Goal: Transaction & Acquisition: Purchase product/service

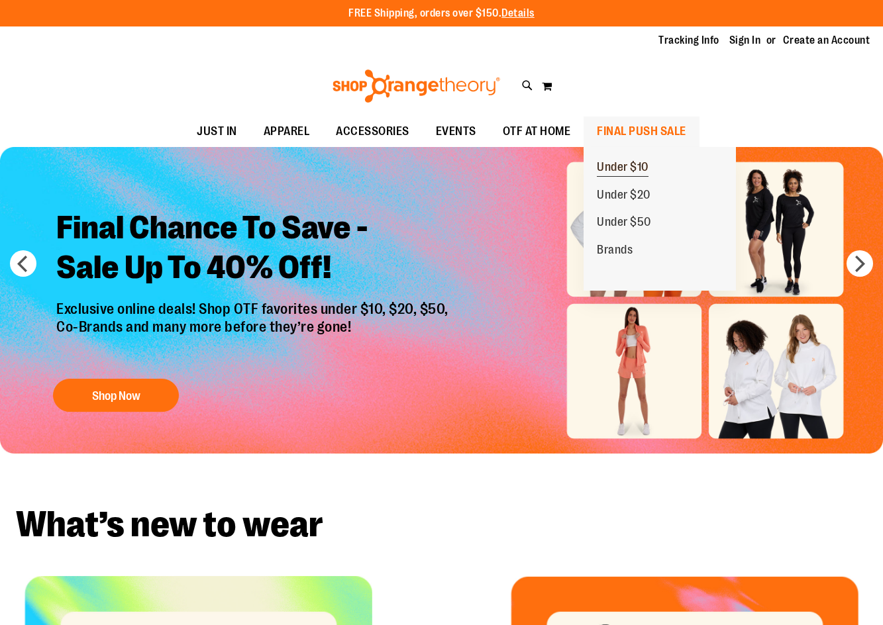
type input "**********"
click at [629, 169] on span "Under $10" at bounding box center [623, 168] width 52 height 17
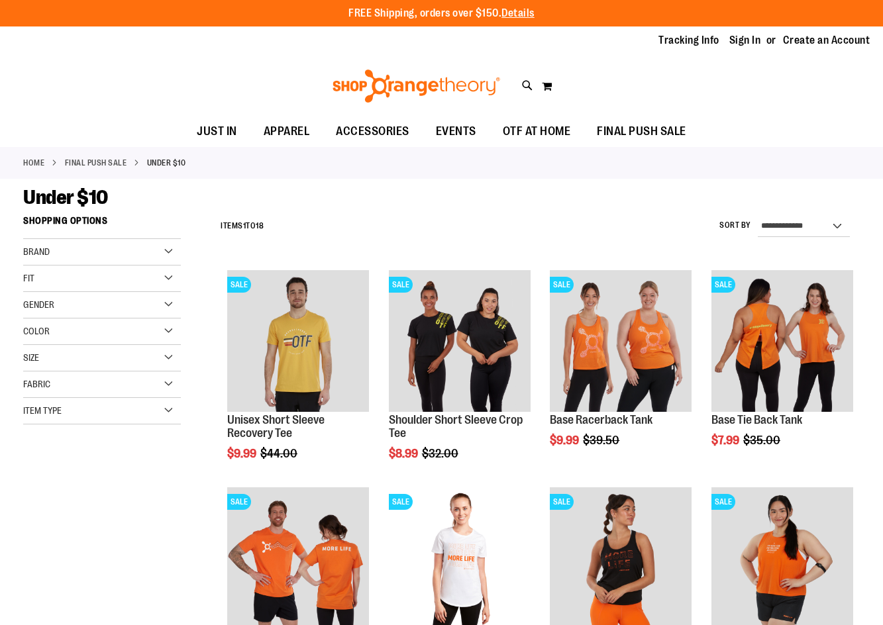
type input "**********"
click at [805, 224] on select "**********" at bounding box center [804, 226] width 92 height 21
select select "*********"
click at [758, 216] on select "**********" at bounding box center [804, 226] width 92 height 21
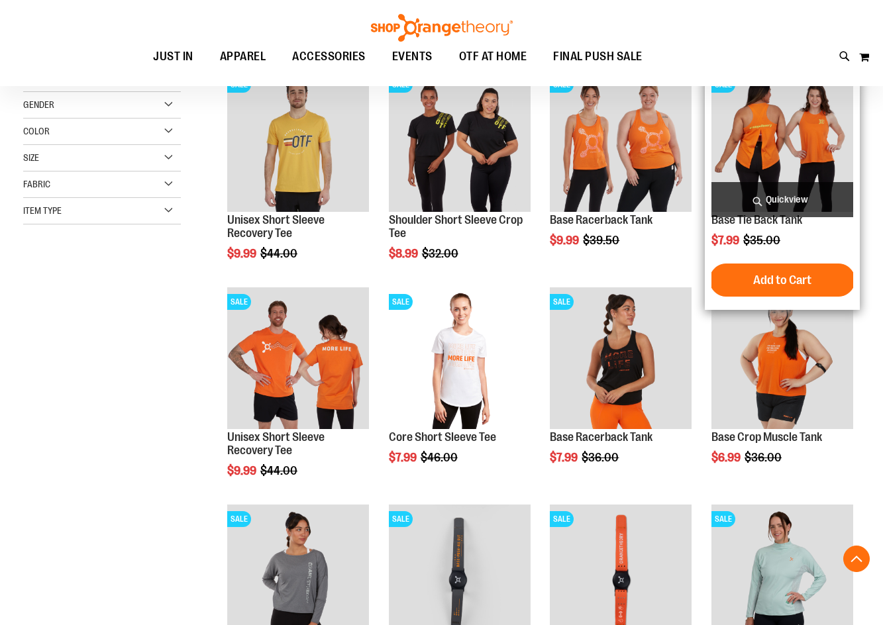
scroll to position [209, 0]
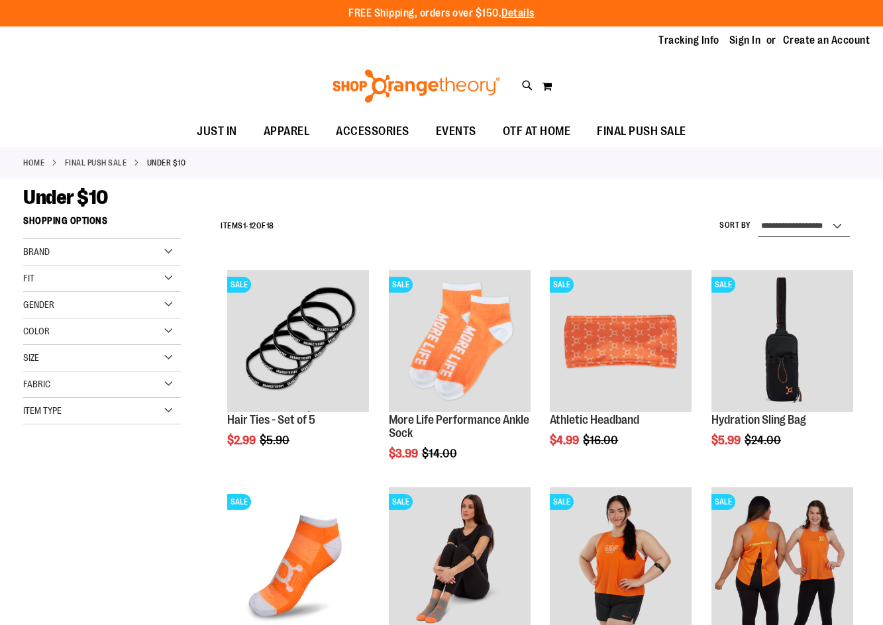
click at [792, 223] on select "**********" at bounding box center [804, 226] width 92 height 21
select select "**********"
click at [758, 216] on select "**********" at bounding box center [804, 226] width 92 height 21
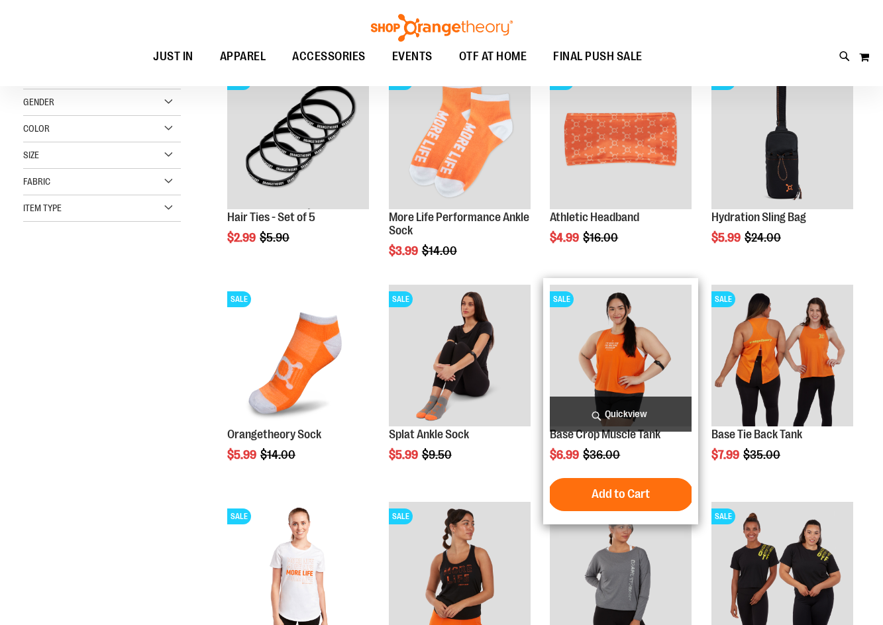
scroll to position [209, 0]
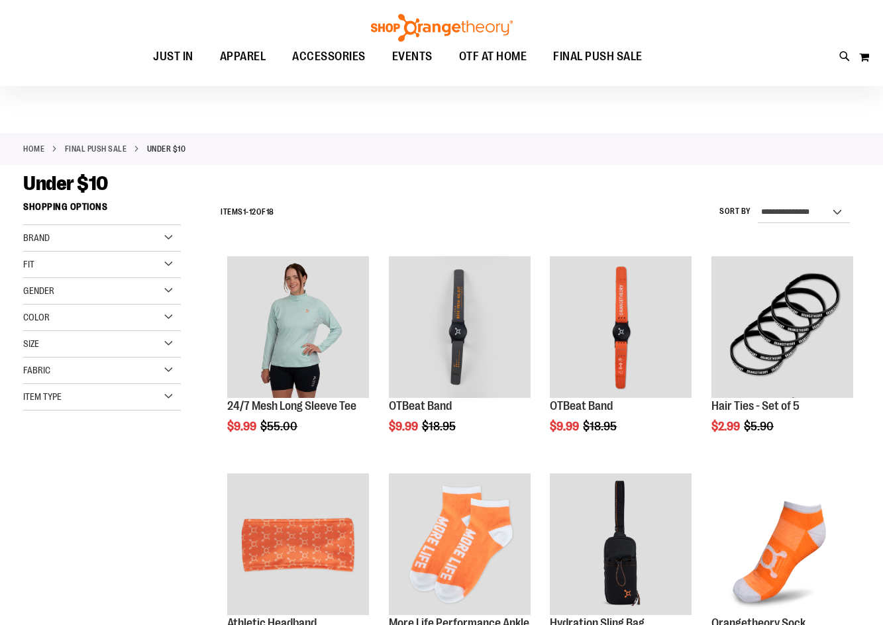
scroll to position [11, 0]
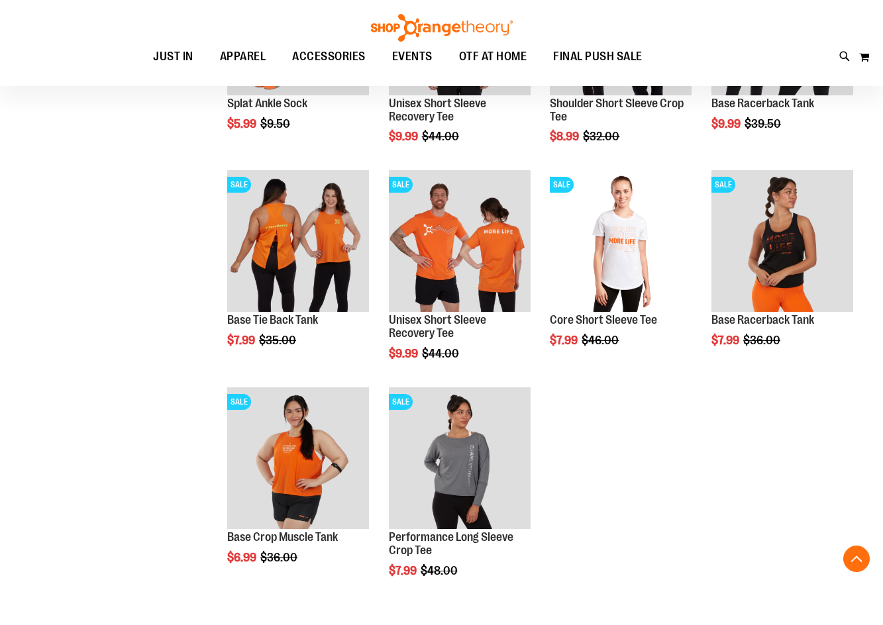
scroll to position [739, 0]
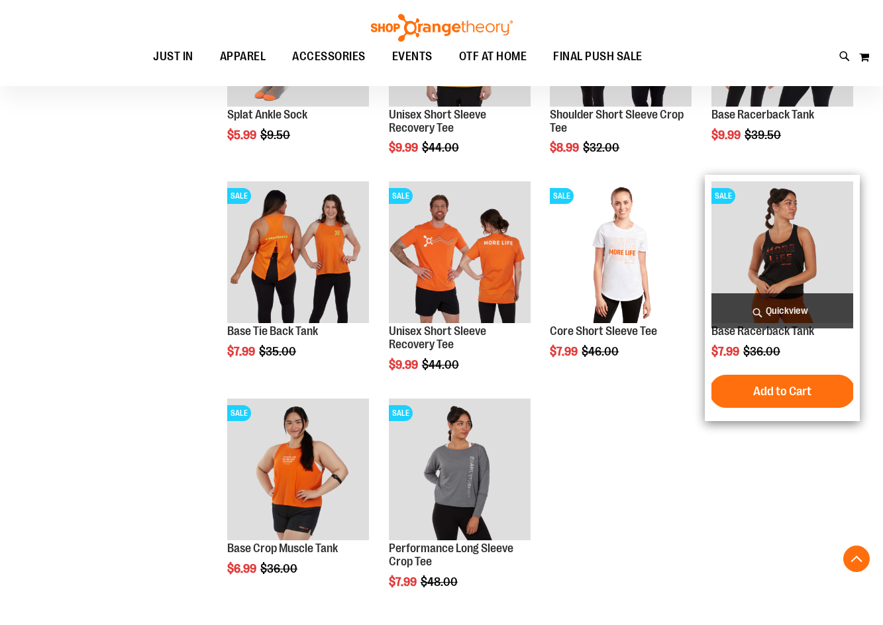
click at [783, 280] on img "product" at bounding box center [782, 252] width 142 height 142
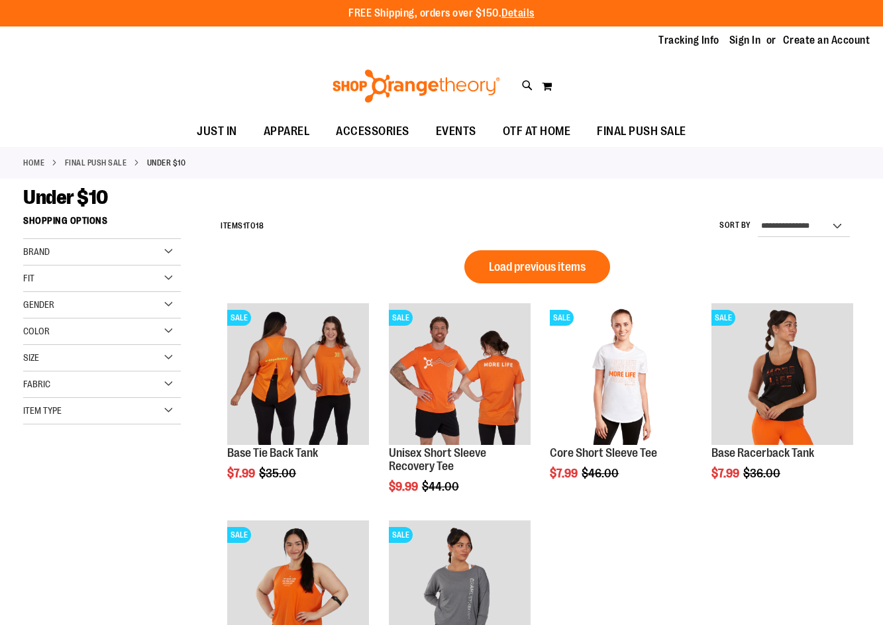
type input "**********"
click at [797, 225] on select "**********" at bounding box center [804, 226] width 92 height 21
select select "*********"
click at [758, 216] on select "**********" at bounding box center [804, 226] width 92 height 21
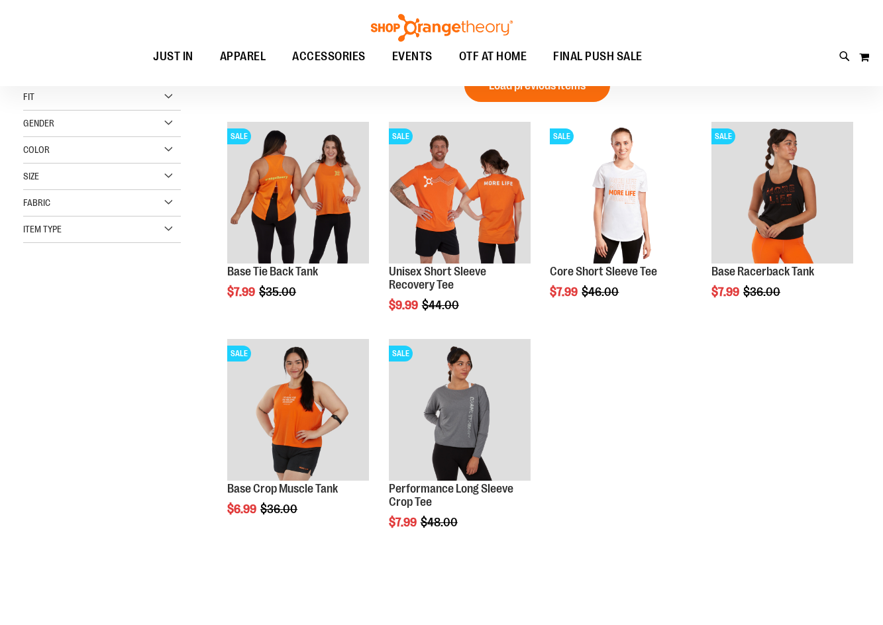
scroll to position [209, 0]
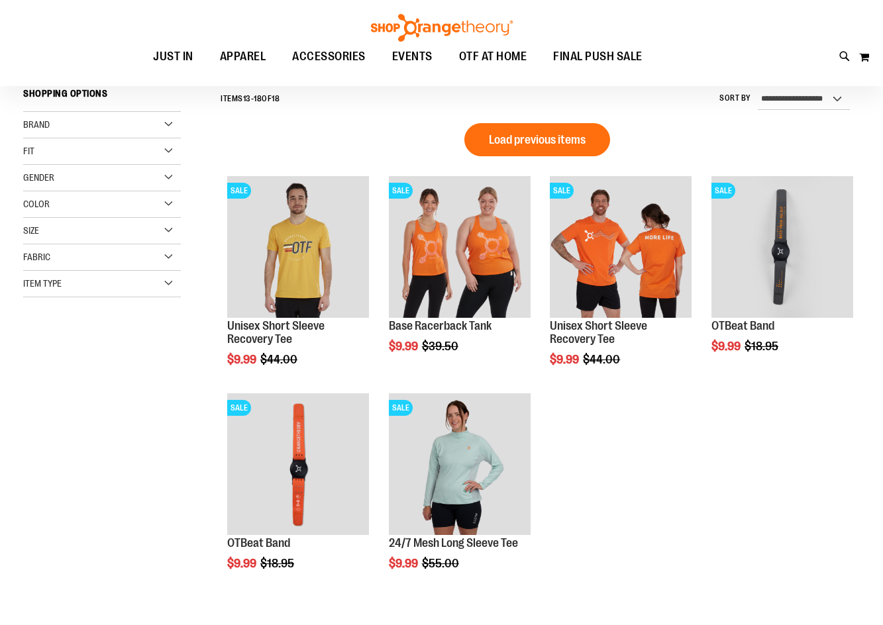
scroll to position [11, 0]
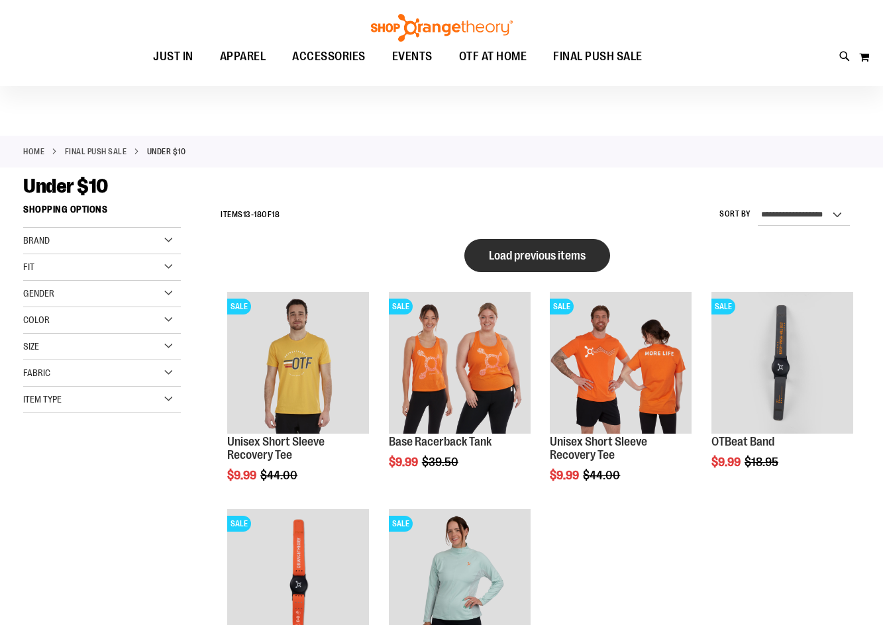
click at [541, 241] on button "Load previous items" at bounding box center [537, 255] width 146 height 33
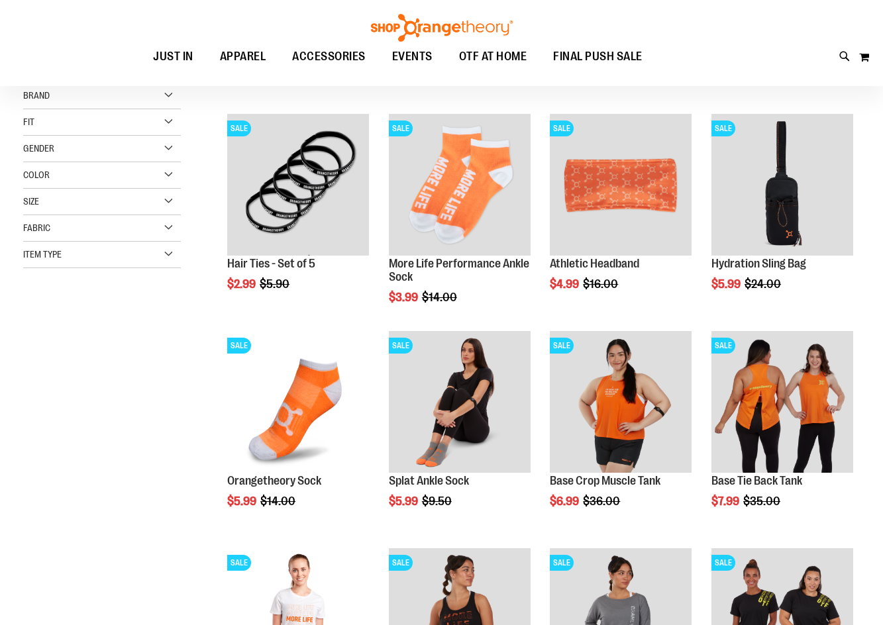
scroll to position [24, 0]
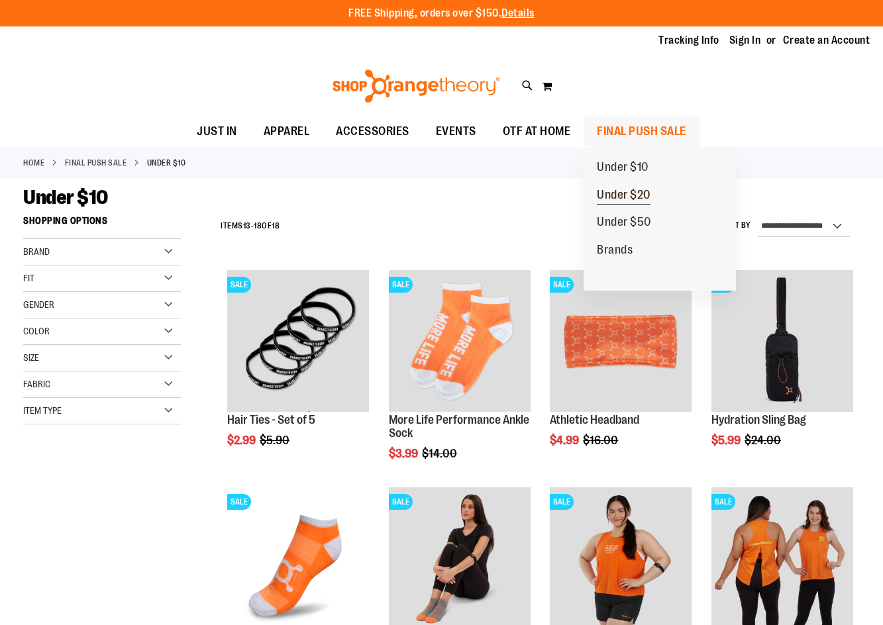
click at [622, 201] on span "Under $20" at bounding box center [624, 196] width 54 height 17
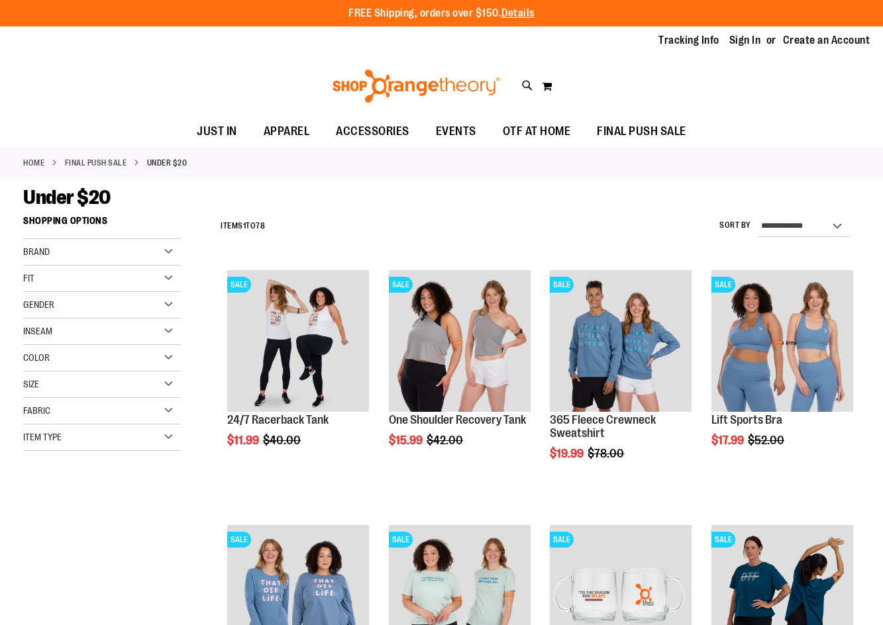
type input "**********"
click at [776, 240] on div "**********" at bounding box center [537, 226] width 646 height 34
click at [779, 231] on select "**********" at bounding box center [804, 226] width 92 height 21
select select "**********"
click at [758, 216] on select "**********" at bounding box center [804, 226] width 92 height 21
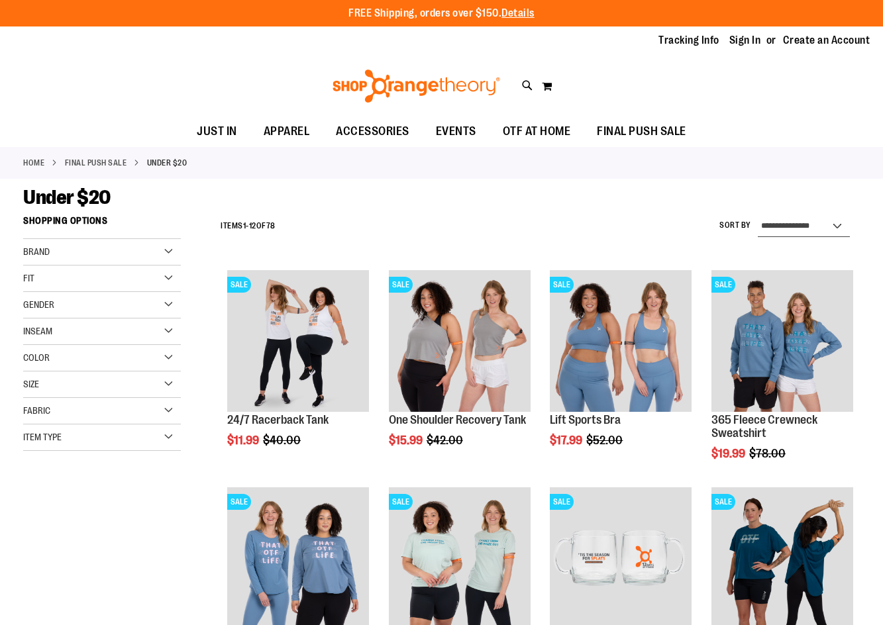
click at [771, 219] on select "**********" at bounding box center [804, 226] width 92 height 21
select select "*********"
click at [758, 216] on select "**********" at bounding box center [804, 226] width 92 height 21
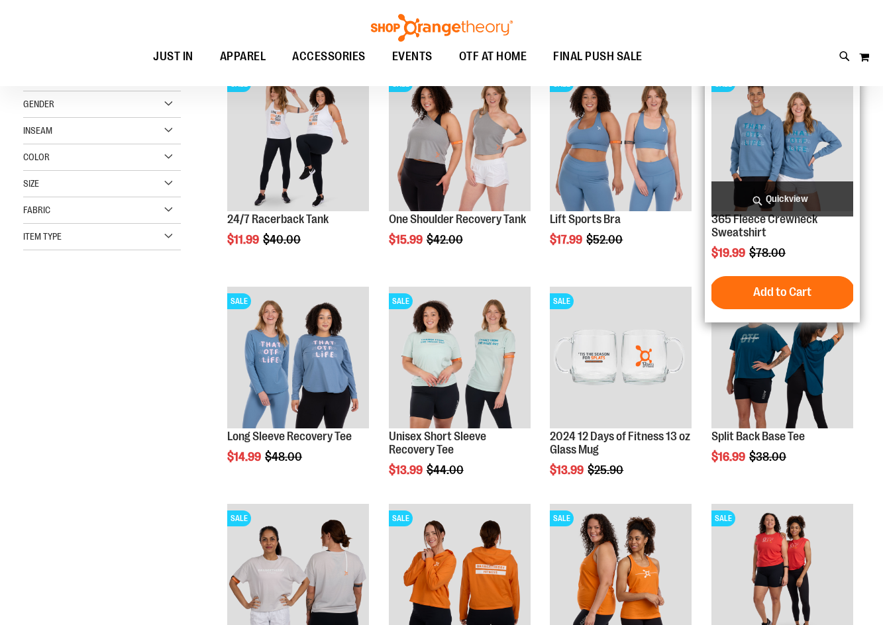
scroll to position [209, 0]
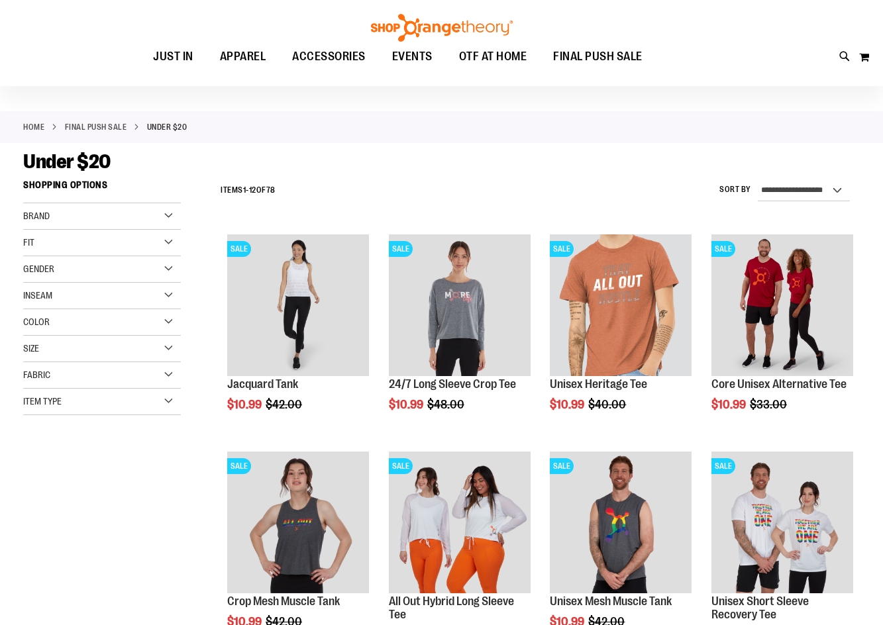
scroll to position [11, 0]
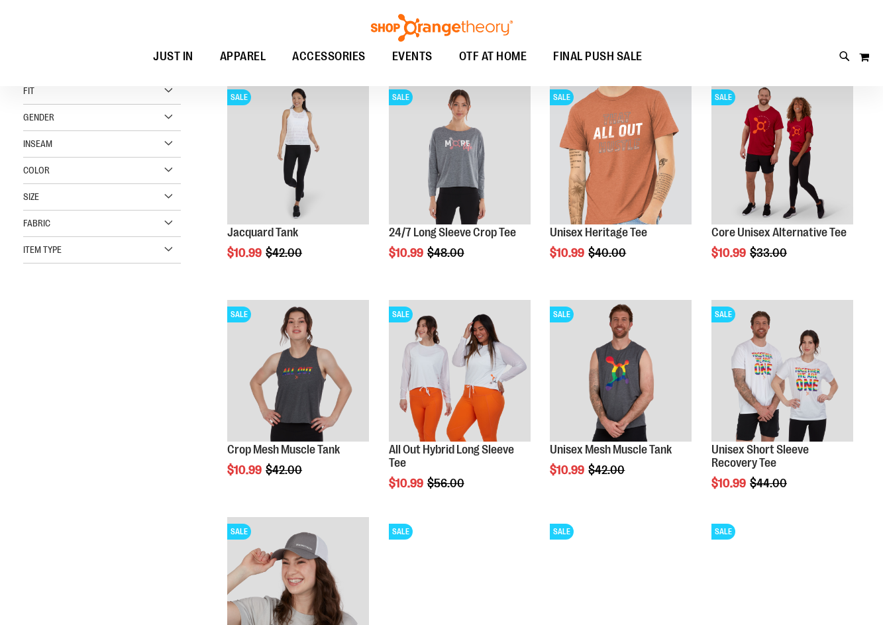
scroll to position [209, 0]
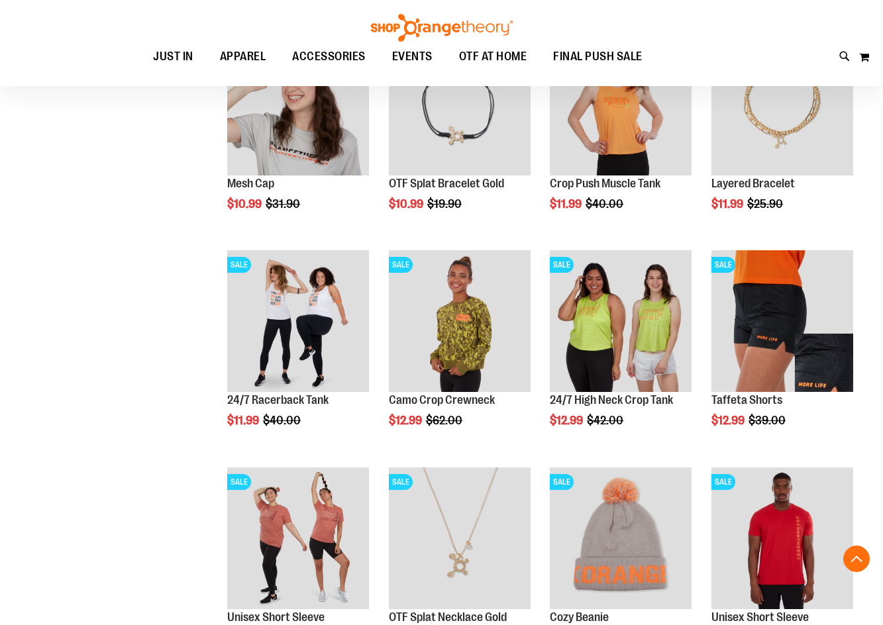
scroll to position [673, 0]
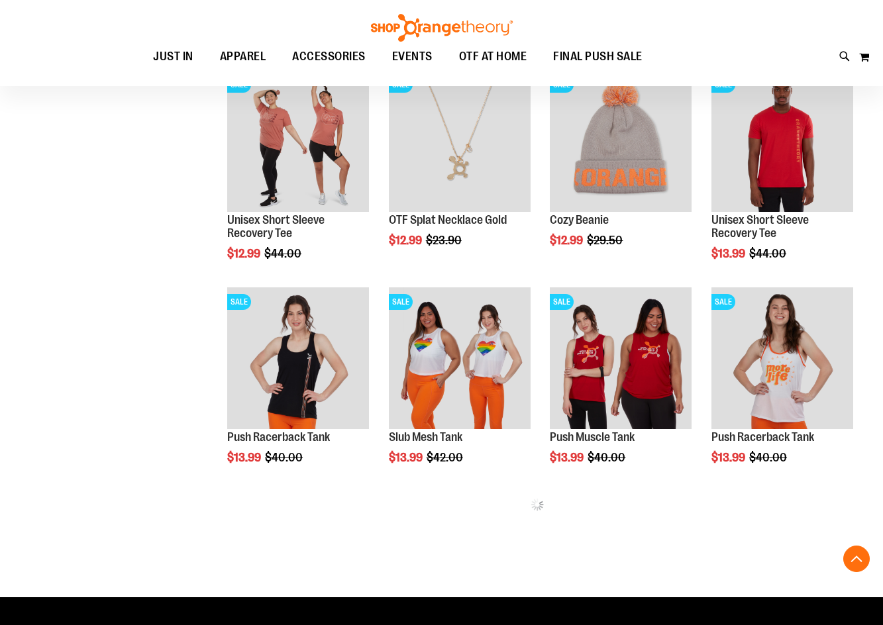
scroll to position [1070, 0]
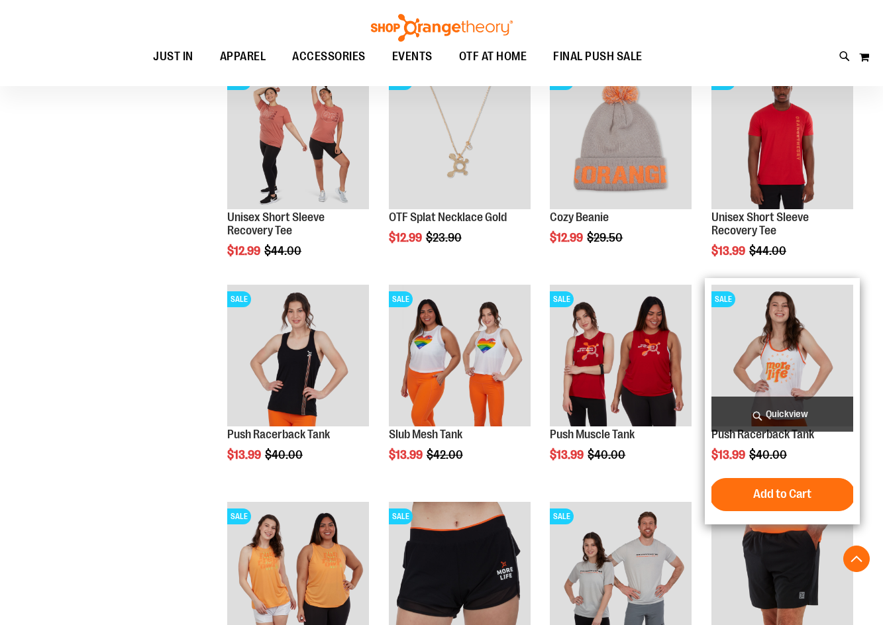
click at [821, 341] on img "product" at bounding box center [782, 356] width 142 height 142
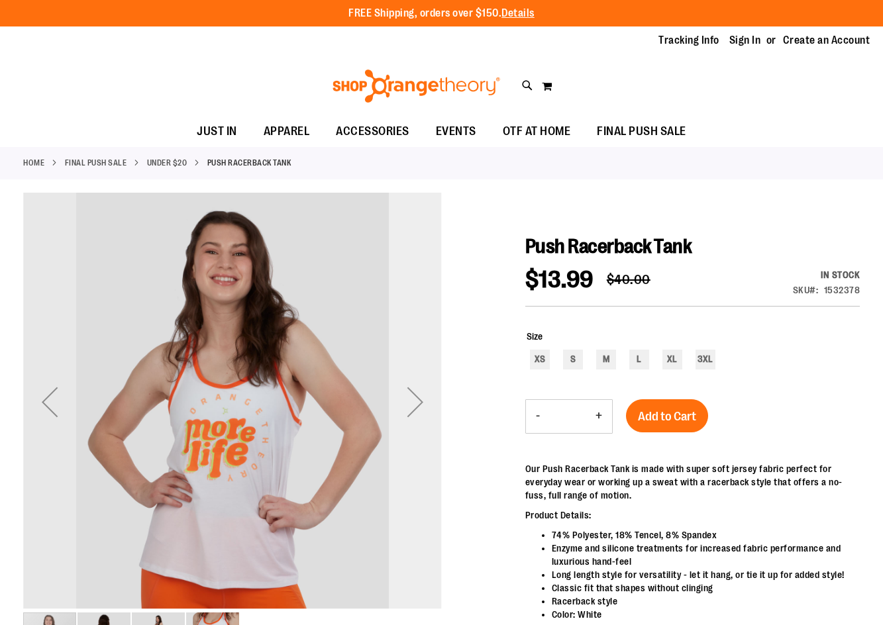
type input "**********"
click at [417, 429] on div "Next" at bounding box center [415, 402] width 53 height 419
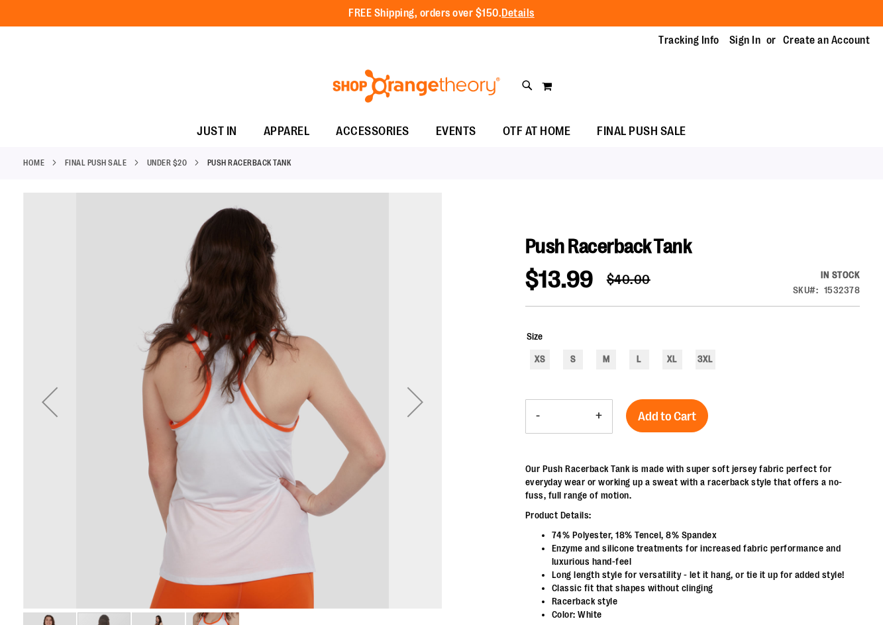
click at [417, 429] on div "Next" at bounding box center [415, 402] width 53 height 419
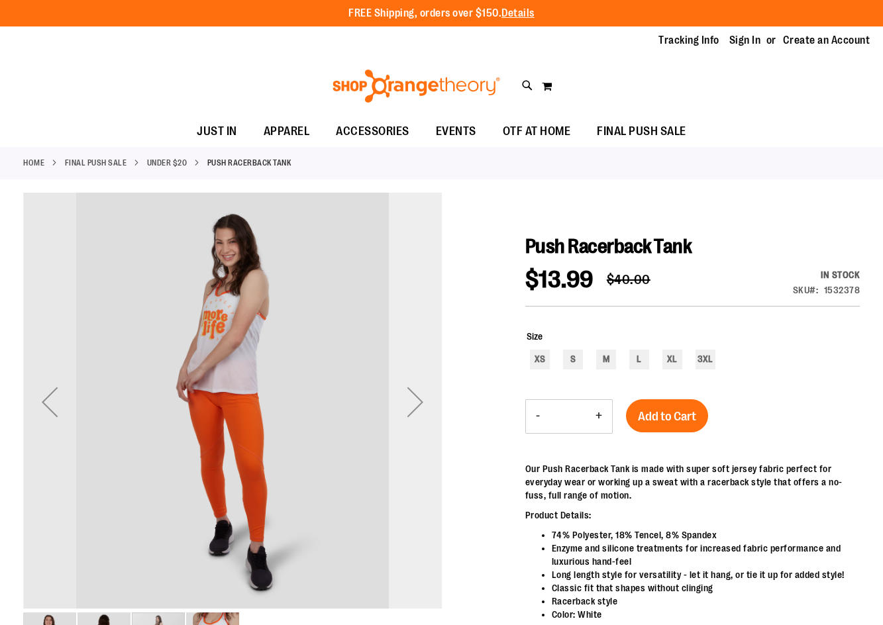
click at [417, 429] on div "Next" at bounding box center [415, 402] width 53 height 419
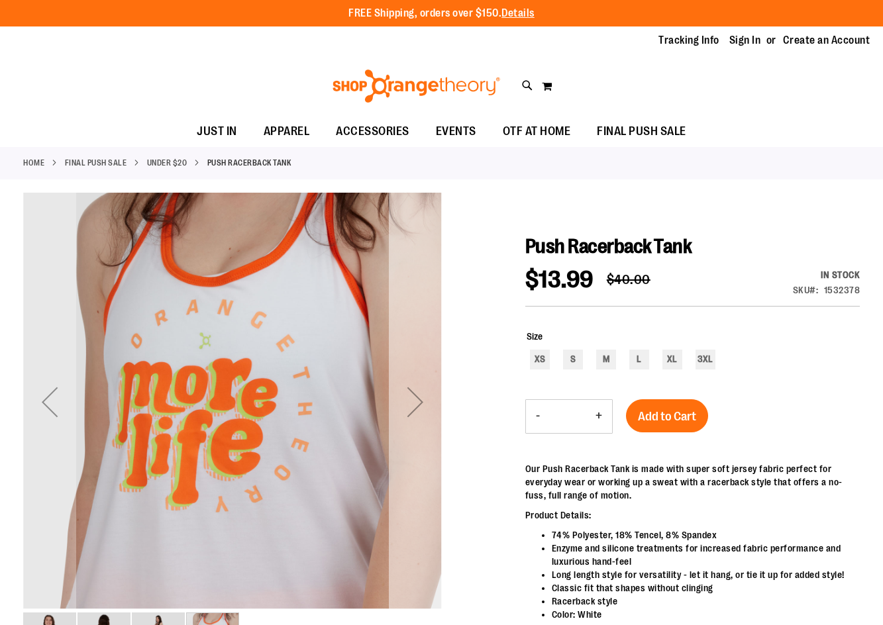
click at [417, 429] on div "Next" at bounding box center [415, 402] width 53 height 419
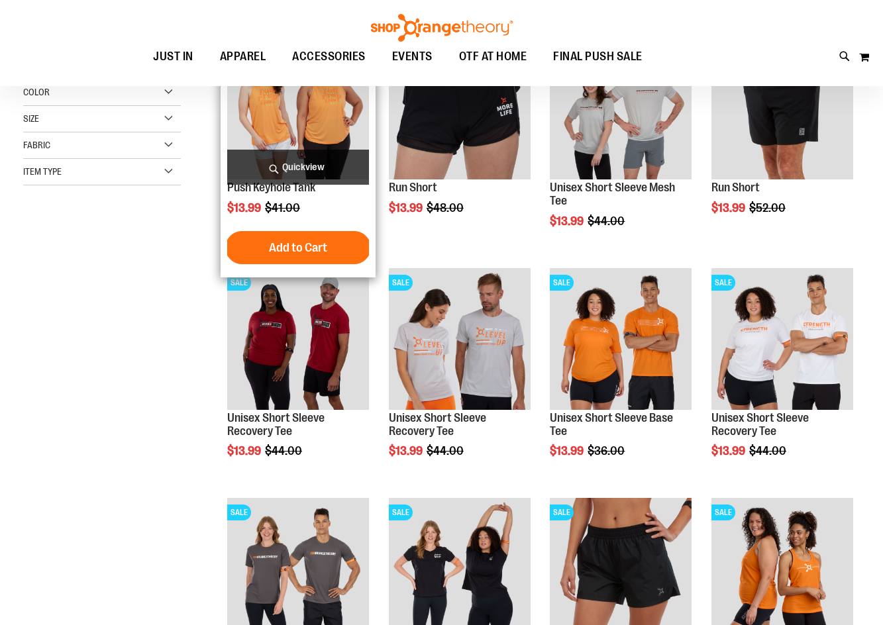
scroll to position [132, 0]
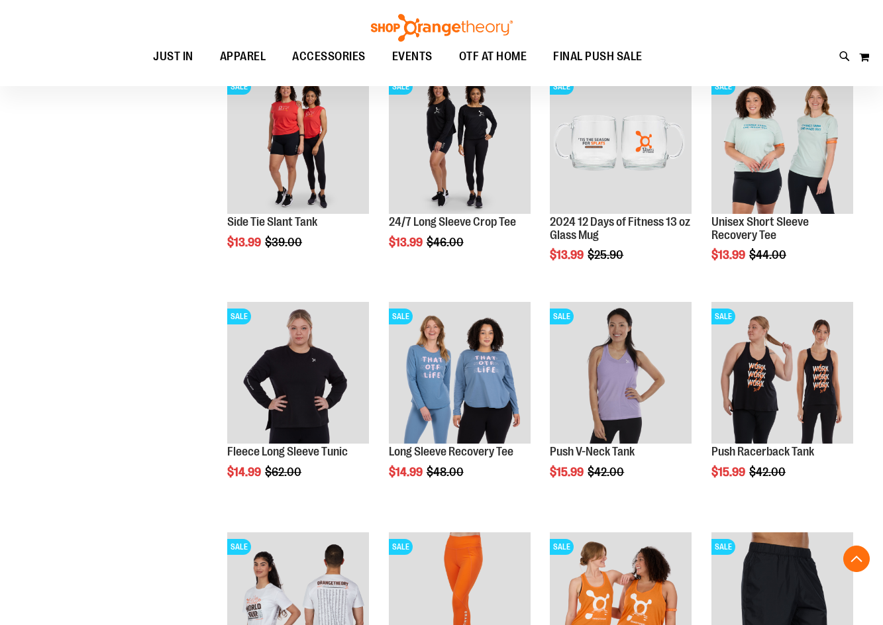
scroll to position [794, 0]
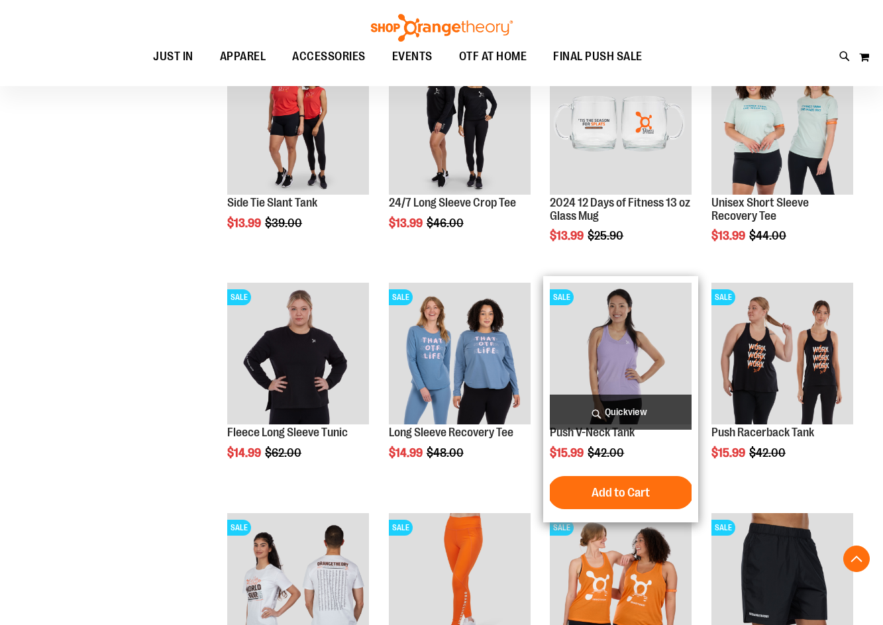
type input "**********"
click at [578, 327] on img "product" at bounding box center [621, 354] width 142 height 142
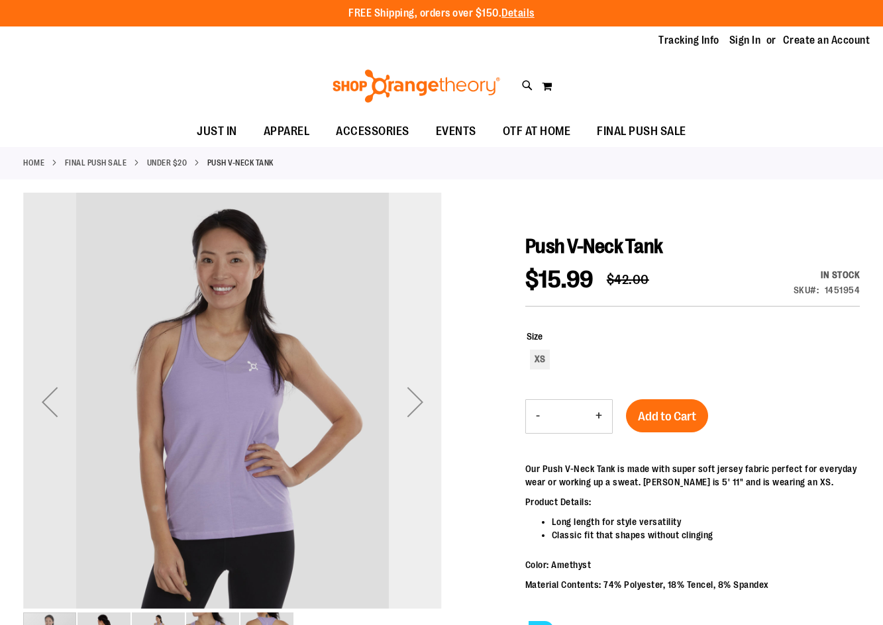
type input "**********"
click at [407, 412] on div "Next" at bounding box center [415, 402] width 53 height 53
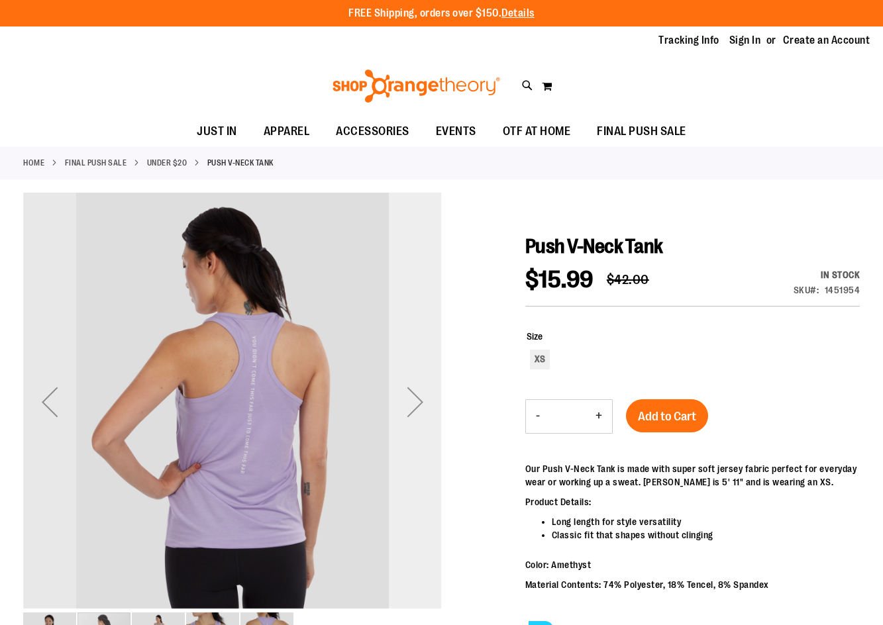
click at [407, 412] on div "Next" at bounding box center [415, 402] width 53 height 53
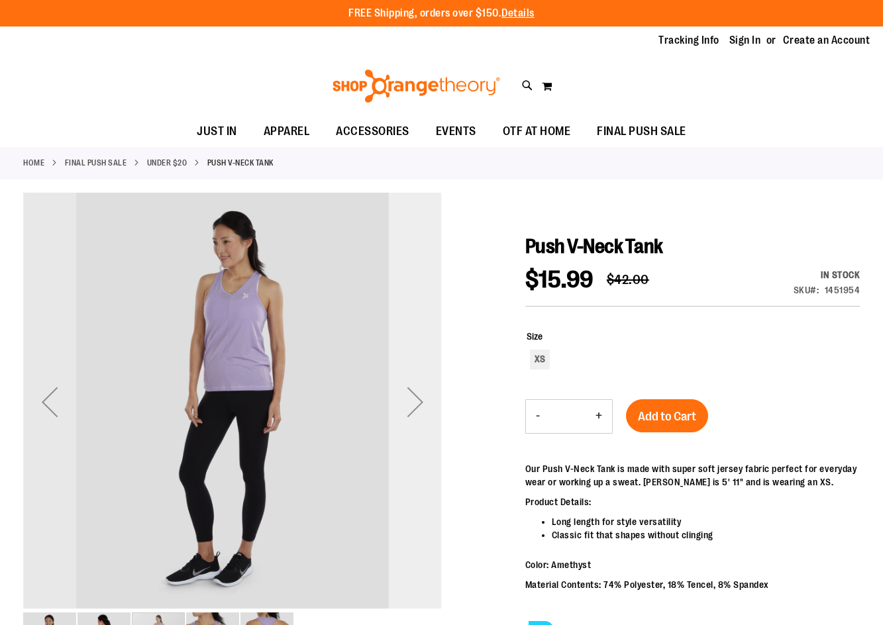
click at [407, 412] on div "Next" at bounding box center [415, 402] width 53 height 53
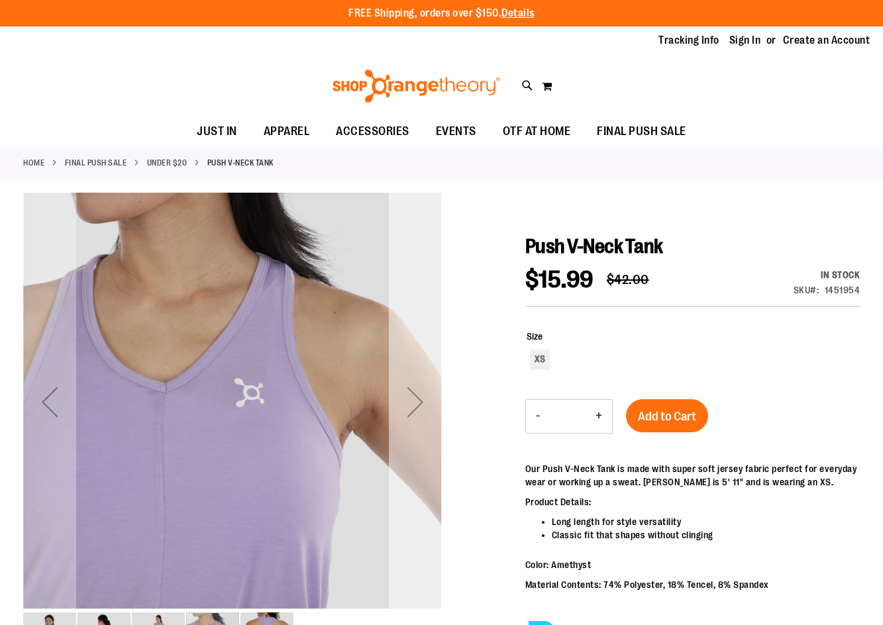
click at [407, 412] on div "Next" at bounding box center [415, 402] width 53 height 53
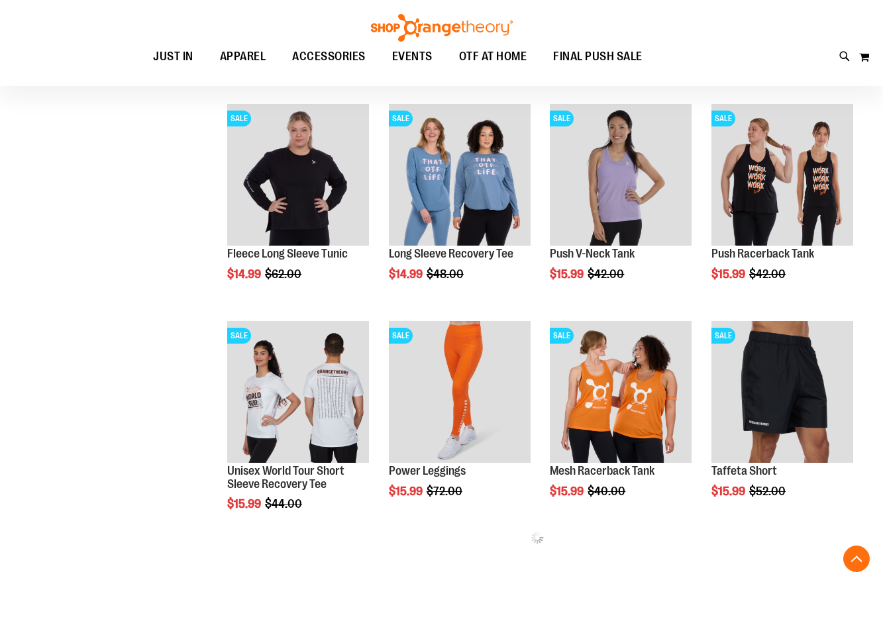
scroll to position [251, 0]
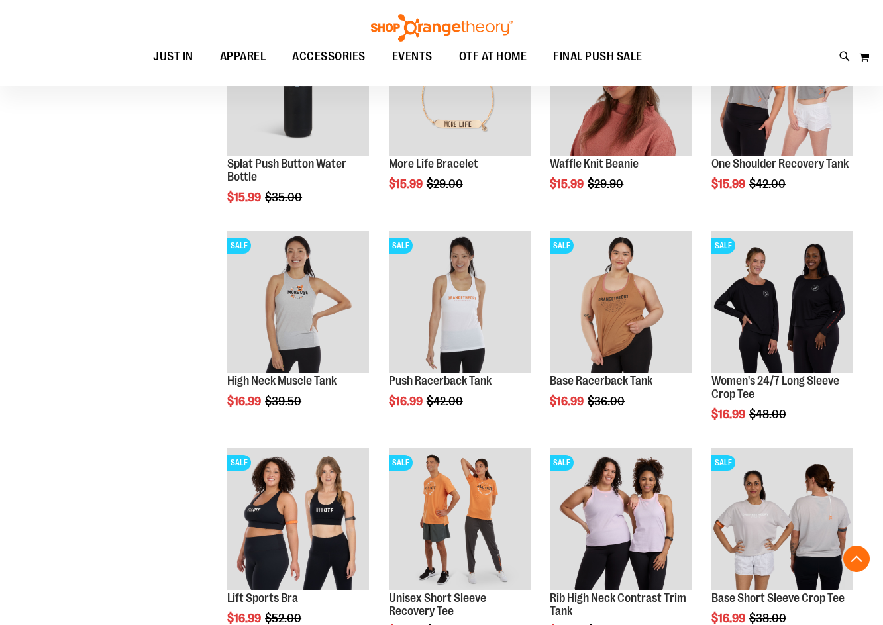
scroll to position [781, 0]
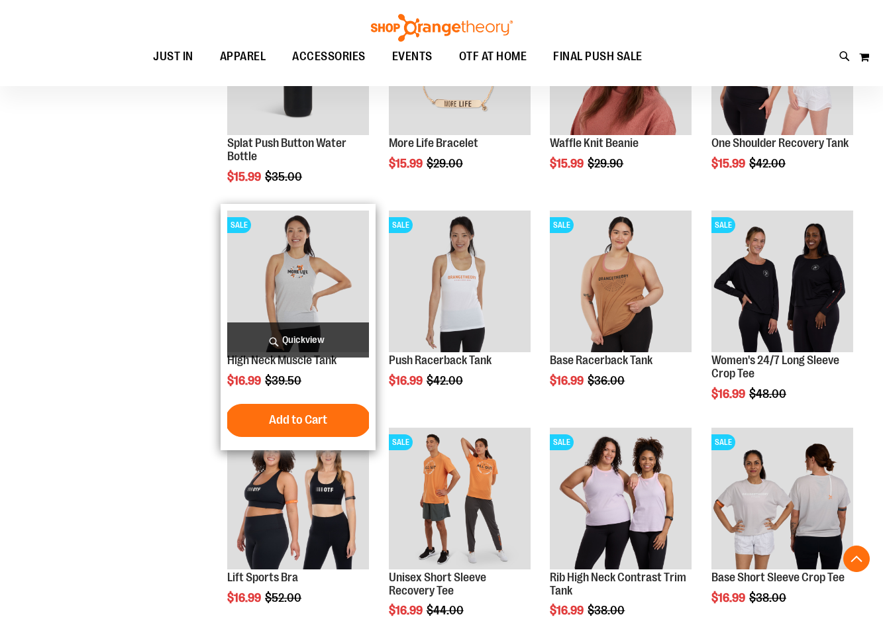
type input "**********"
click at [254, 285] on img "product" at bounding box center [298, 282] width 142 height 142
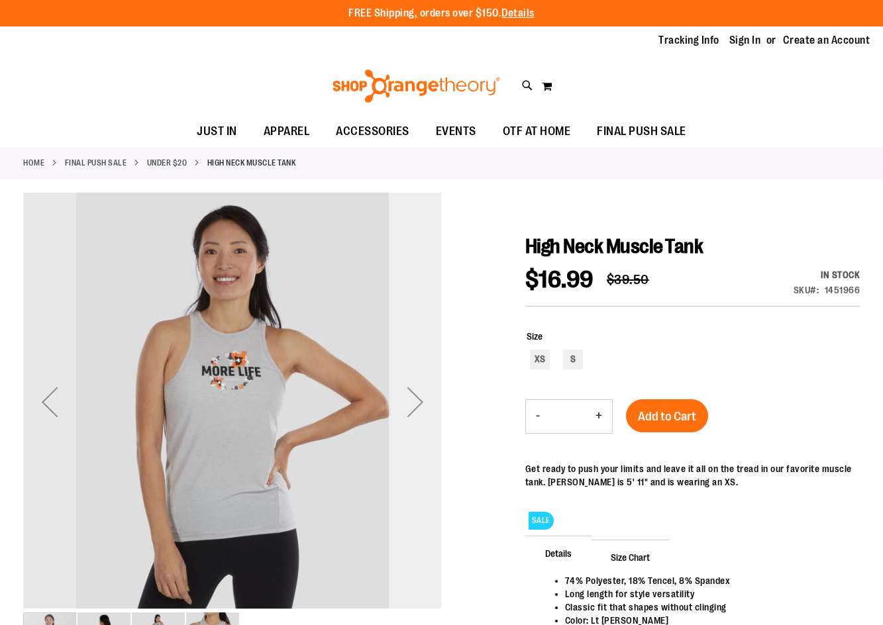
type input "**********"
click at [417, 411] on div "Next" at bounding box center [415, 402] width 53 height 53
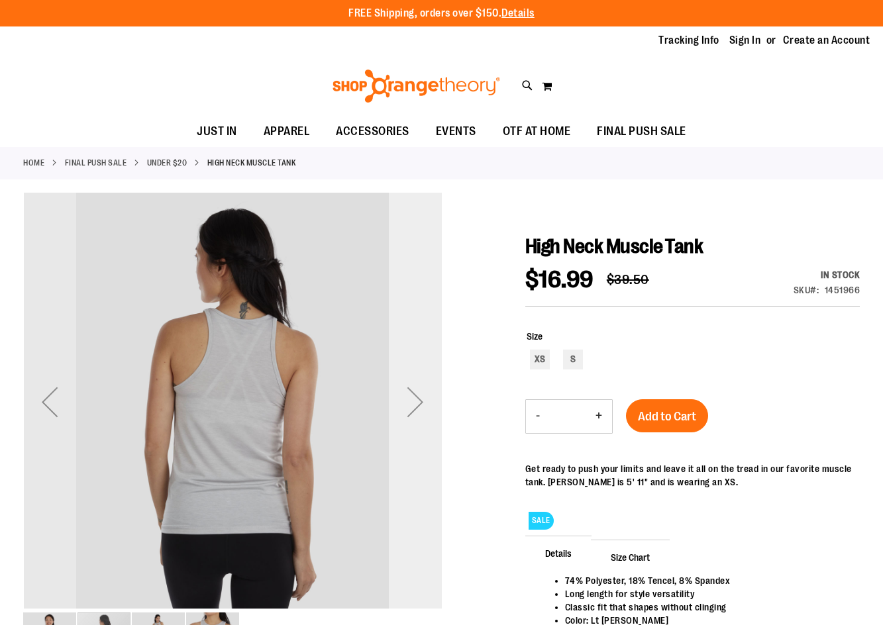
click at [417, 411] on div "Next" at bounding box center [415, 402] width 53 height 53
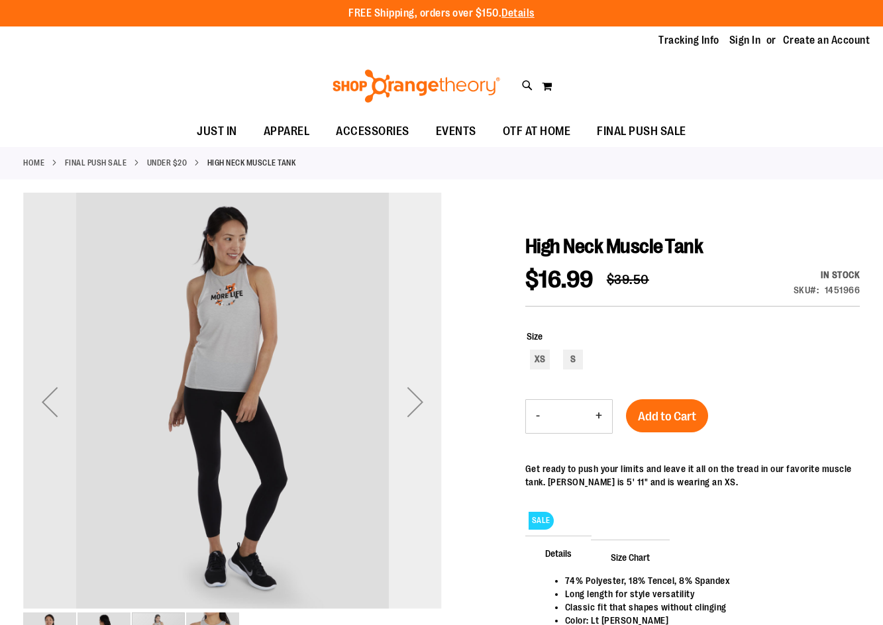
click at [417, 411] on div "Next" at bounding box center [415, 402] width 53 height 53
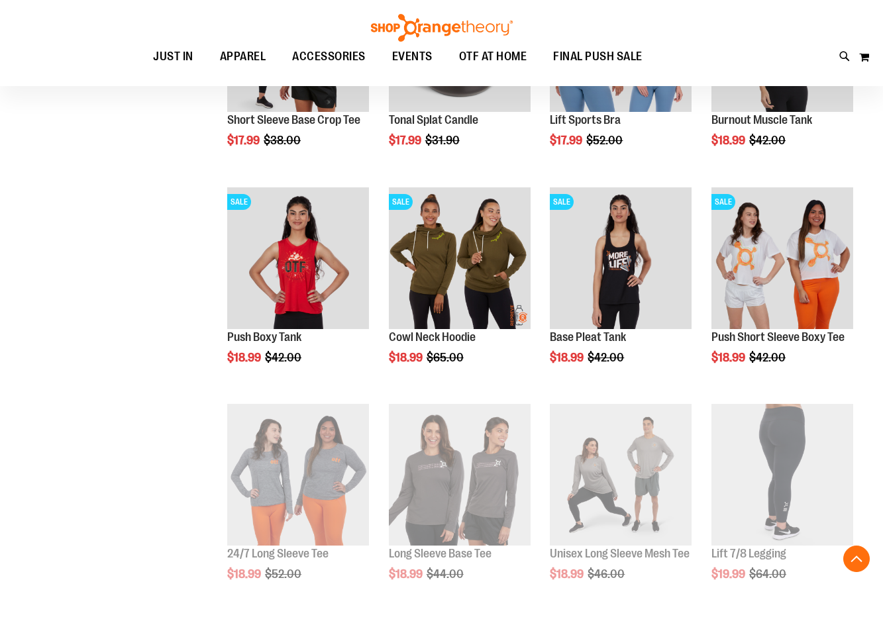
scroll to position [484, 0]
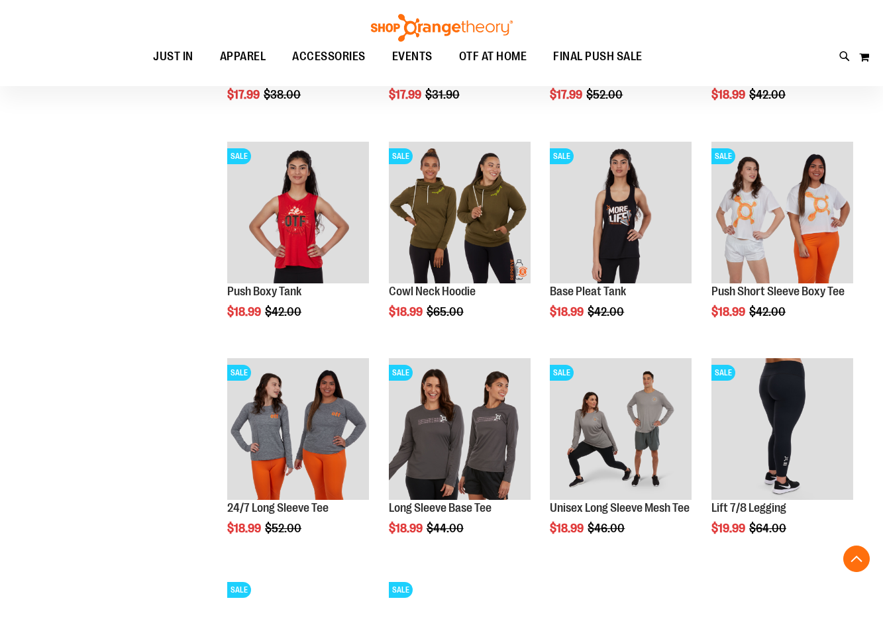
scroll to position [616, 0]
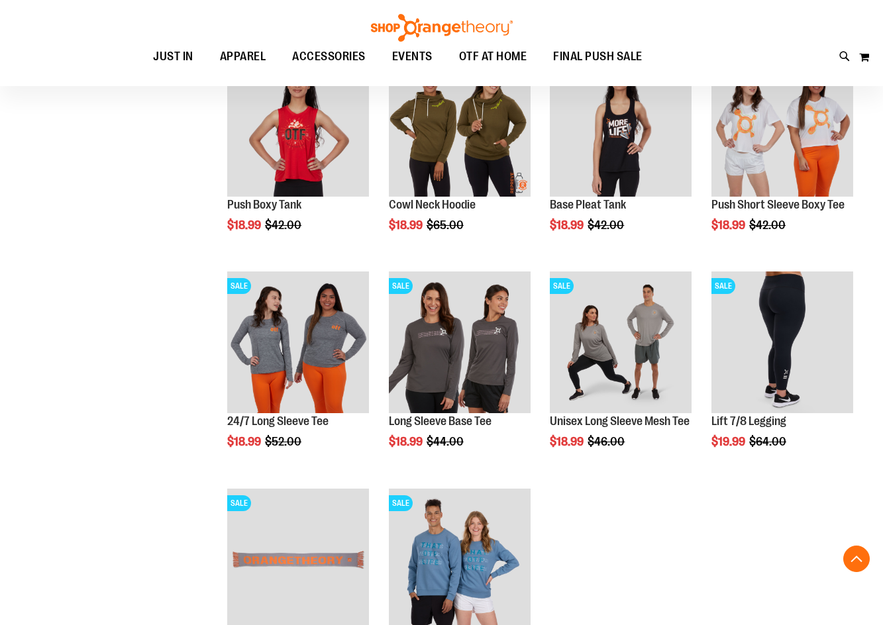
scroll to position [748, 0]
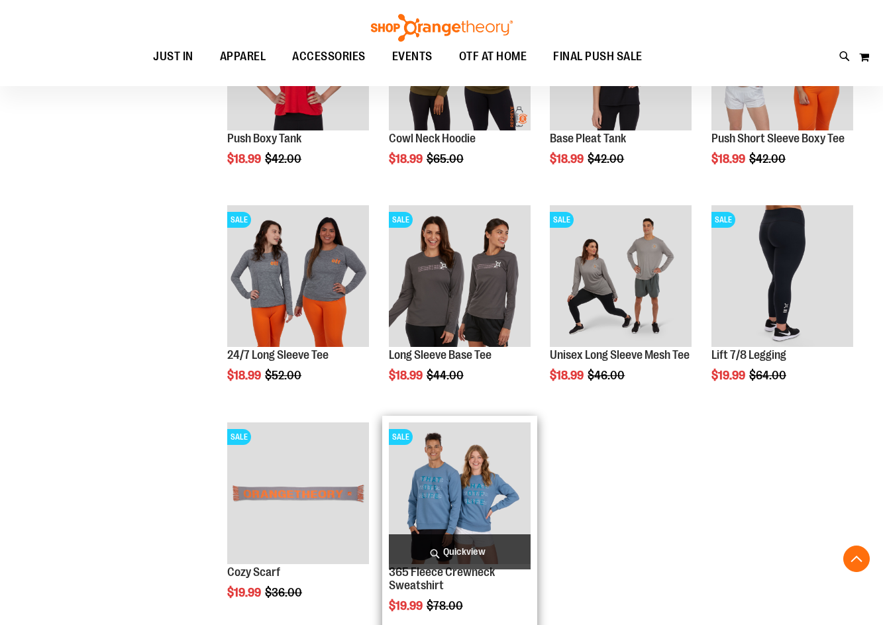
type input "**********"
click at [436, 467] on img "product" at bounding box center [460, 494] width 142 height 142
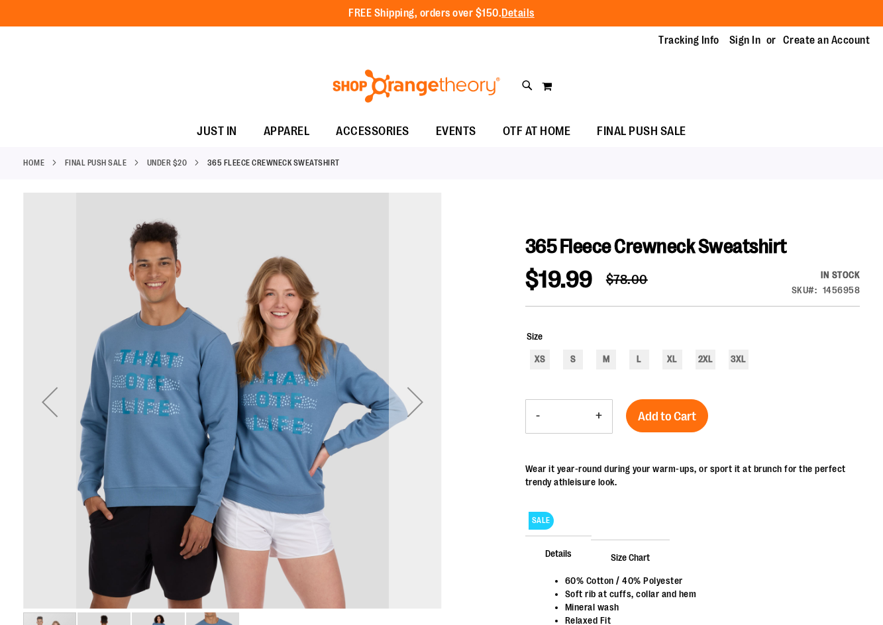
type input "**********"
click at [399, 408] on div "Next" at bounding box center [415, 402] width 53 height 53
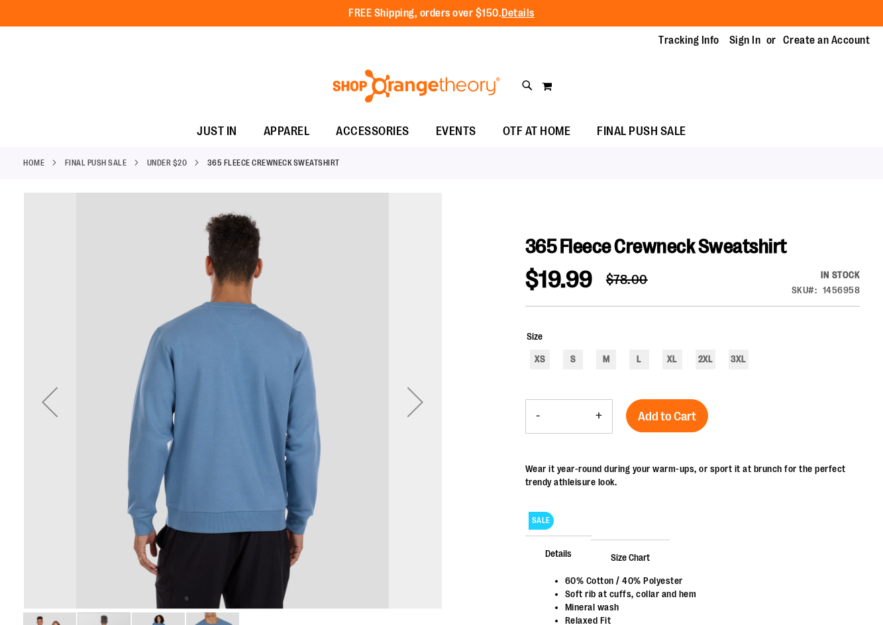
click at [399, 408] on div "Next" at bounding box center [415, 402] width 53 height 53
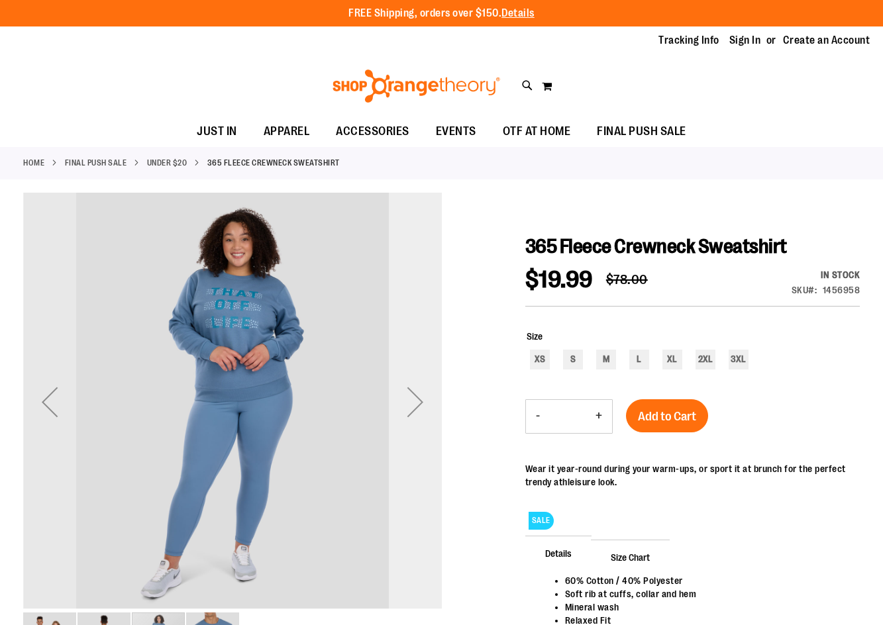
click at [399, 408] on div "Next" at bounding box center [415, 402] width 53 height 53
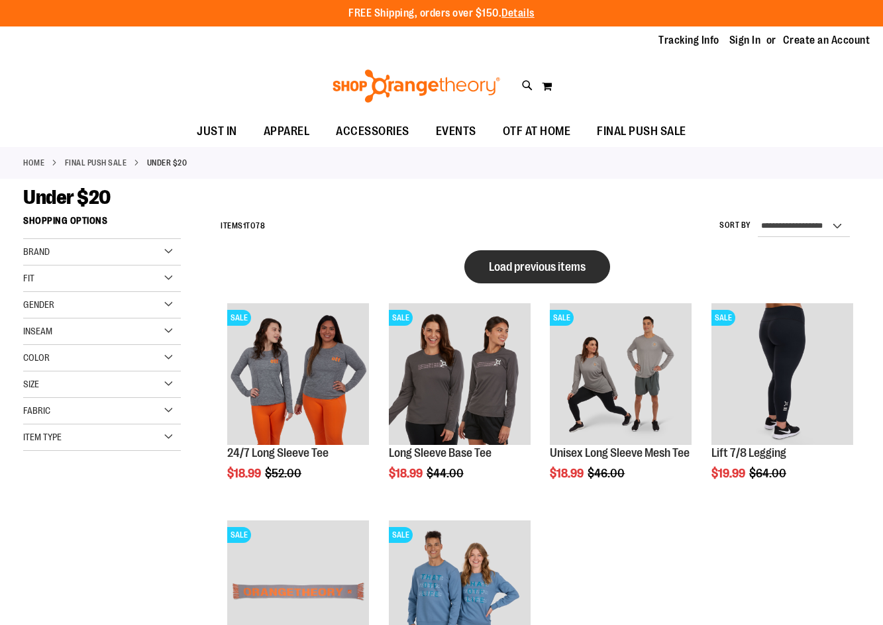
type input "**********"
click at [558, 255] on button "Load previous items" at bounding box center [537, 266] width 146 height 33
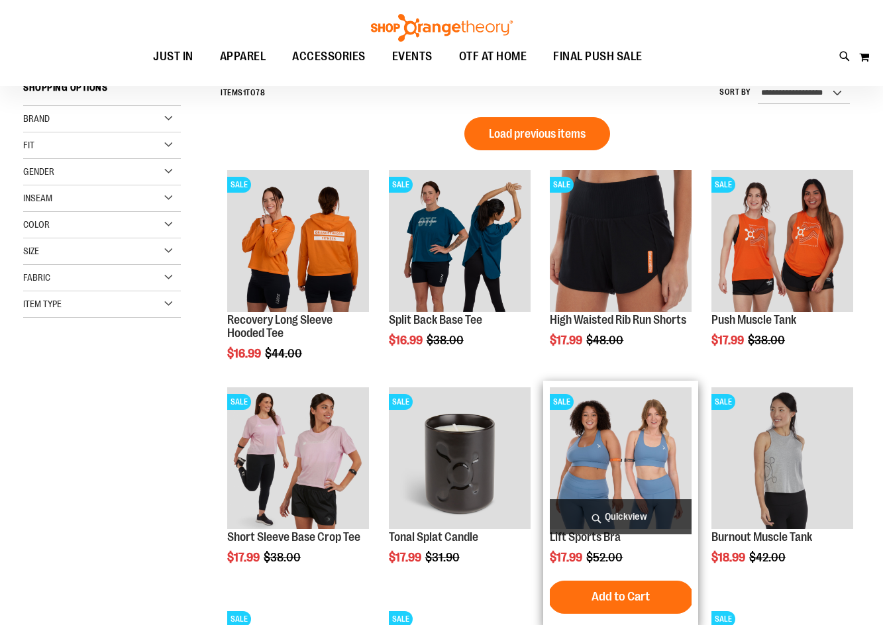
scroll to position [132, 0]
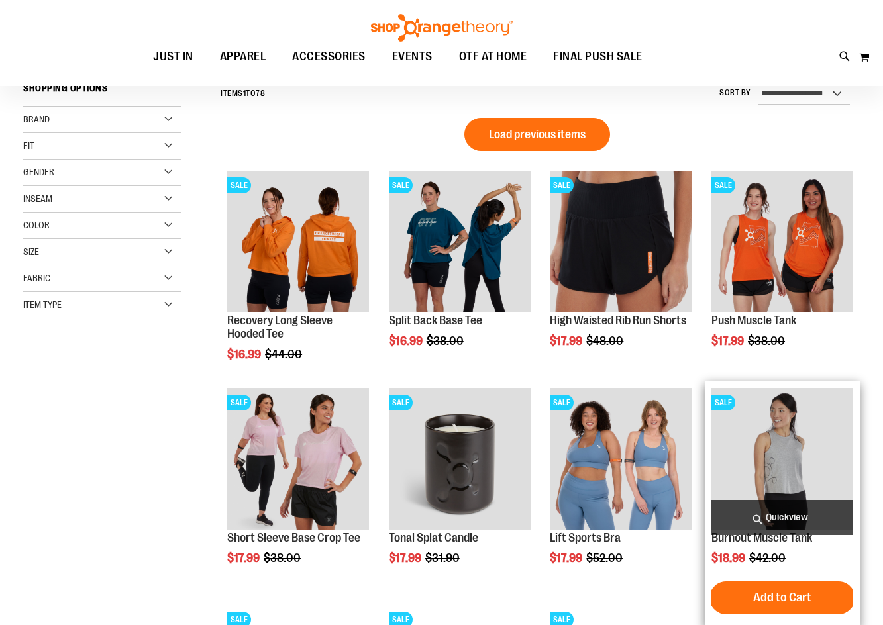
click at [762, 462] on img "product" at bounding box center [782, 459] width 142 height 142
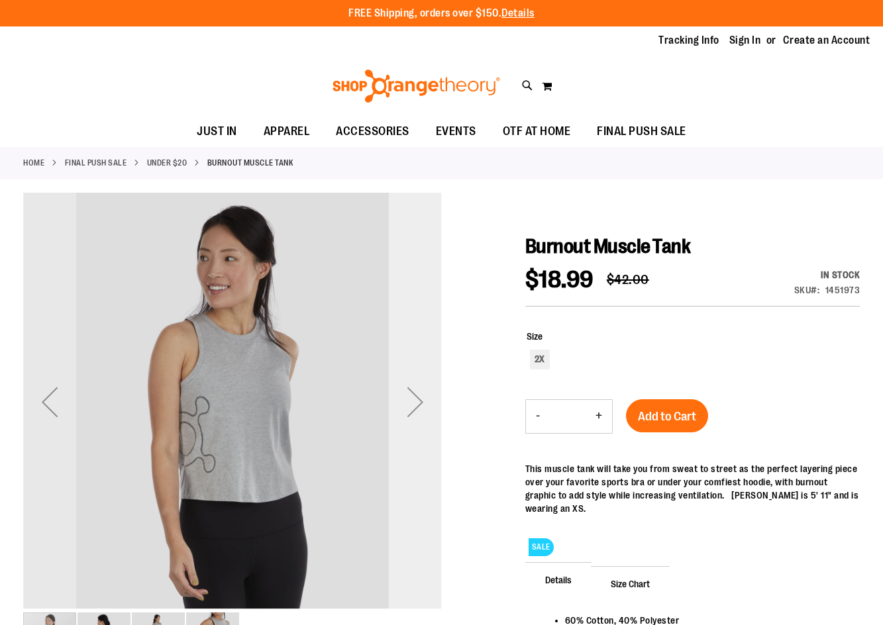
type input "**********"
click at [432, 382] on div "Next" at bounding box center [415, 402] width 53 height 53
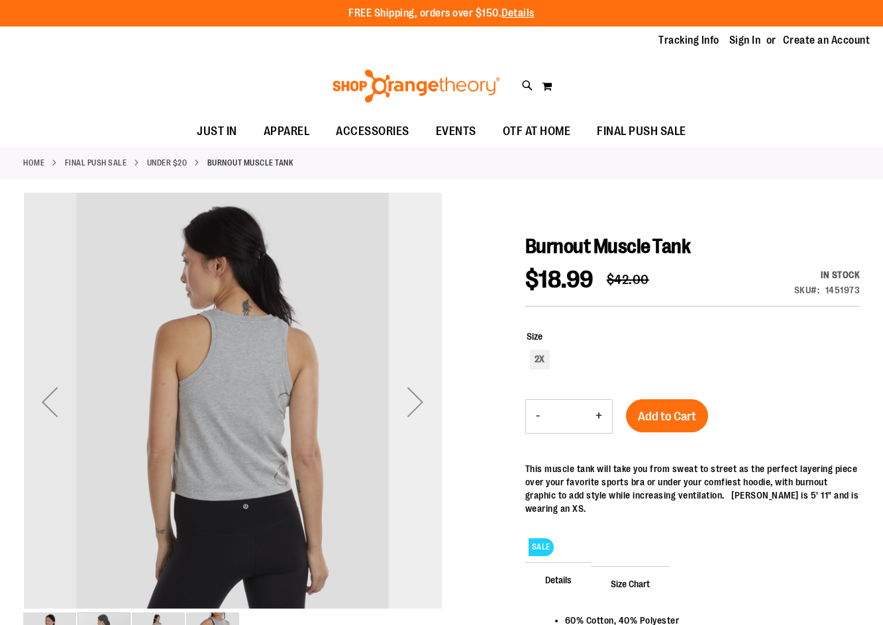
click at [432, 382] on div "Next" at bounding box center [415, 402] width 53 height 53
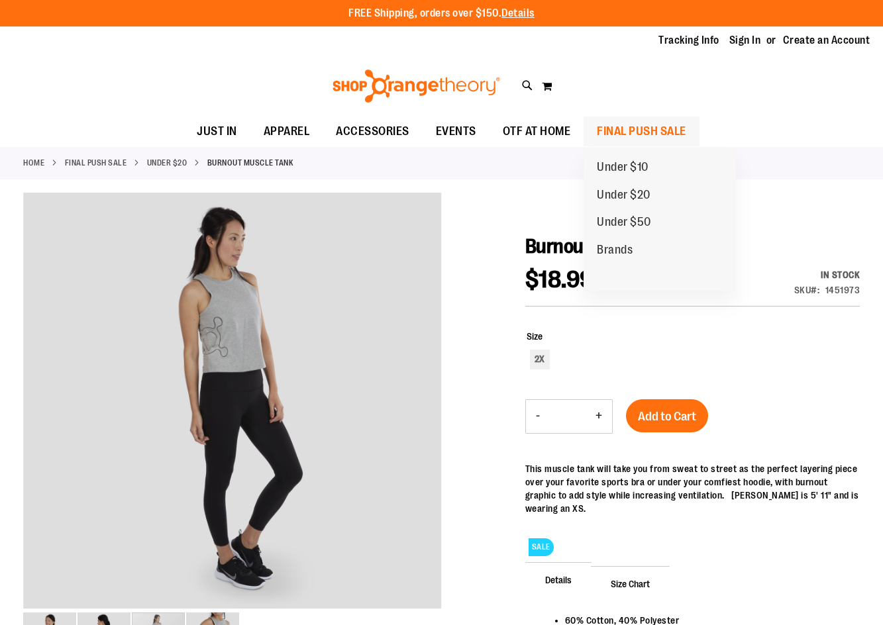
click at [666, 136] on span "FINAL PUSH SALE" at bounding box center [641, 132] width 89 height 30
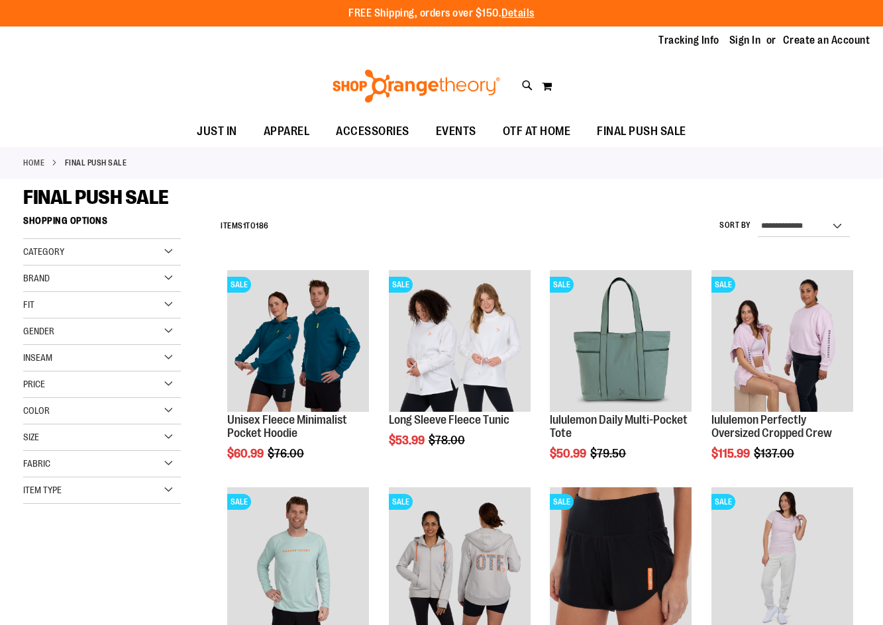
type input "**********"
click at [781, 234] on select "**********" at bounding box center [804, 226] width 92 height 21
select select "*********"
click at [758, 216] on select "**********" at bounding box center [804, 226] width 92 height 21
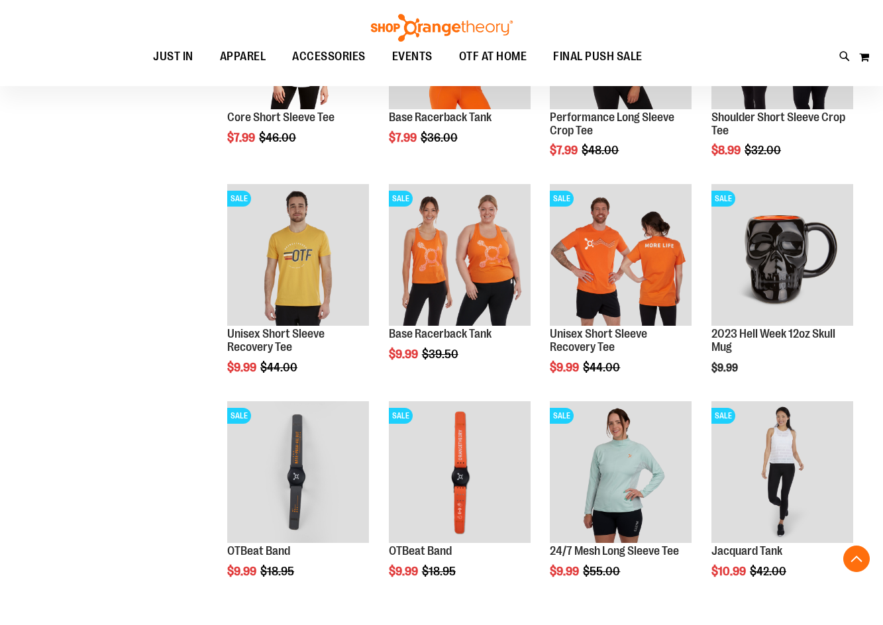
scroll to position [739, 0]
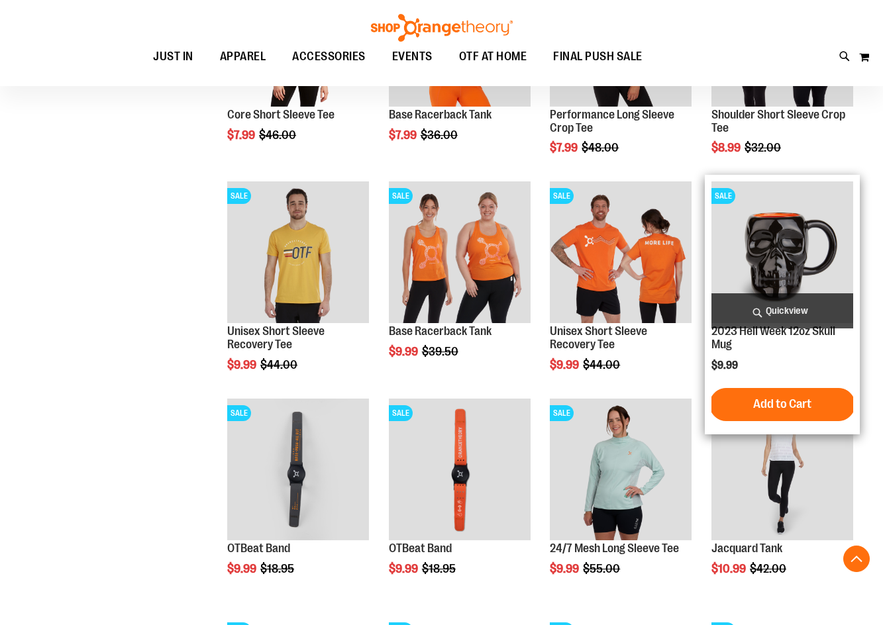
click at [787, 282] on img "product" at bounding box center [782, 252] width 142 height 142
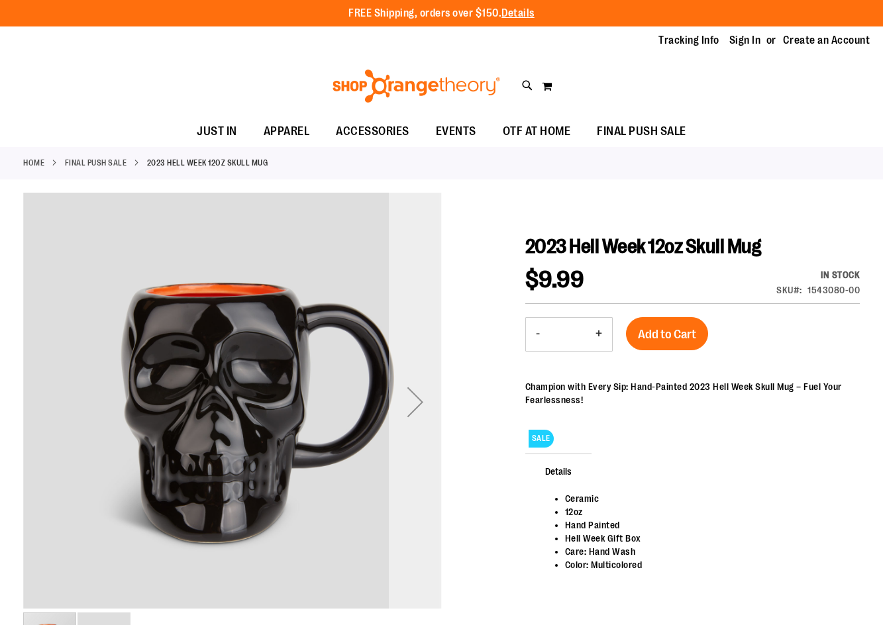
type input "**********"
click at [419, 449] on div "Next" at bounding box center [415, 402] width 53 height 419
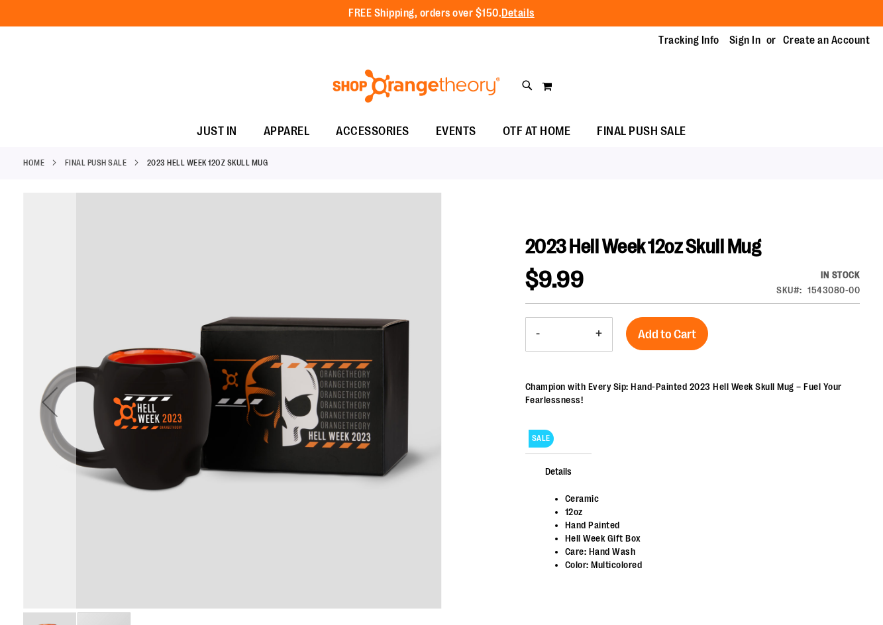
click at [51, 457] on div "Previous" at bounding box center [49, 402] width 53 height 419
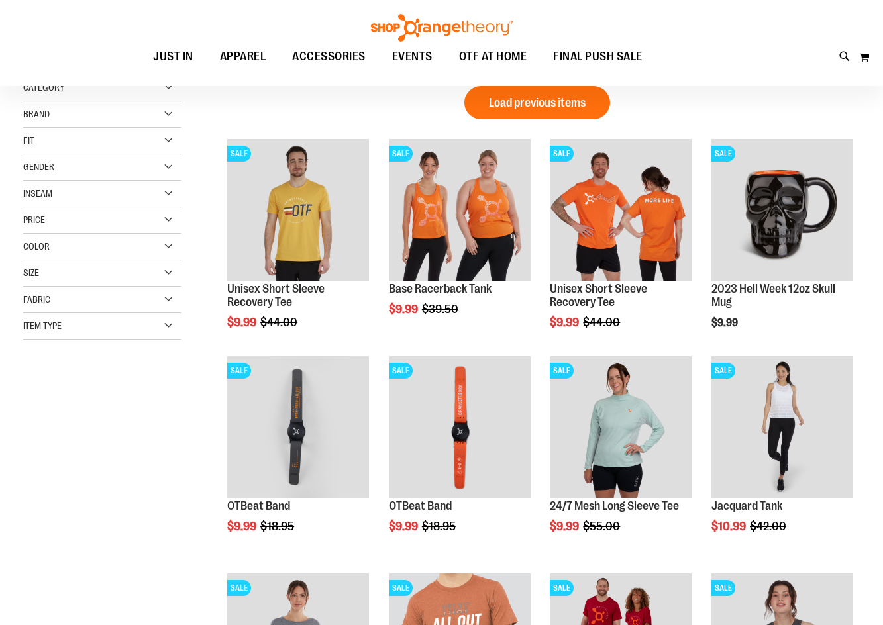
scroll to position [198, 0]
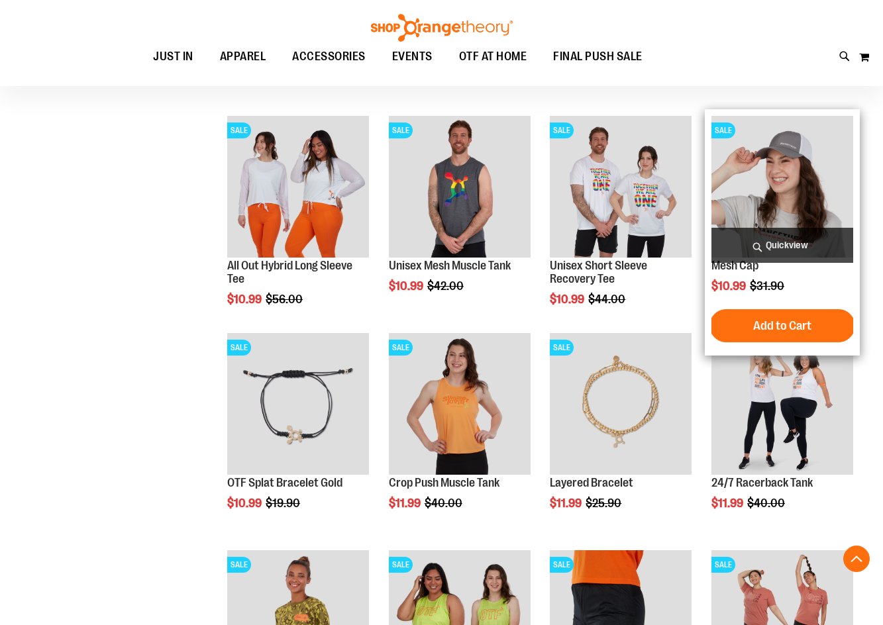
scroll to position [860, 0]
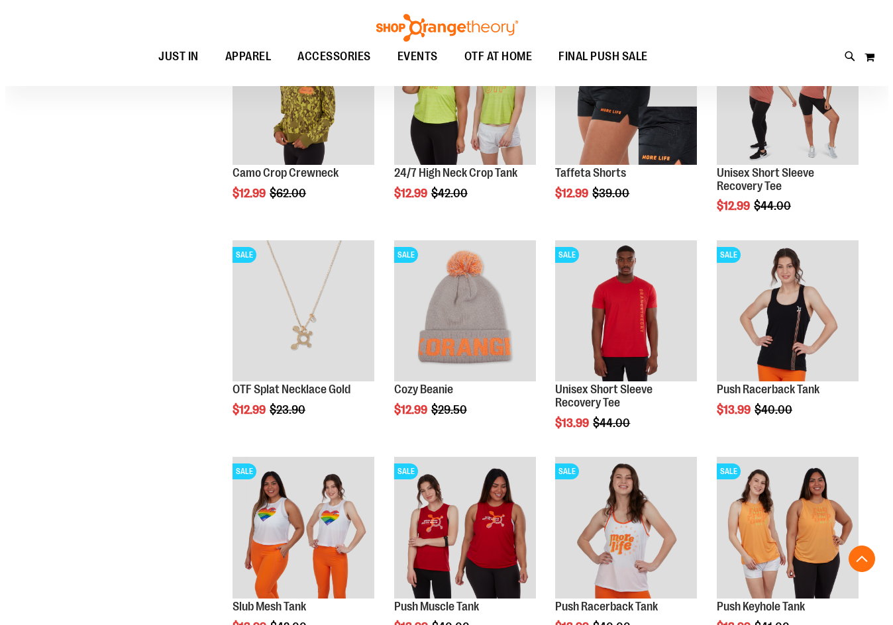
scroll to position [1390, 0]
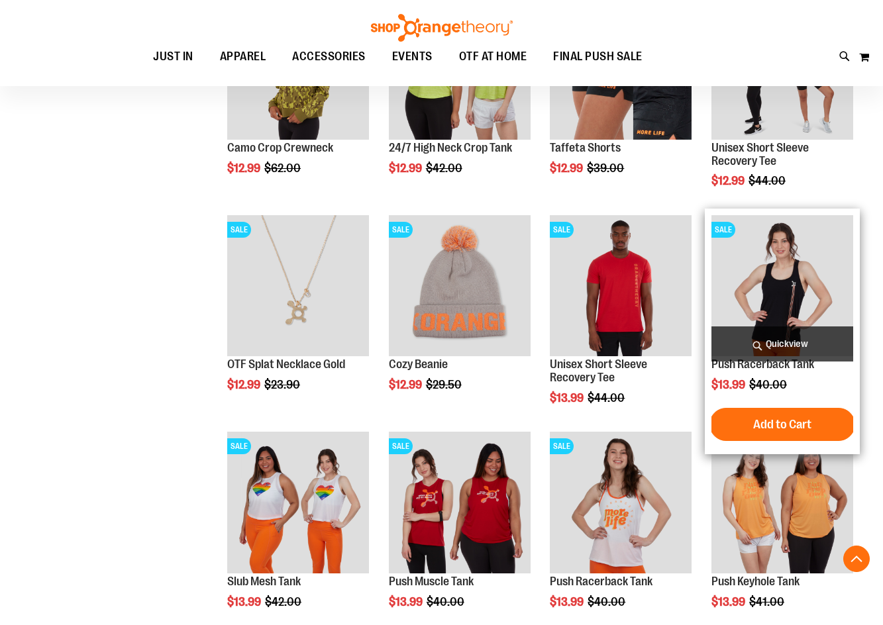
type input "**********"
click at [775, 331] on span "Quickview" at bounding box center [782, 344] width 142 height 35
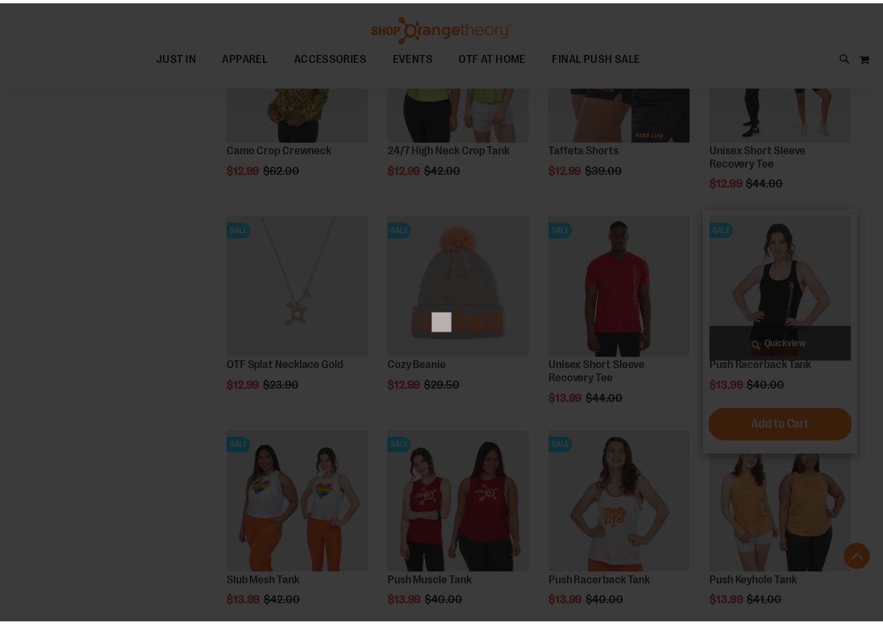
scroll to position [0, 0]
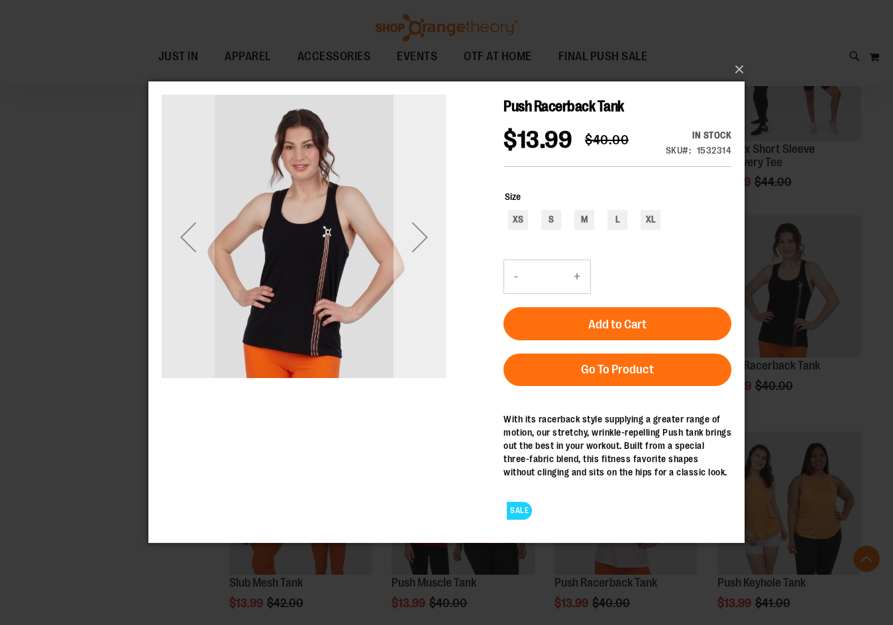
click at [423, 286] on div "Next" at bounding box center [419, 237] width 53 height 285
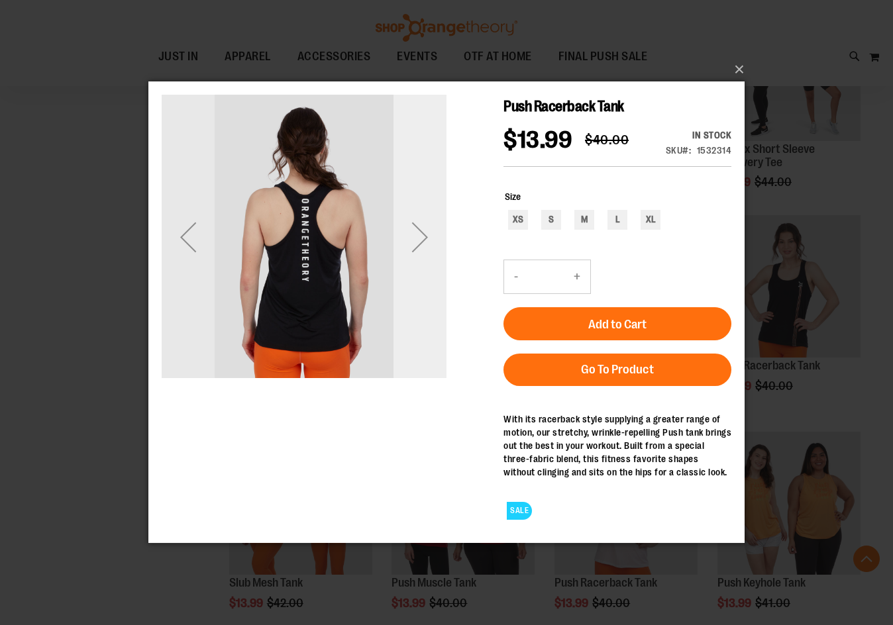
click at [423, 286] on div "Next" at bounding box center [419, 237] width 53 height 285
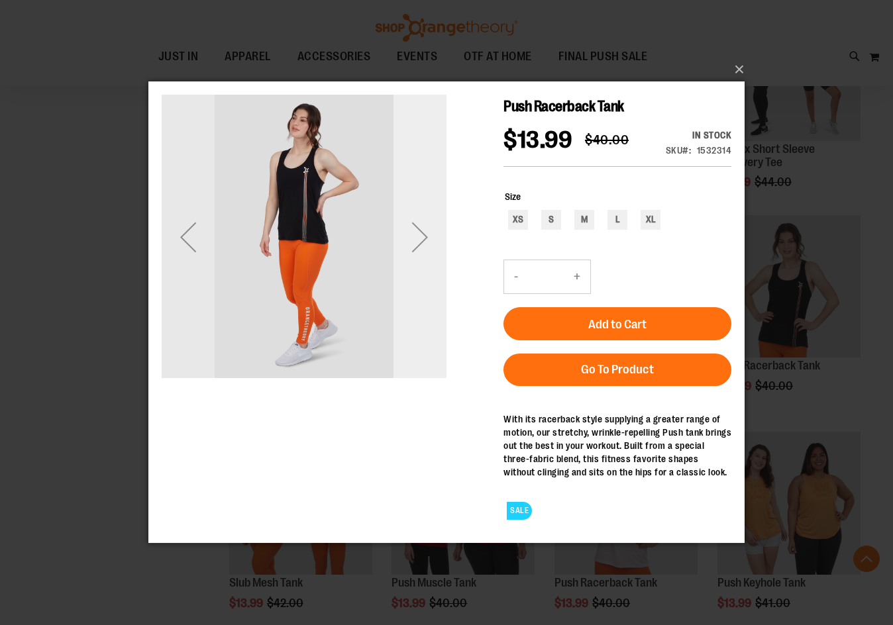
click at [423, 286] on div "Next" at bounding box center [419, 237] width 53 height 285
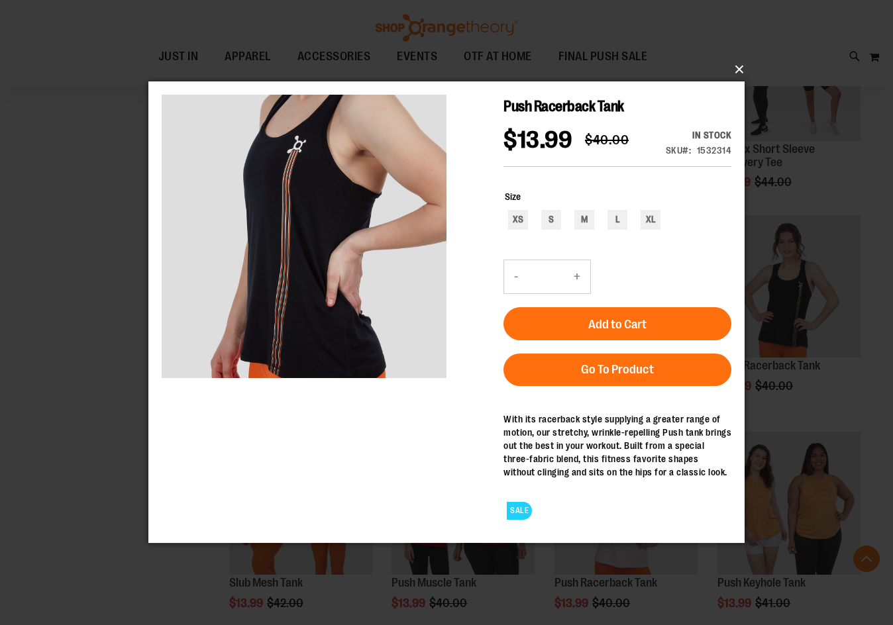
click at [738, 70] on button "×" at bounding box center [450, 69] width 596 height 29
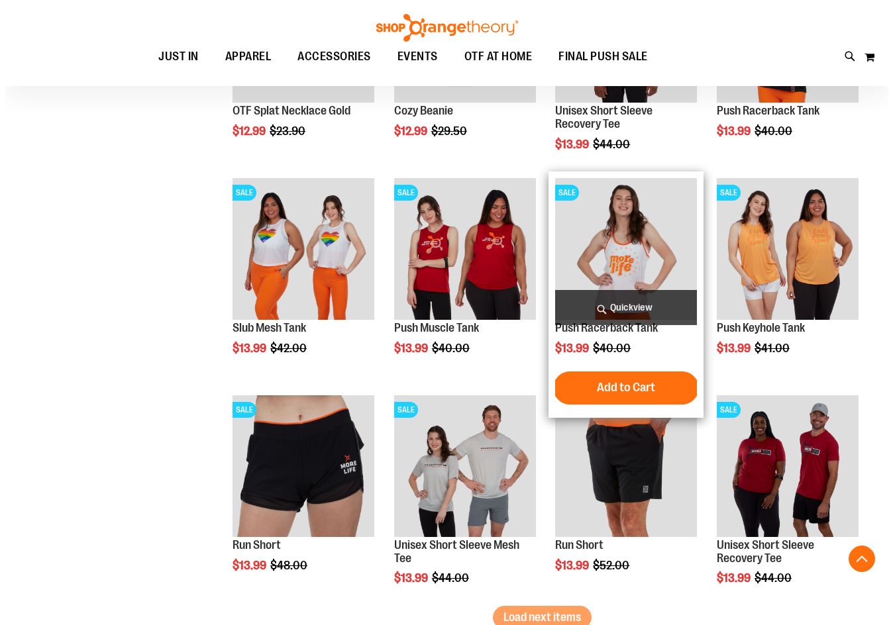
scroll to position [1655, 0]
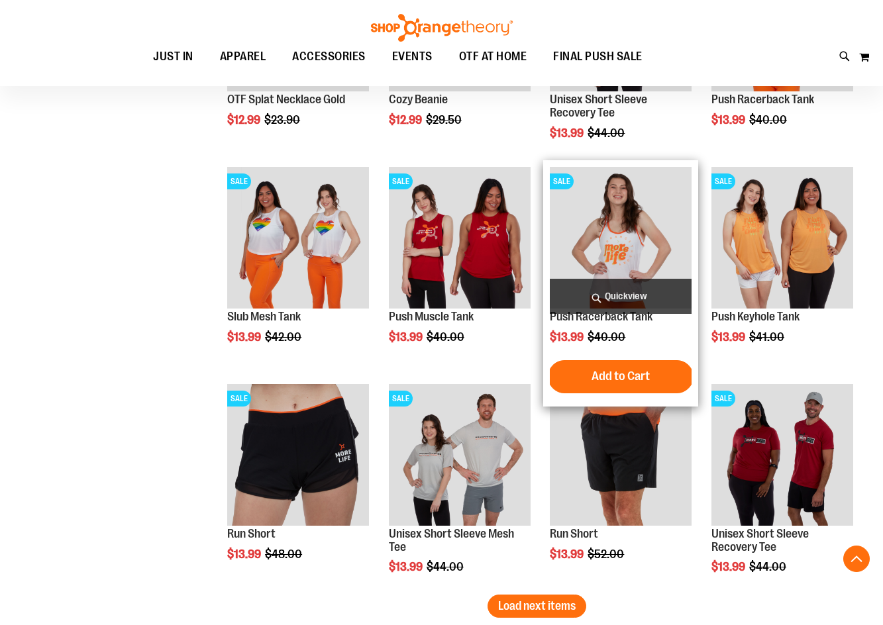
click at [664, 285] on span "Quickview" at bounding box center [621, 296] width 142 height 35
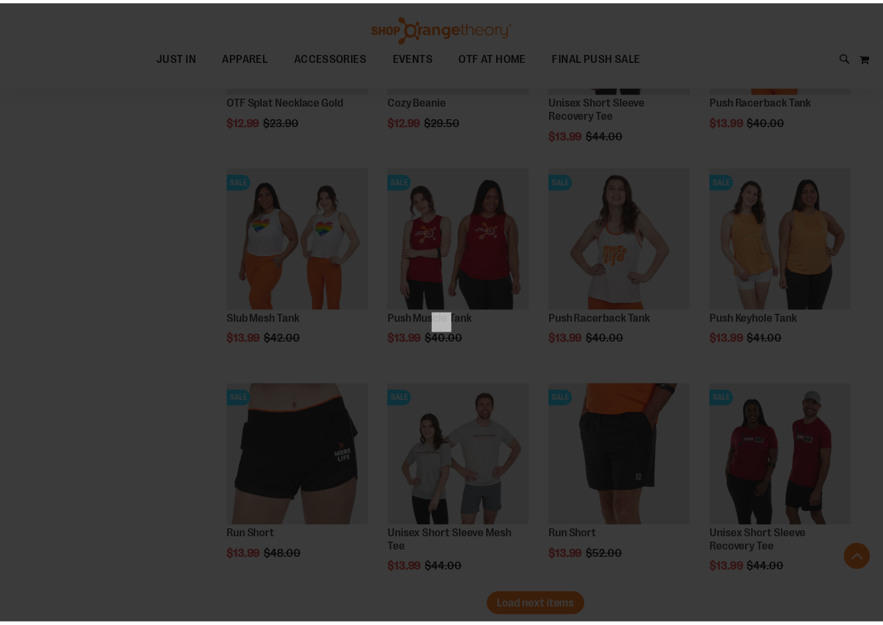
scroll to position [0, 0]
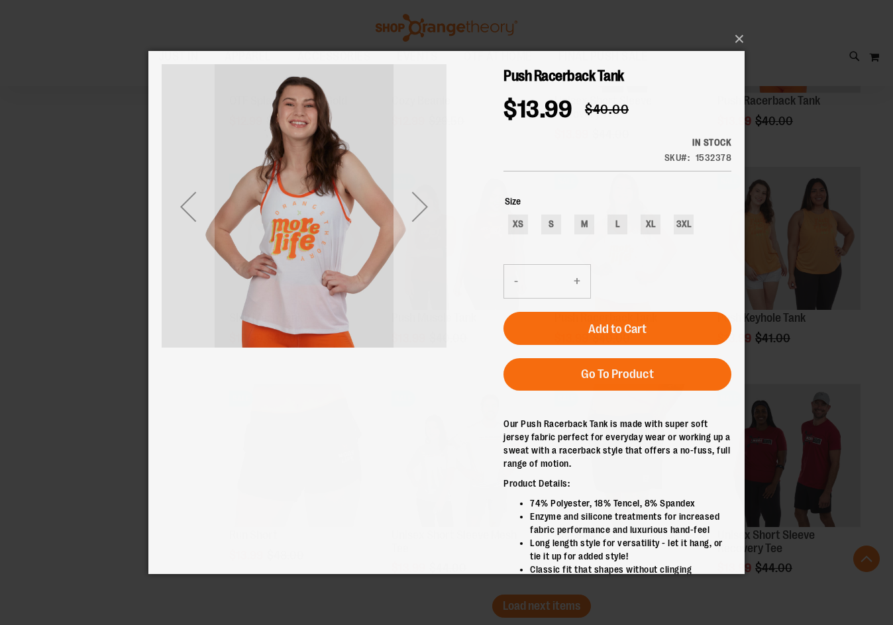
click at [409, 252] on div "Next" at bounding box center [419, 206] width 53 height 285
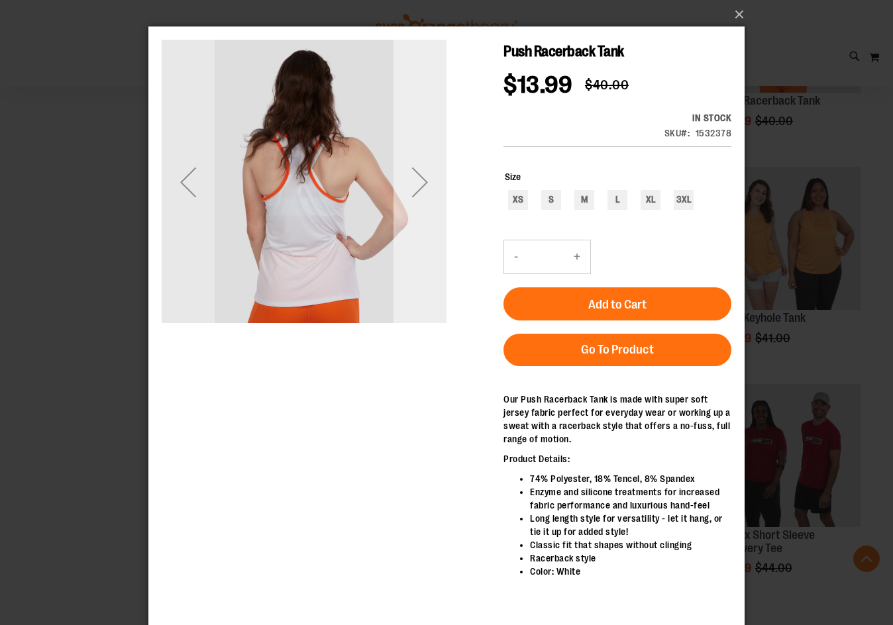
click at [411, 252] on div "Next" at bounding box center [419, 182] width 53 height 285
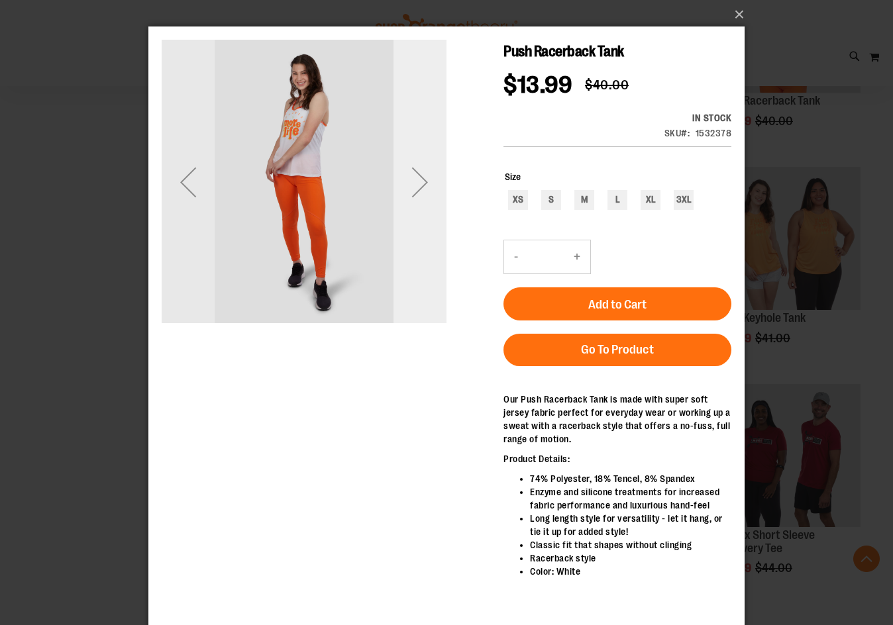
click at [411, 252] on div "Next" at bounding box center [419, 182] width 53 height 285
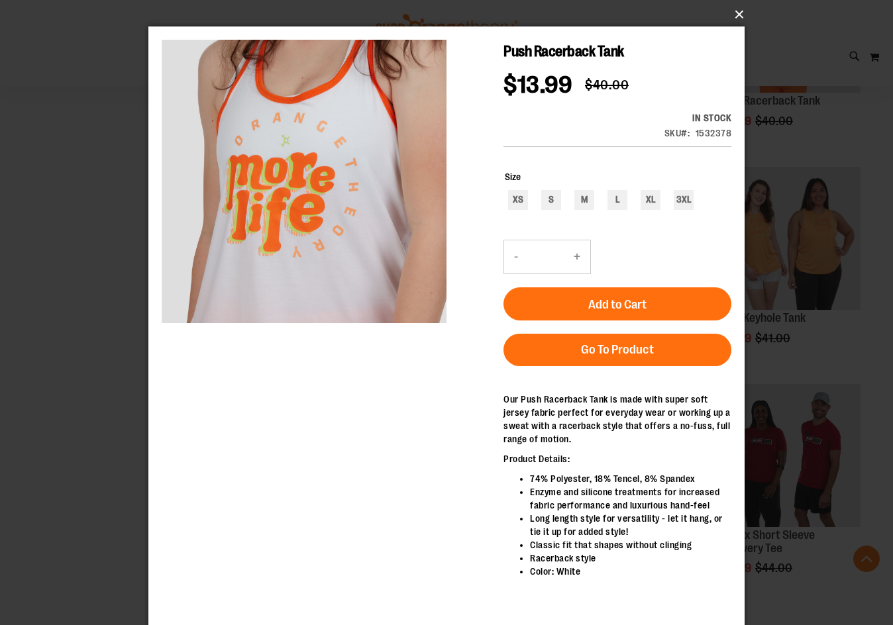
click at [727, 13] on button "×" at bounding box center [450, 14] width 596 height 29
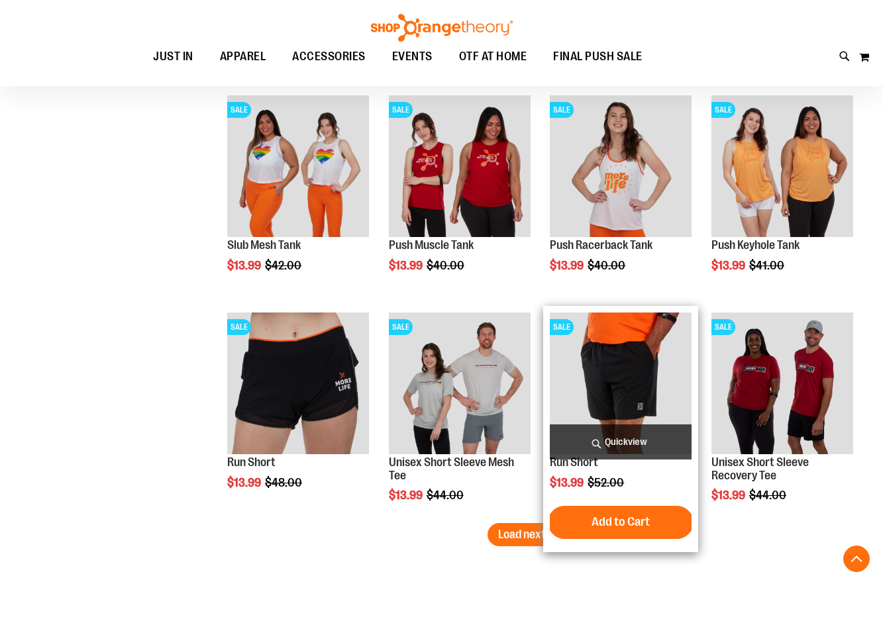
scroll to position [1854, 0]
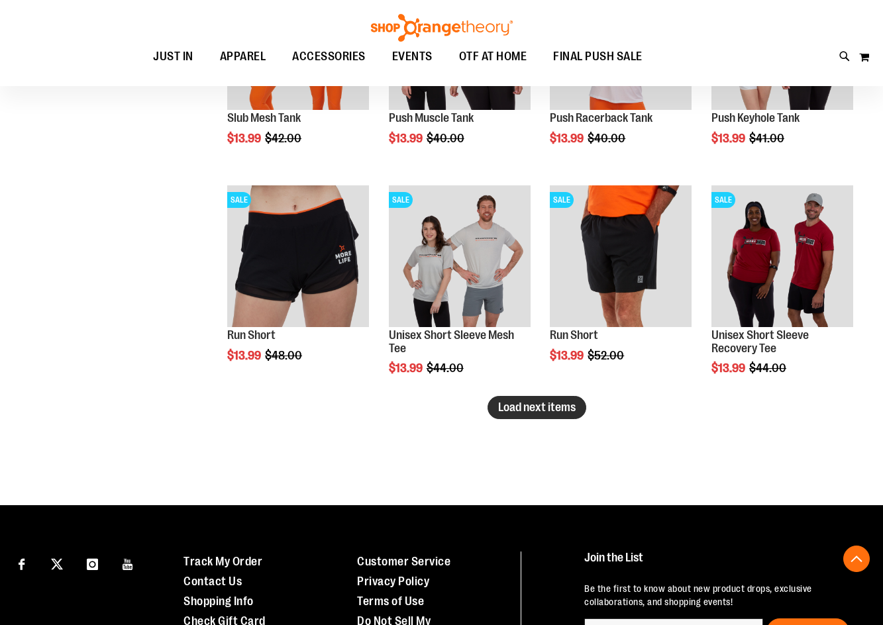
click at [527, 411] on span "Load next items" at bounding box center [536, 407] width 77 height 13
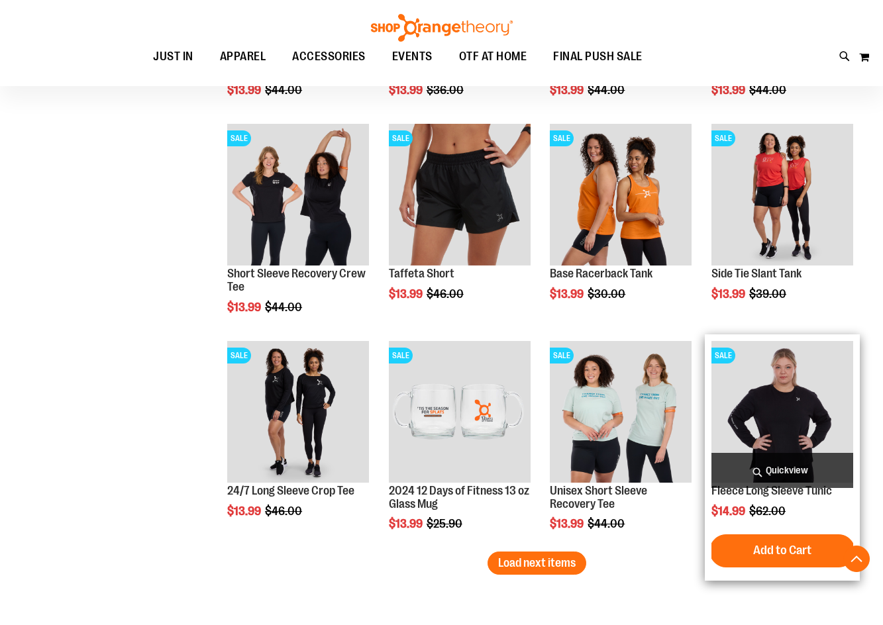
scroll to position [2384, 0]
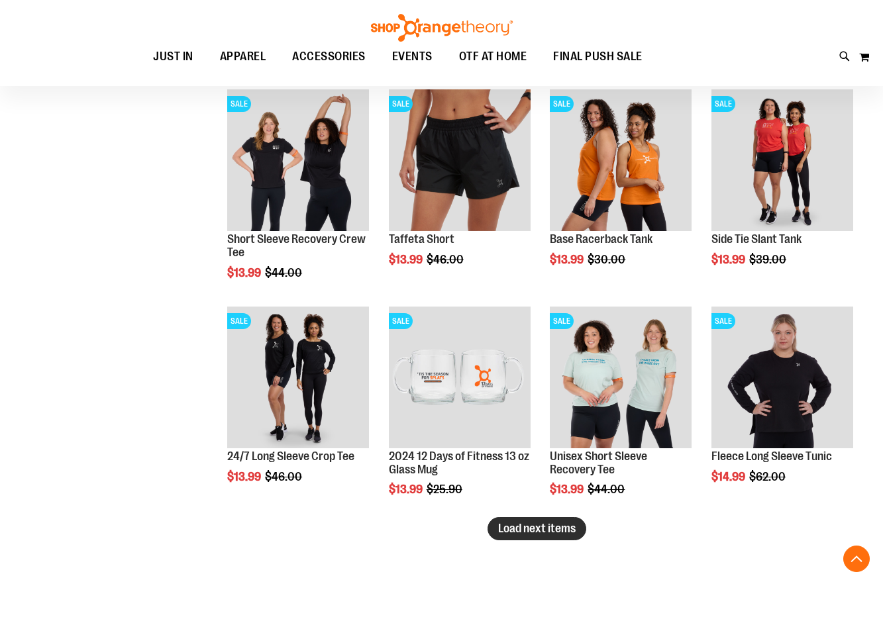
click at [515, 538] on button "Load next items" at bounding box center [536, 528] width 99 height 23
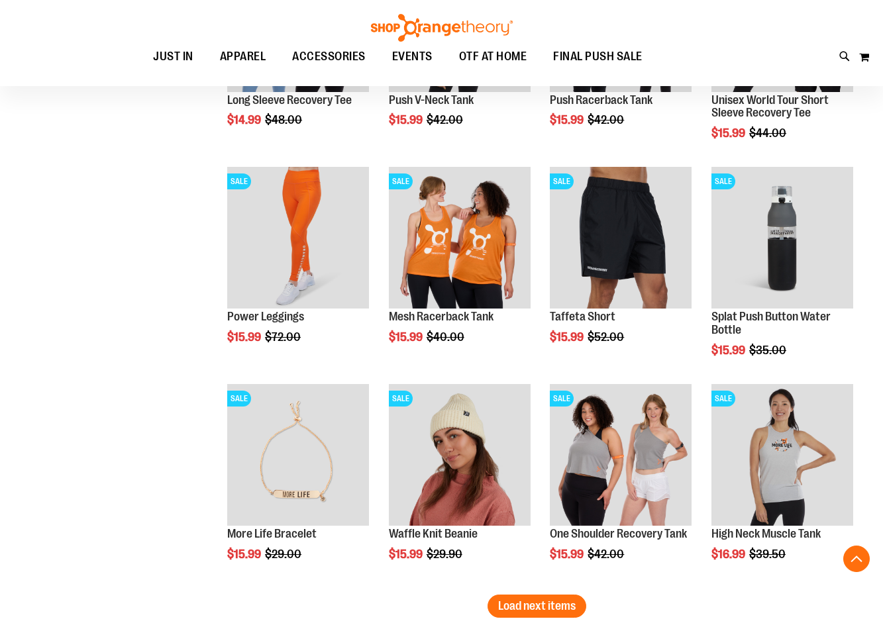
scroll to position [2980, 0]
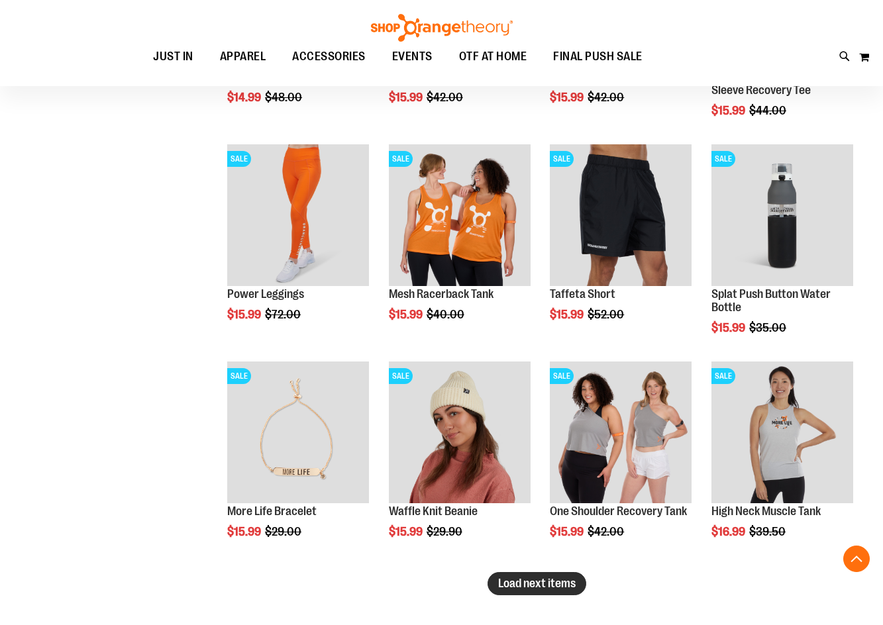
click at [544, 578] on span "Load next items" at bounding box center [536, 583] width 77 height 13
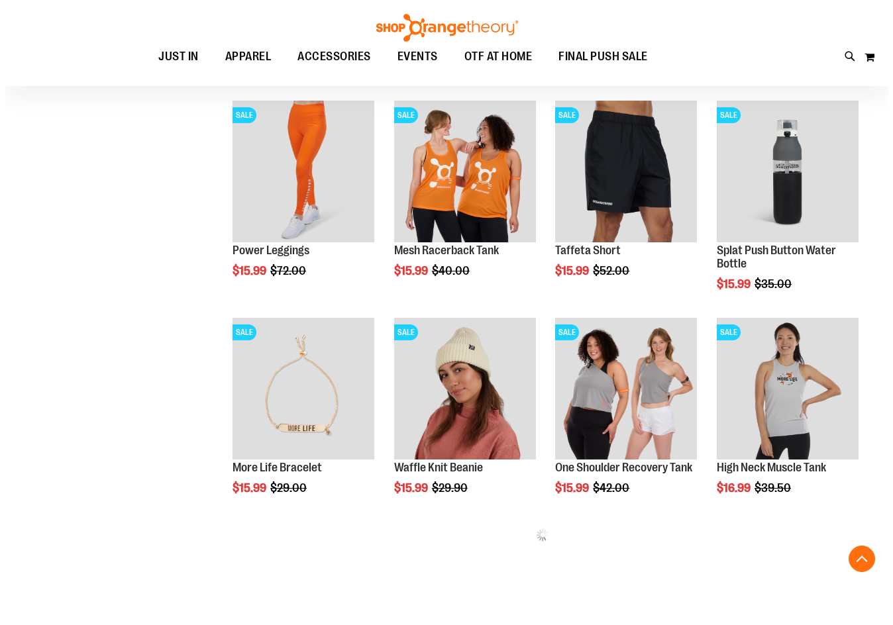
scroll to position [3046, 0]
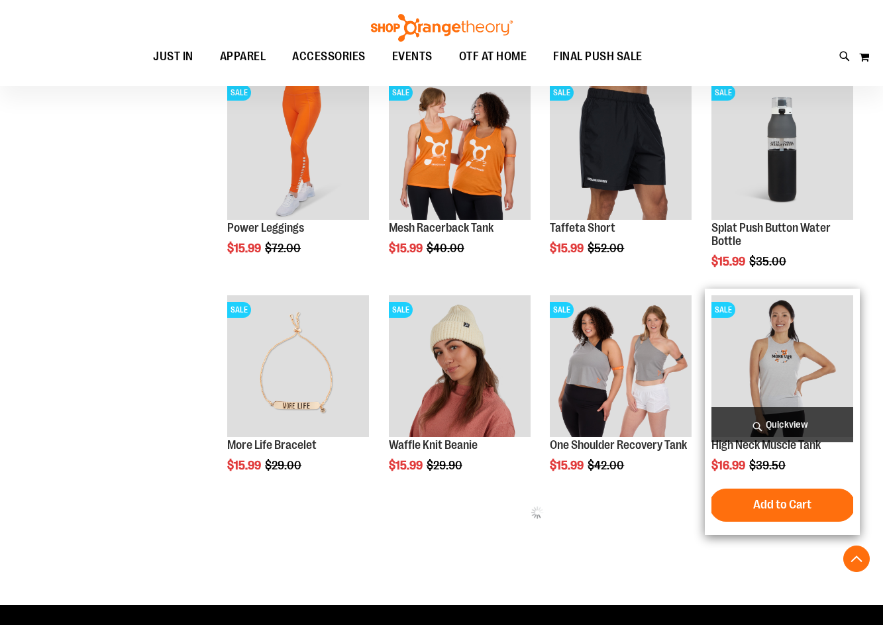
click at [791, 418] on span "Quickview" at bounding box center [782, 424] width 142 height 35
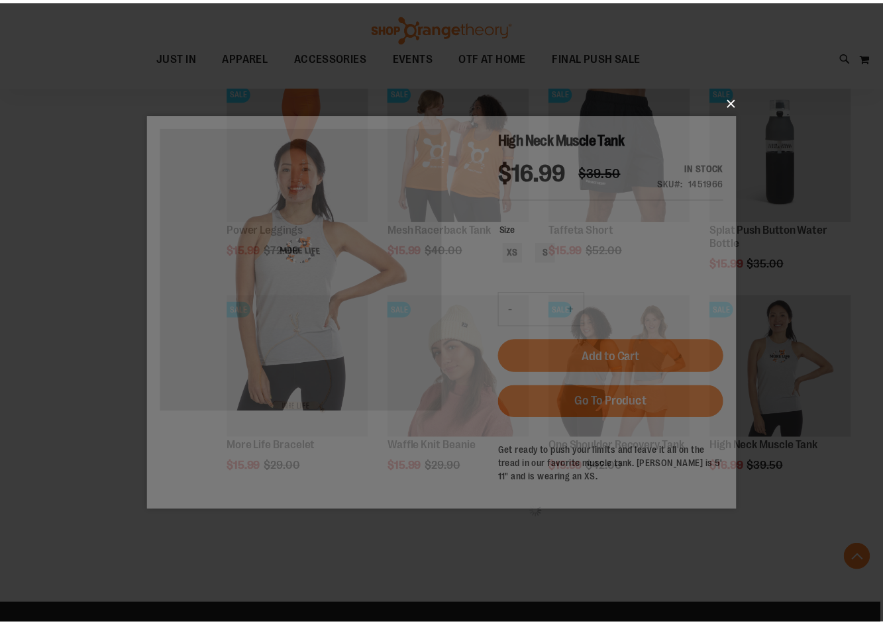
scroll to position [0, 0]
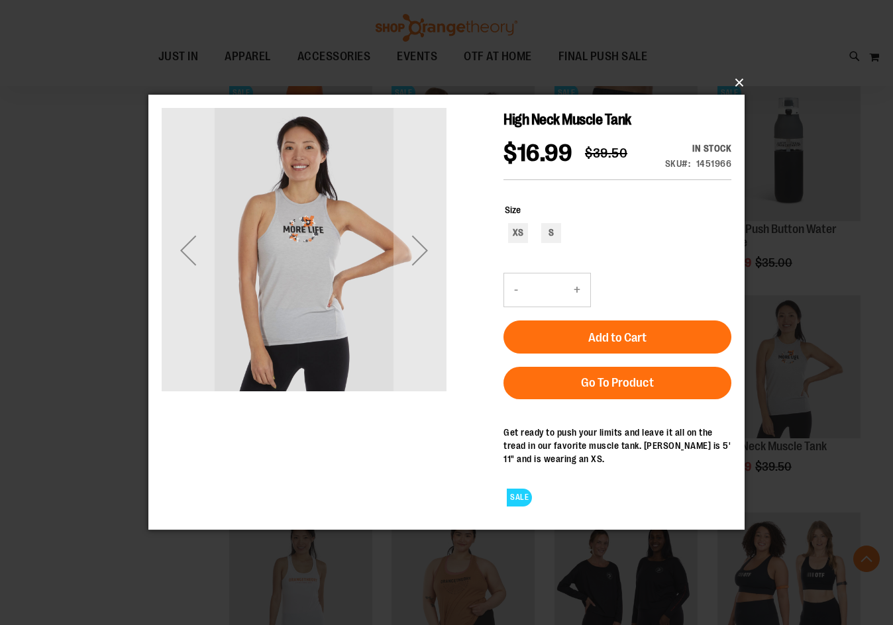
click at [738, 83] on button "×" at bounding box center [450, 82] width 596 height 29
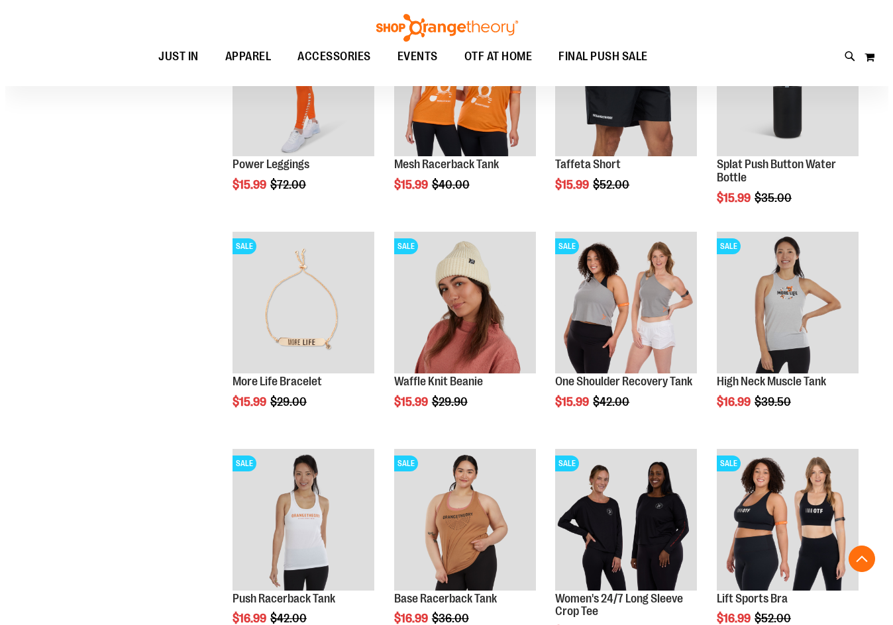
scroll to position [3245, 0]
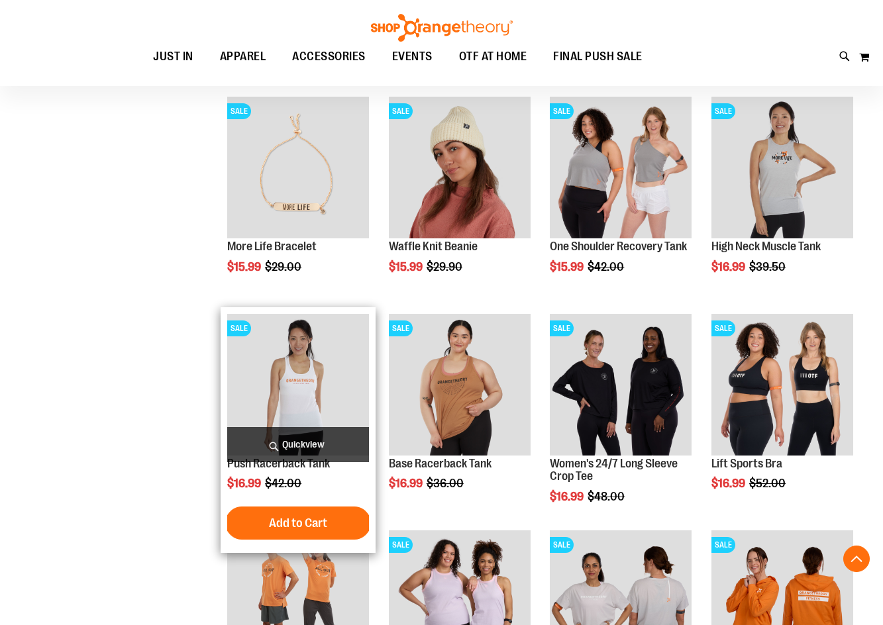
click at [334, 450] on span "Quickview" at bounding box center [298, 444] width 142 height 35
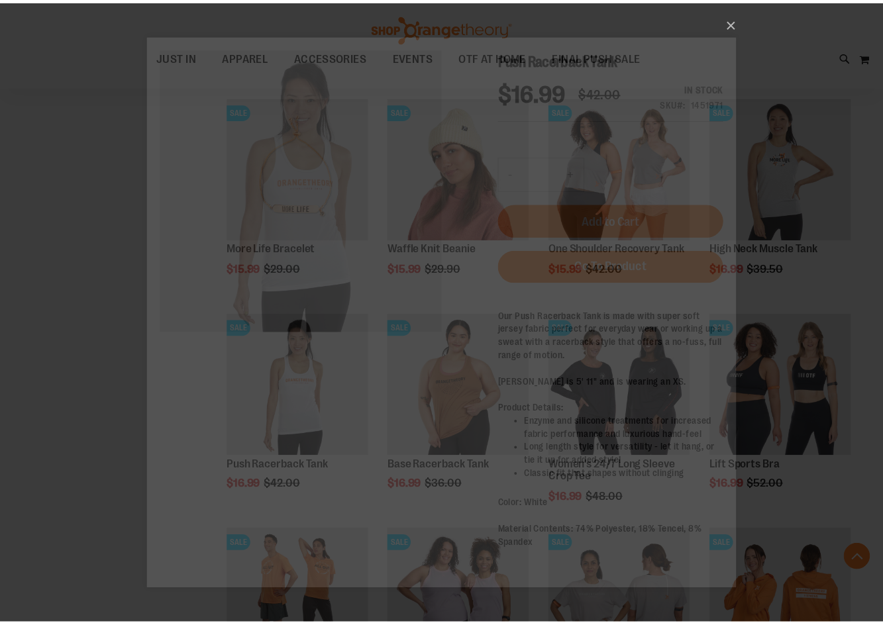
scroll to position [0, 0]
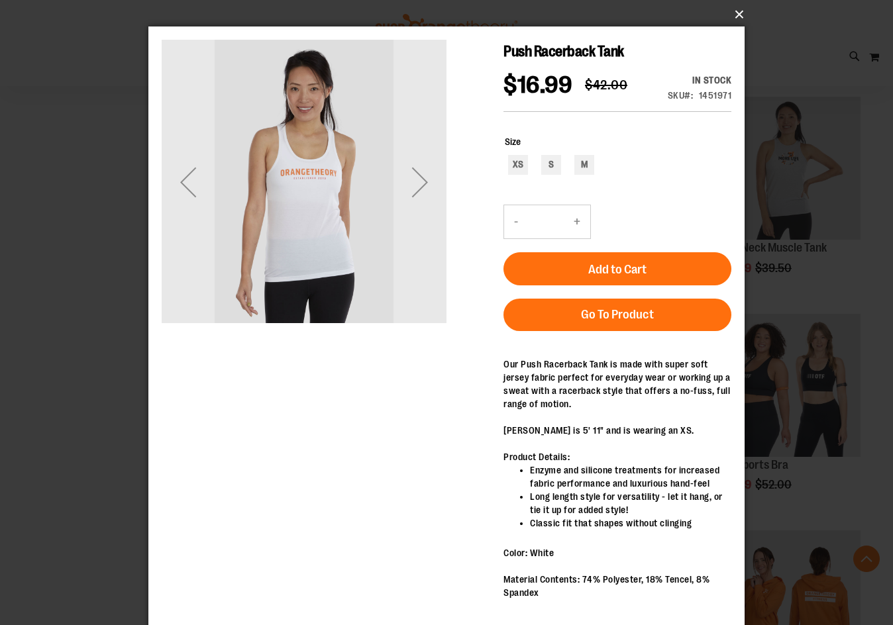
click at [737, 22] on button "×" at bounding box center [450, 14] width 596 height 29
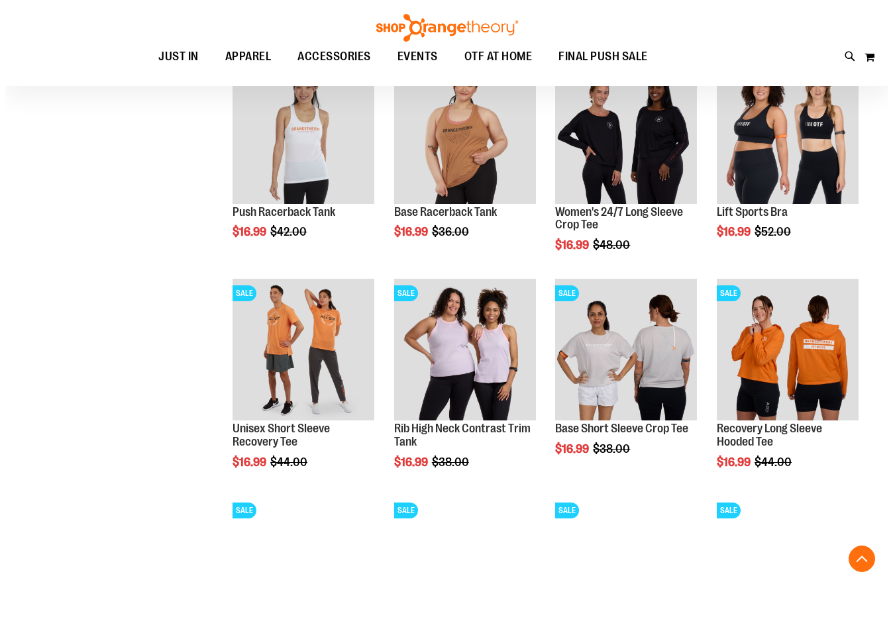
scroll to position [3510, 0]
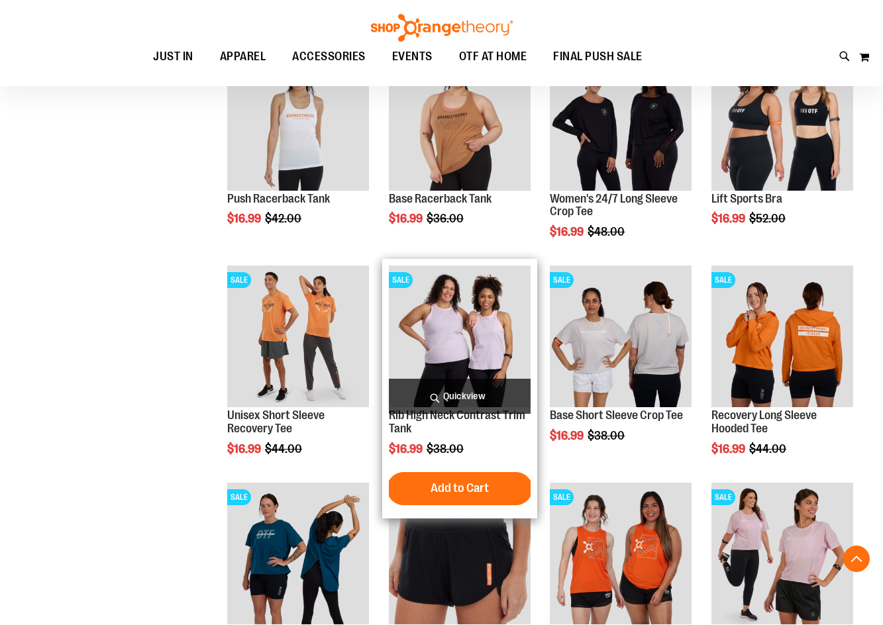
click at [447, 401] on span "Quickview" at bounding box center [460, 396] width 142 height 35
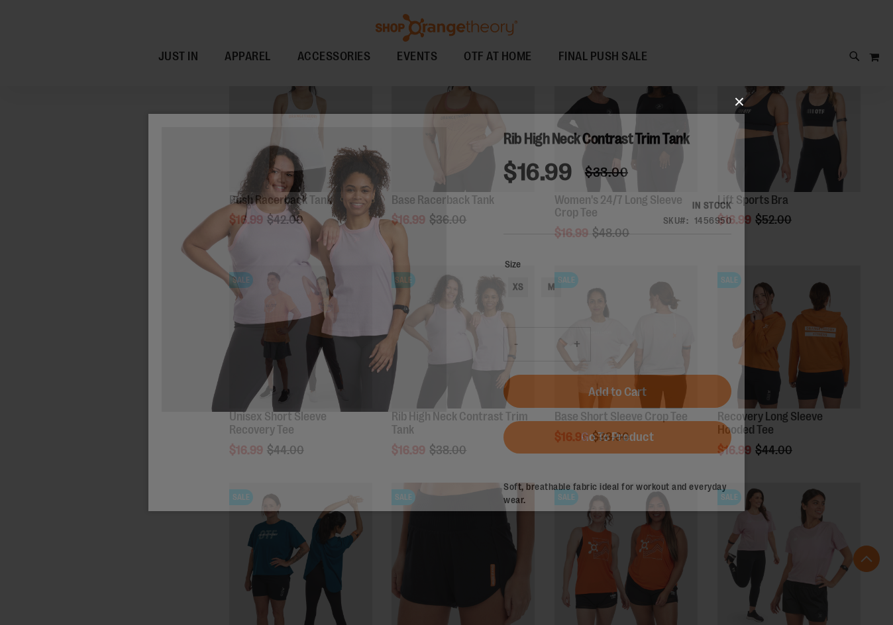
scroll to position [0, 0]
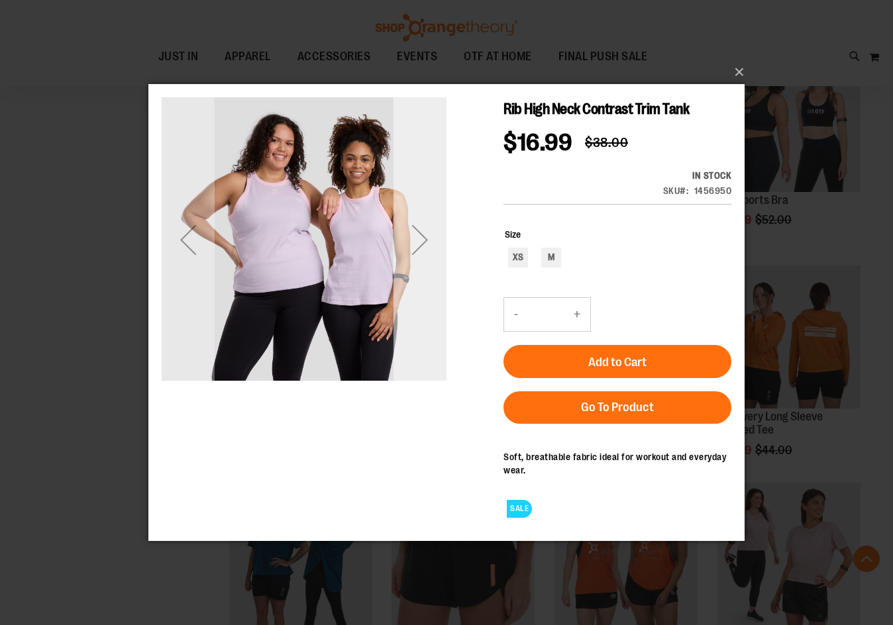
click at [404, 263] on div "Next" at bounding box center [419, 239] width 53 height 53
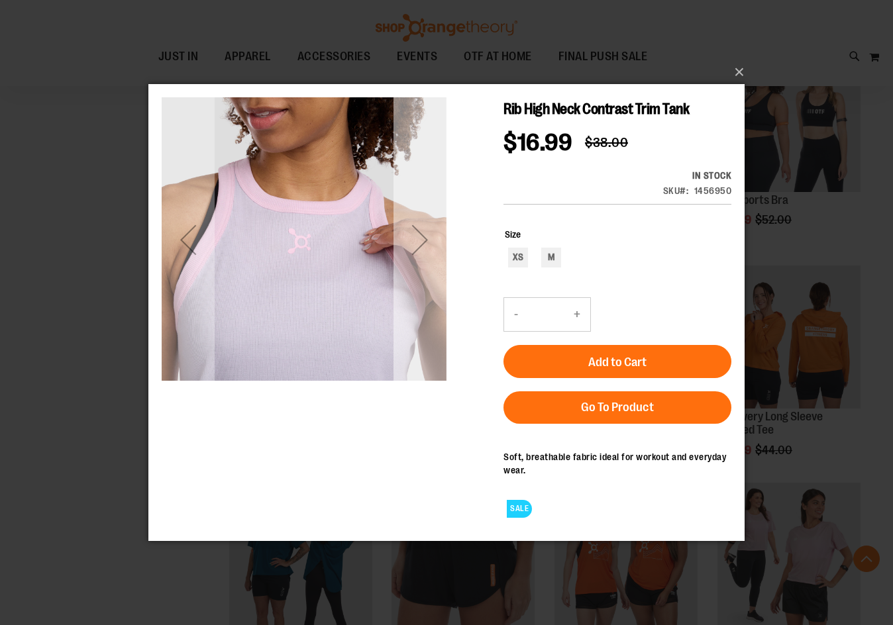
click at [427, 242] on div "Next" at bounding box center [419, 239] width 53 height 53
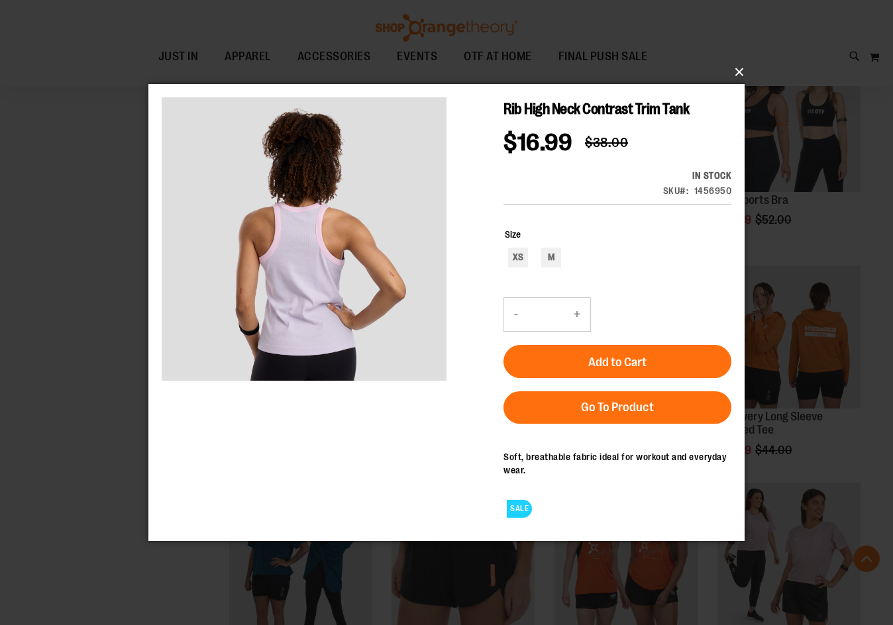
click at [735, 81] on button "×" at bounding box center [450, 72] width 596 height 29
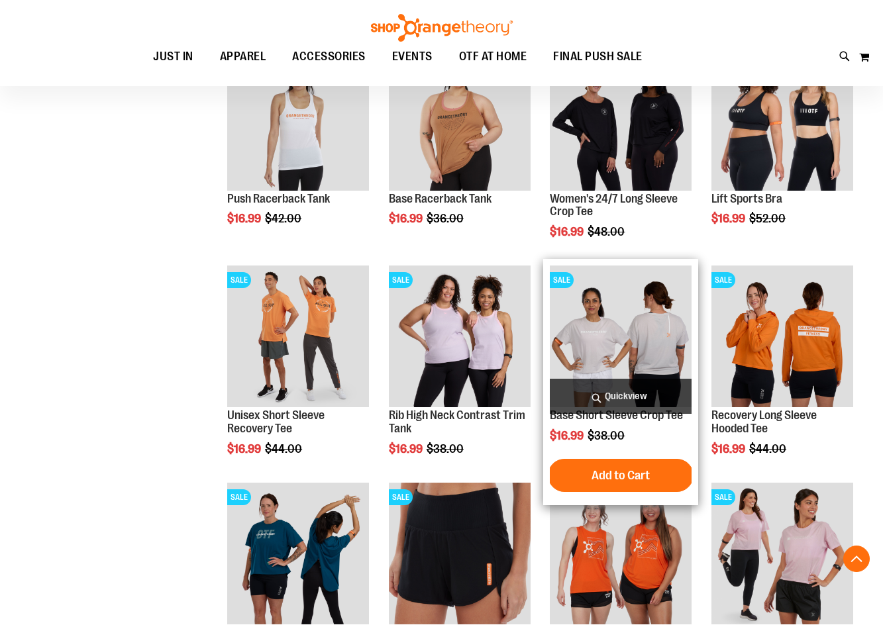
click at [614, 395] on span "Quickview" at bounding box center [621, 396] width 142 height 35
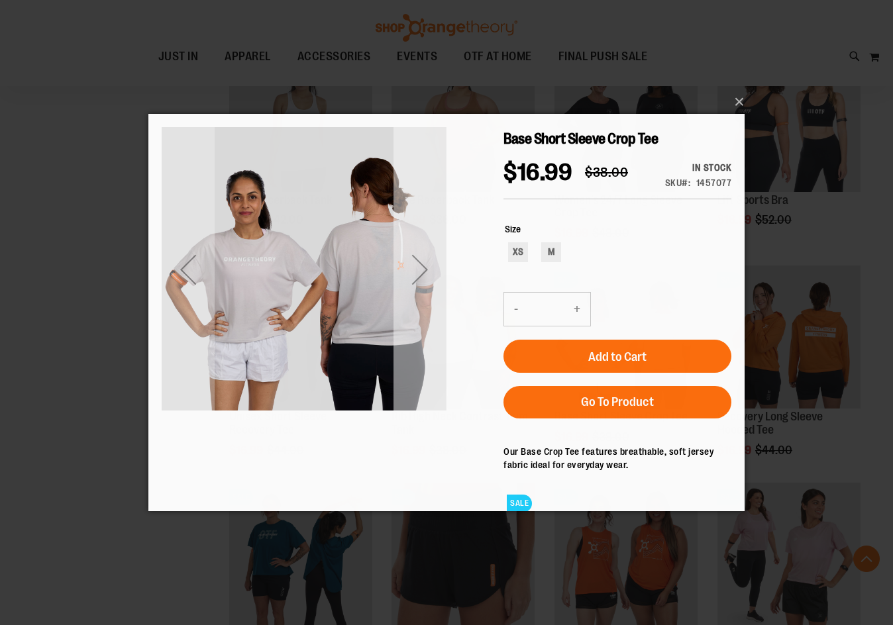
click at [417, 271] on div "Next" at bounding box center [419, 269] width 53 height 53
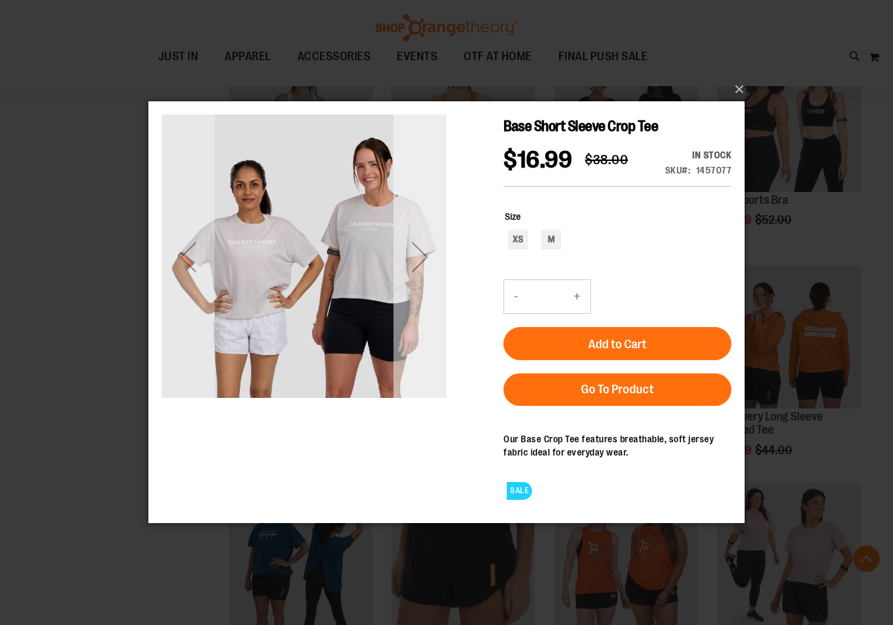
click at [417, 268] on div "Next" at bounding box center [419, 256] width 53 height 53
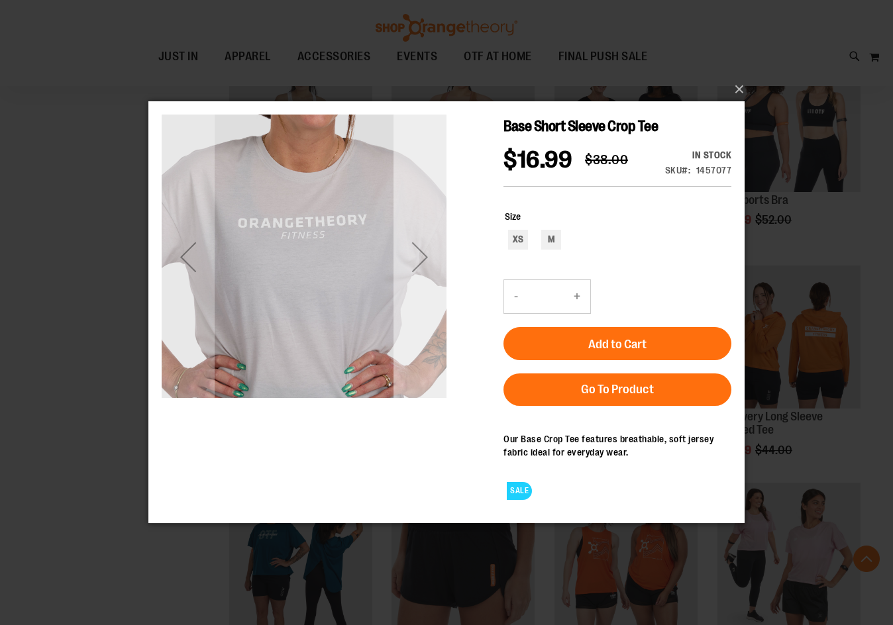
click at [417, 268] on div "Next" at bounding box center [419, 256] width 53 height 53
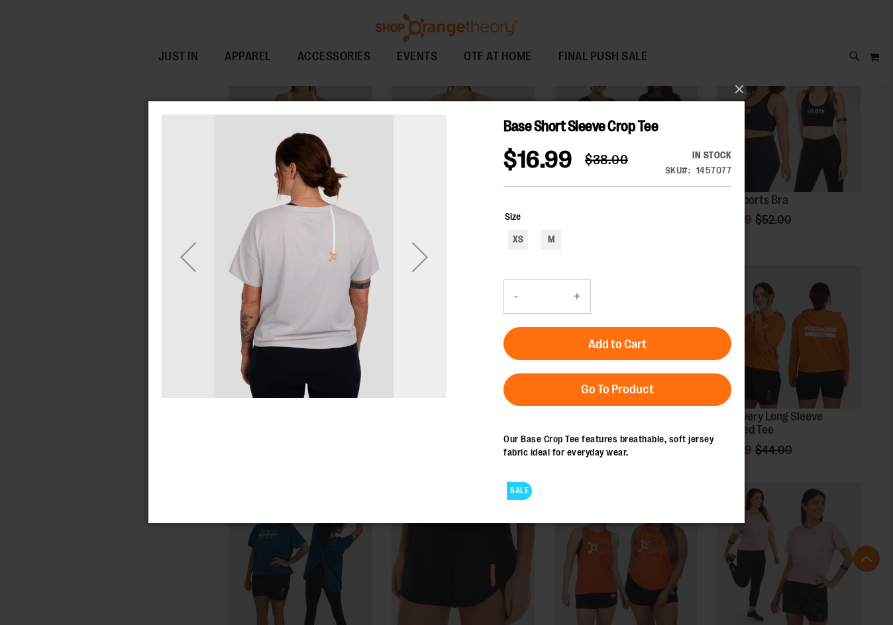
click at [417, 268] on div "Next" at bounding box center [419, 256] width 53 height 53
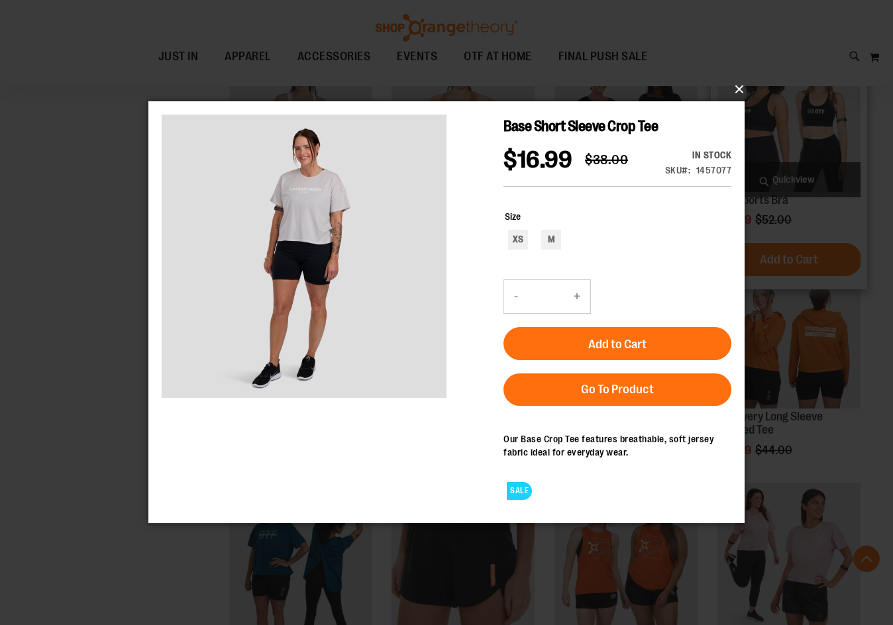
click at [723, 89] on button "×" at bounding box center [450, 89] width 596 height 29
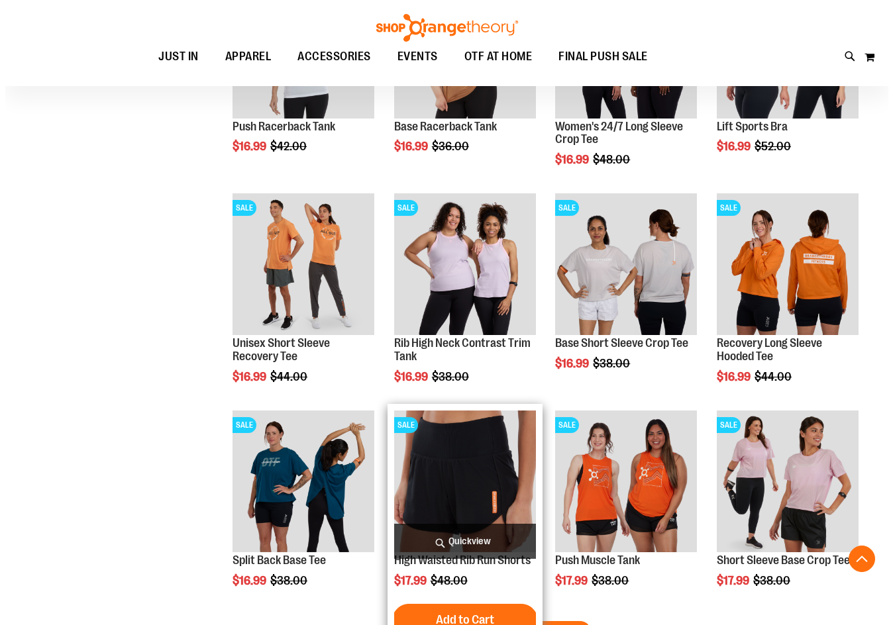
scroll to position [3708, 0]
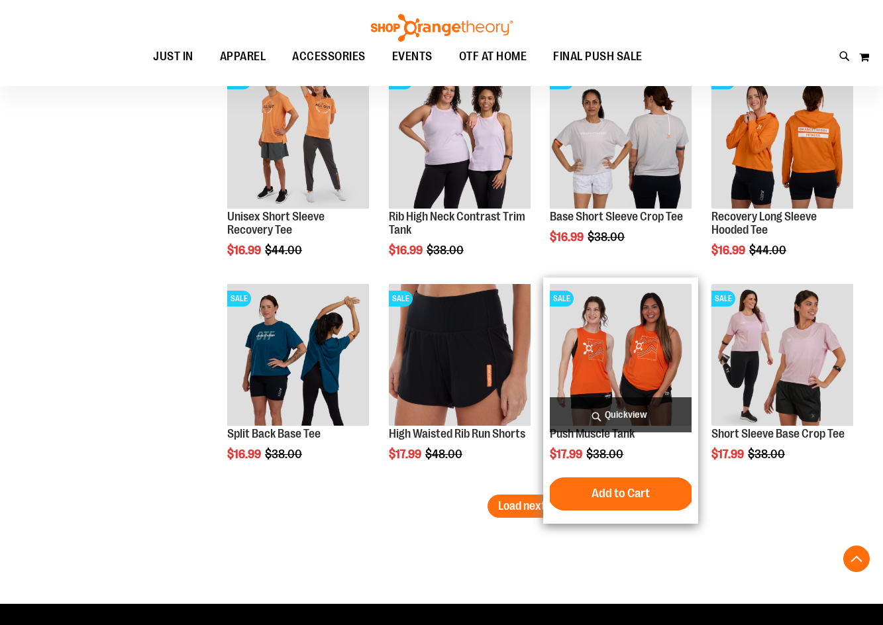
click at [593, 411] on span "Quickview" at bounding box center [621, 414] width 142 height 35
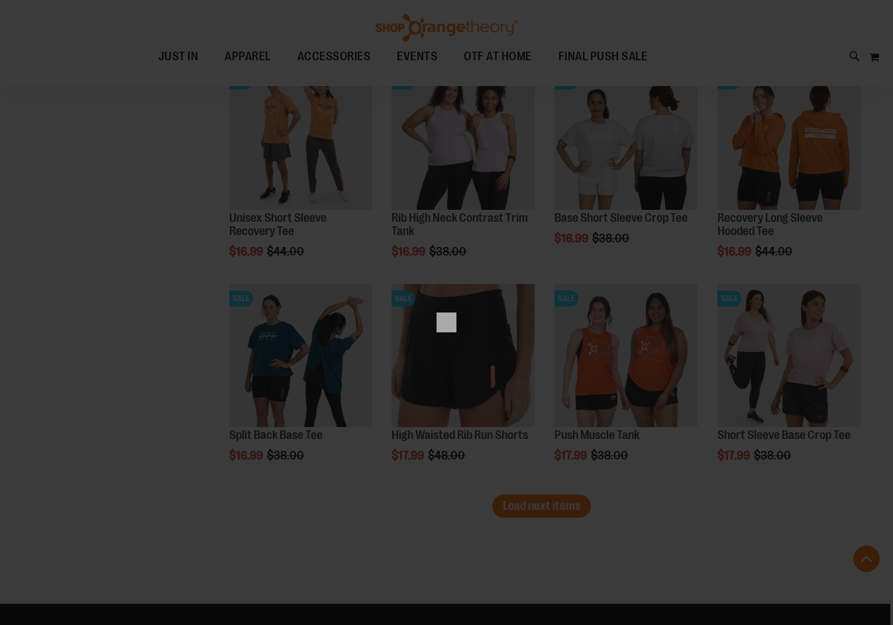
scroll to position [0, 0]
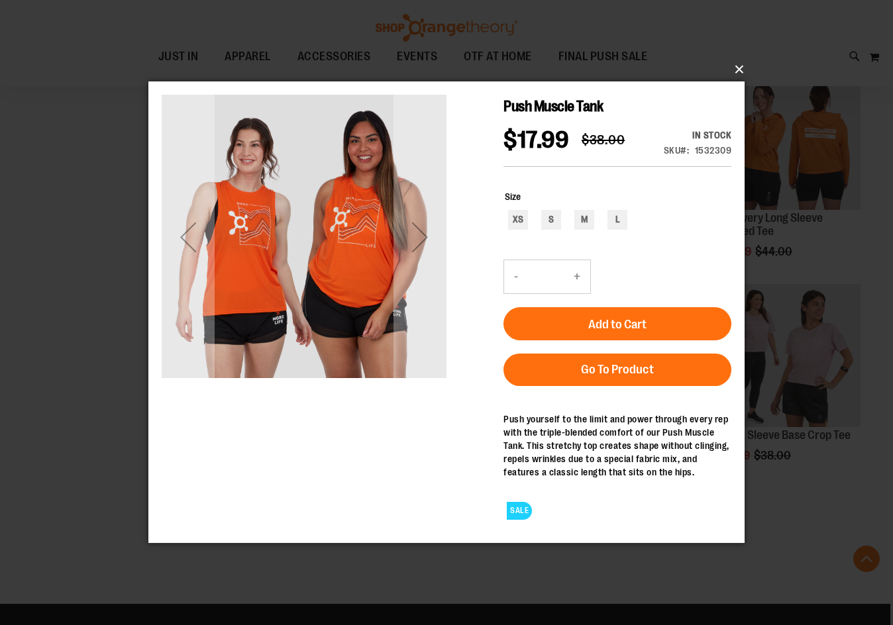
click at [739, 62] on button "×" at bounding box center [450, 69] width 596 height 29
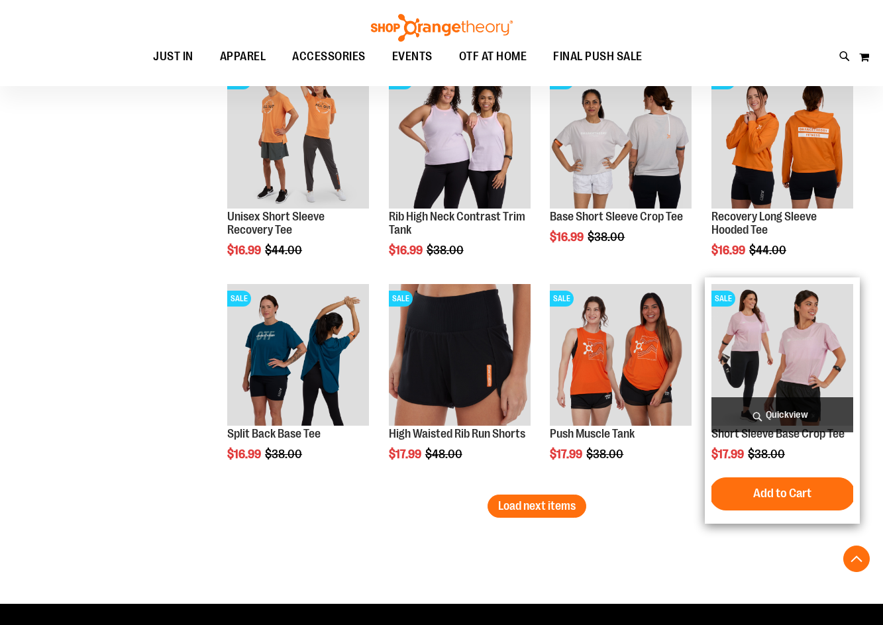
click at [804, 403] on span "Quickview" at bounding box center [782, 414] width 142 height 35
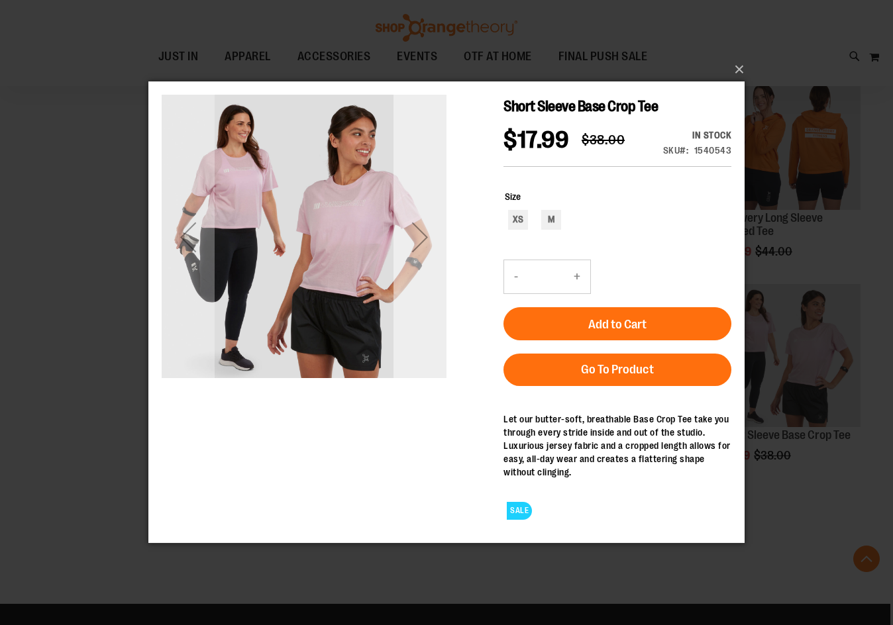
click at [422, 313] on div "Next" at bounding box center [419, 237] width 53 height 285
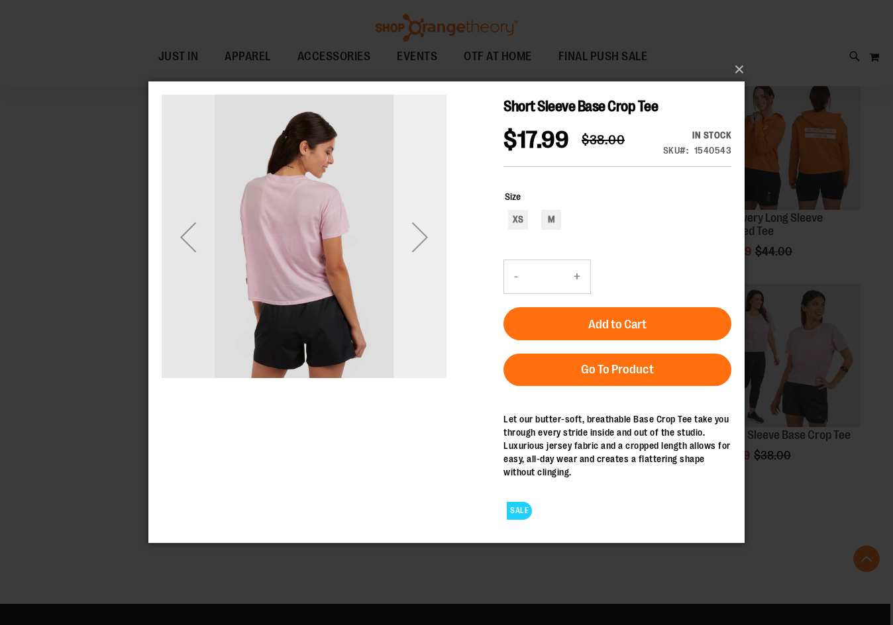
click at [422, 313] on div "Next" at bounding box center [419, 237] width 53 height 285
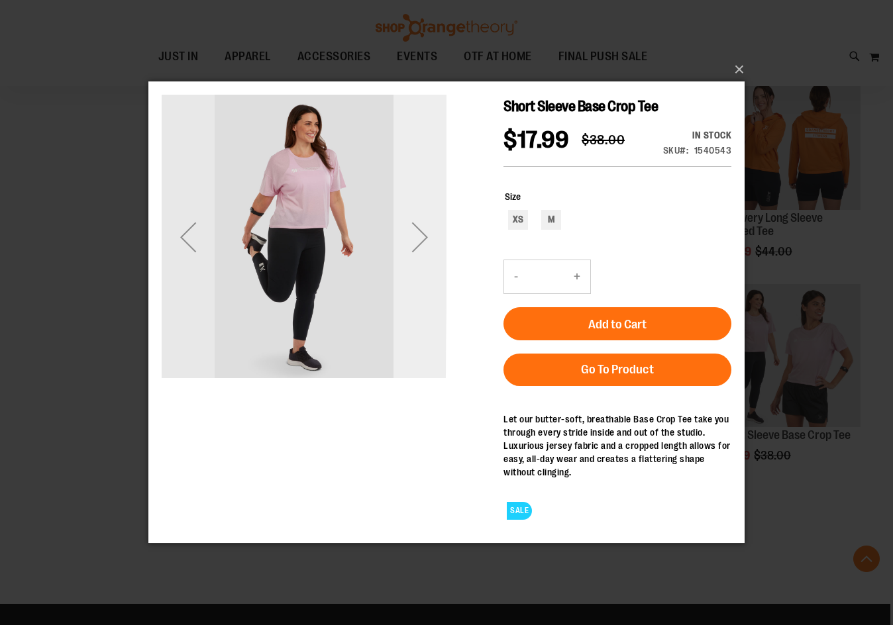
click at [422, 313] on div "Next" at bounding box center [419, 237] width 53 height 285
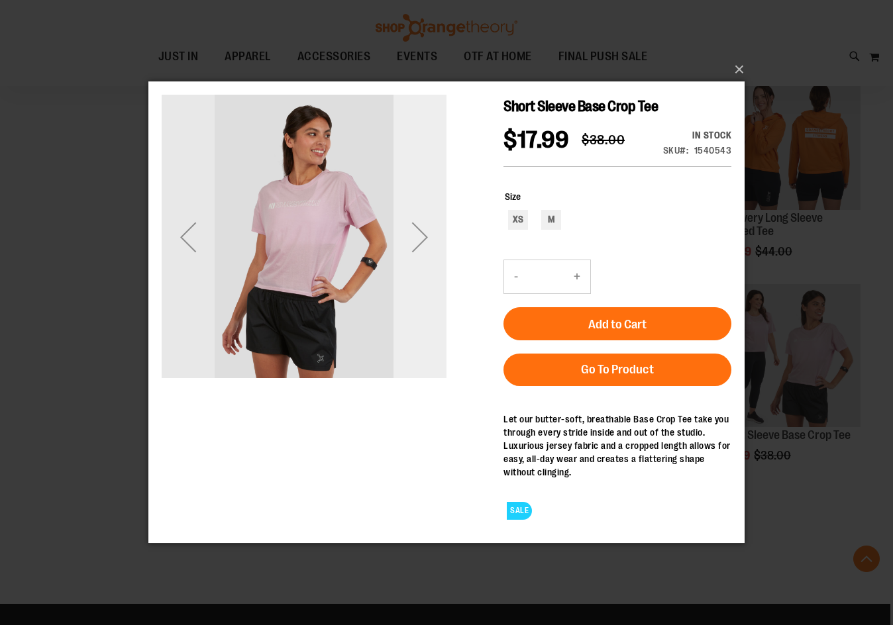
click at [422, 313] on div "Next" at bounding box center [419, 237] width 53 height 285
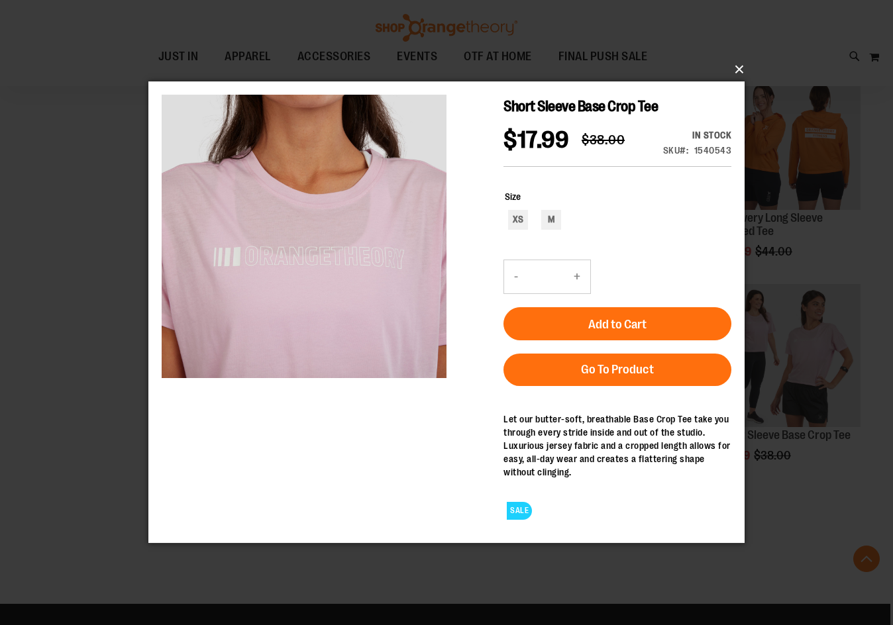
click at [719, 74] on button "×" at bounding box center [450, 69] width 596 height 29
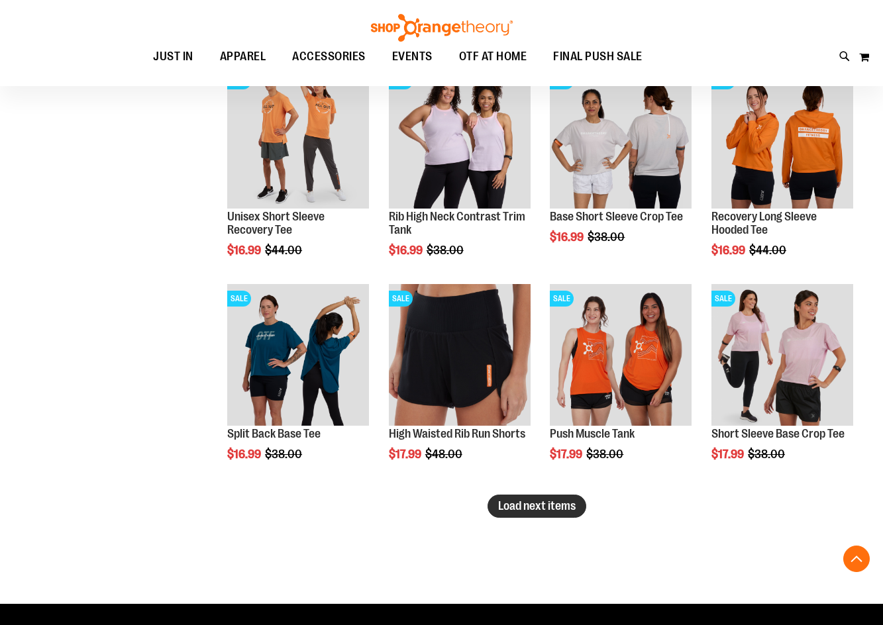
click at [570, 513] on button "Load next items" at bounding box center [536, 506] width 99 height 23
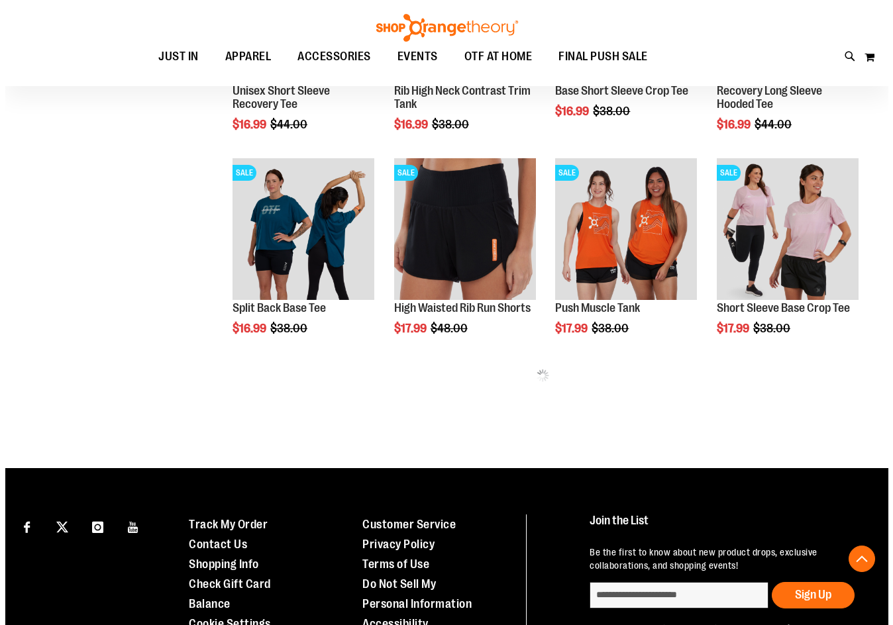
scroll to position [3775, 0]
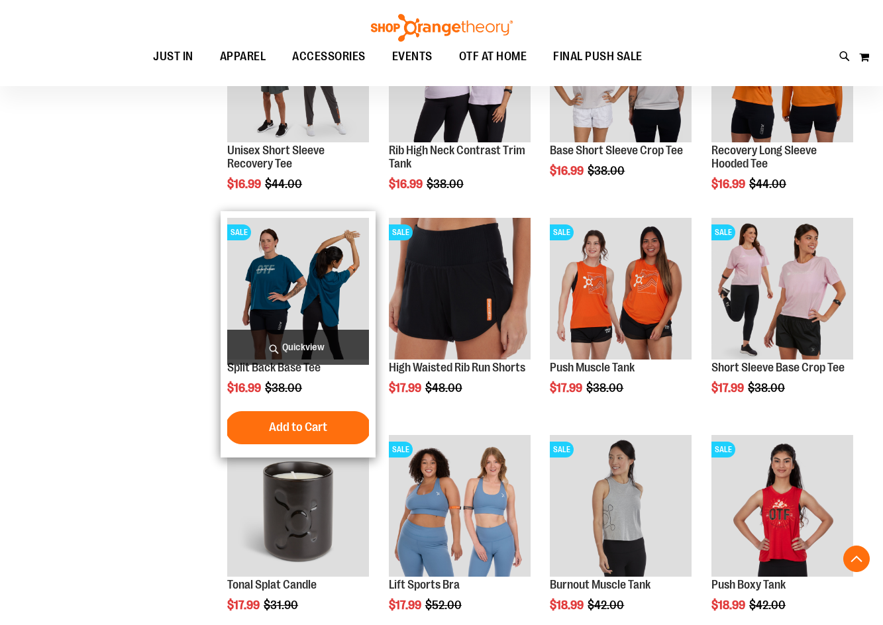
click at [258, 357] on span "Quickview" at bounding box center [298, 347] width 142 height 35
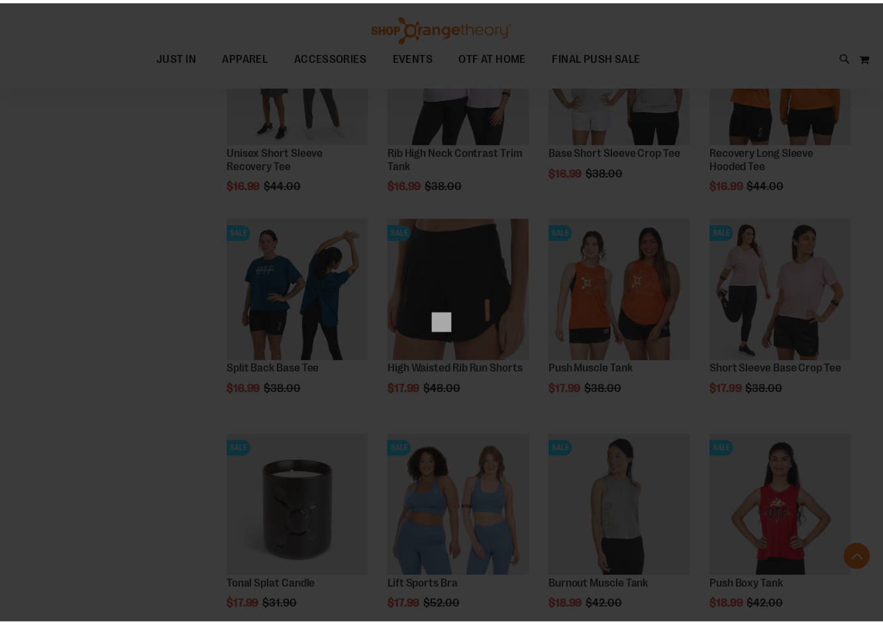
scroll to position [0, 0]
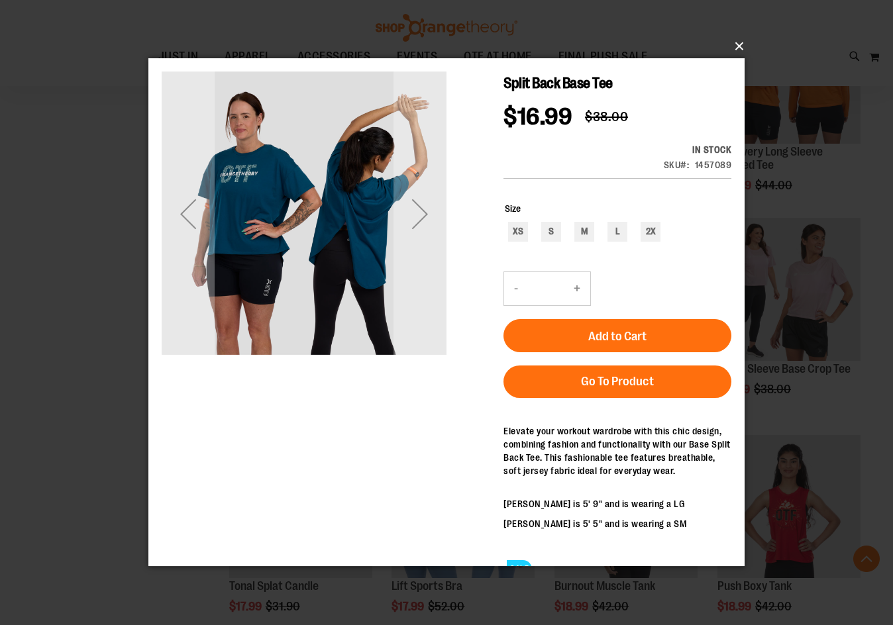
click at [731, 52] on button "×" at bounding box center [450, 46] width 596 height 29
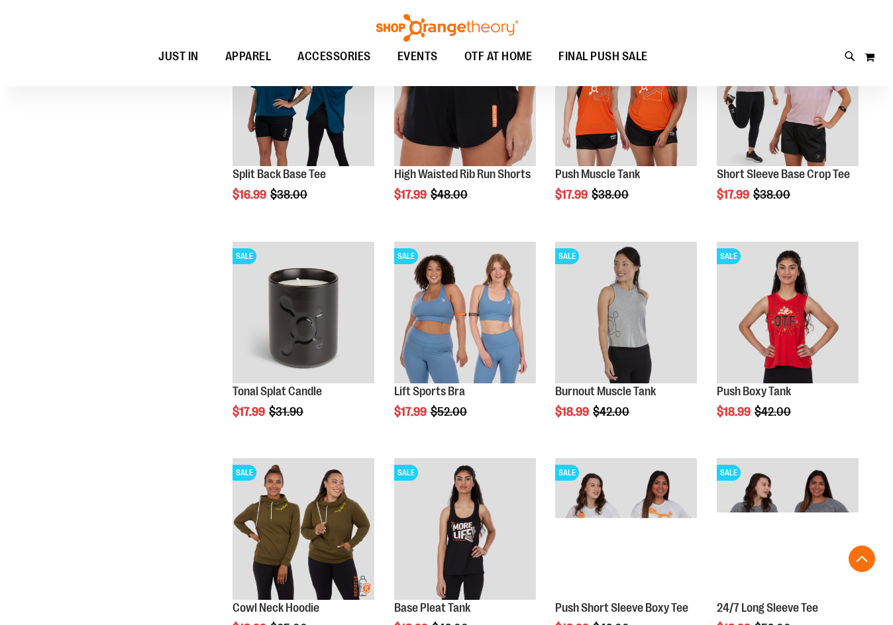
scroll to position [3973, 0]
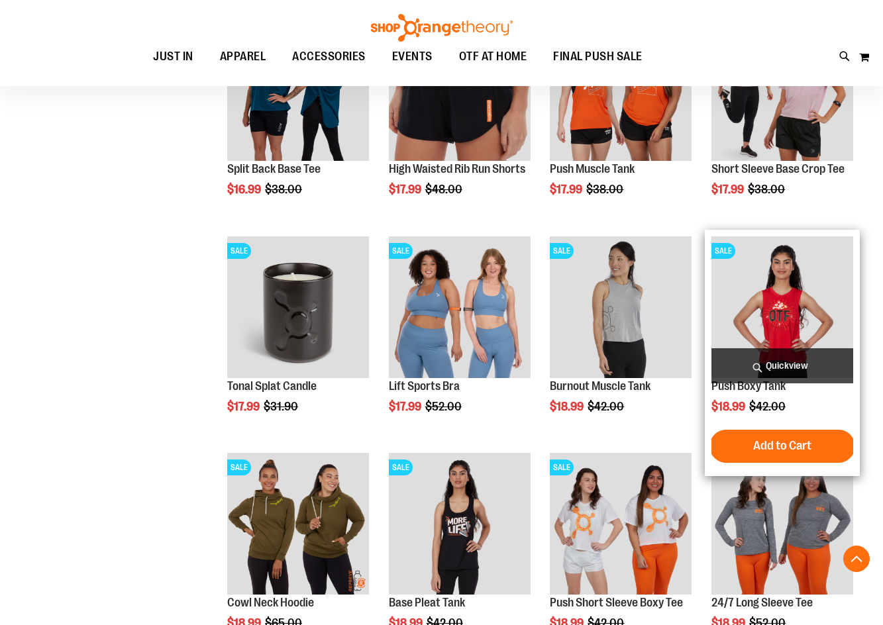
click at [824, 362] on span "Quickview" at bounding box center [782, 365] width 142 height 35
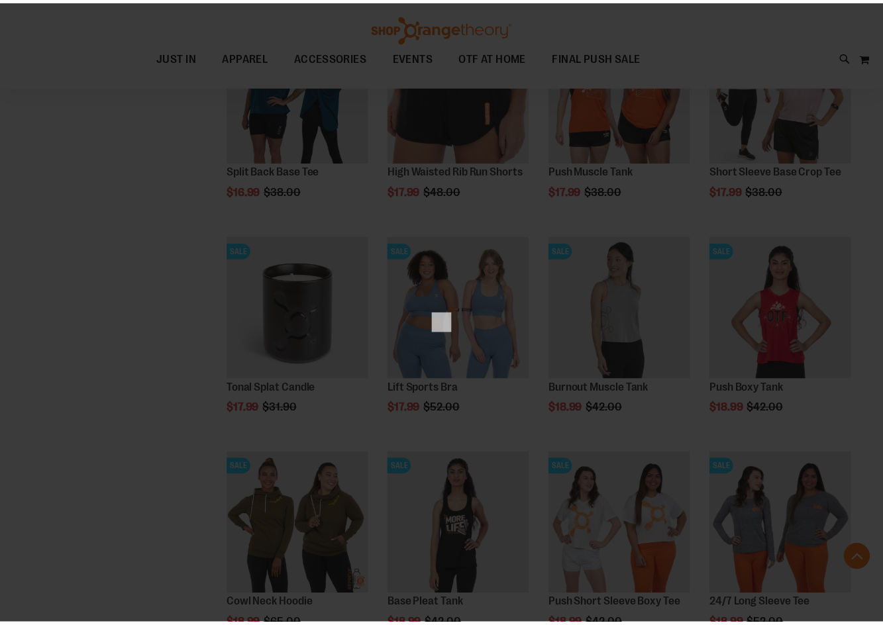
scroll to position [0, 0]
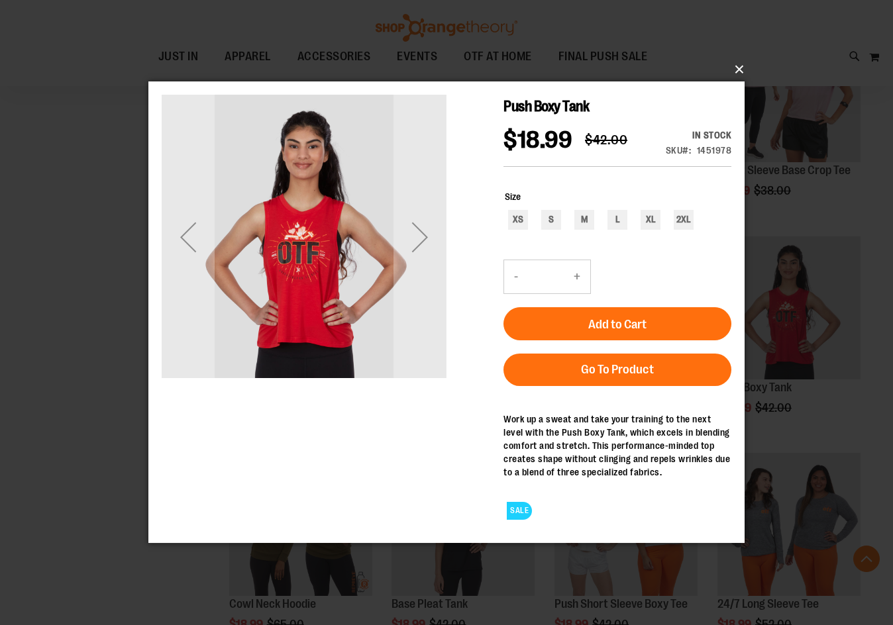
click at [735, 67] on button "×" at bounding box center [450, 69] width 596 height 29
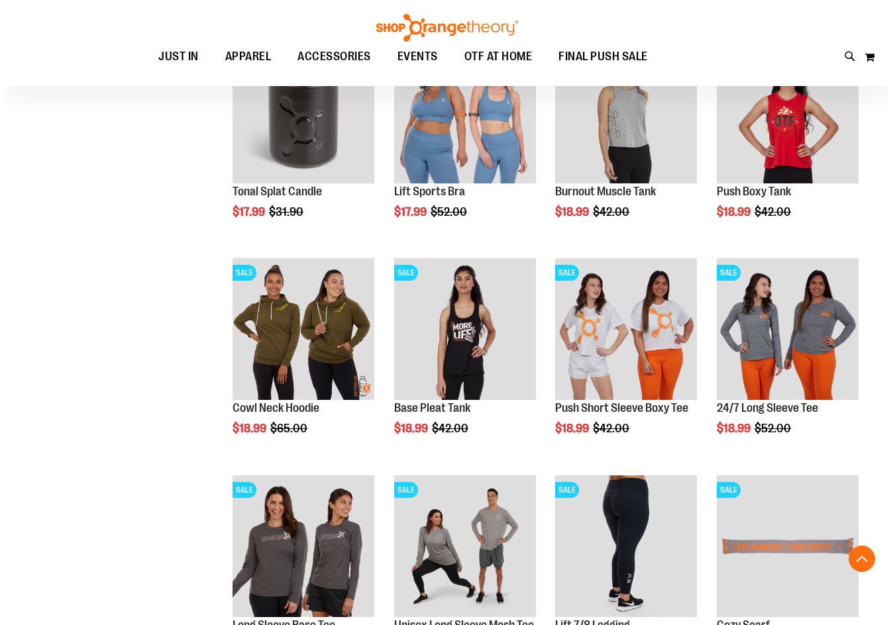
scroll to position [4172, 0]
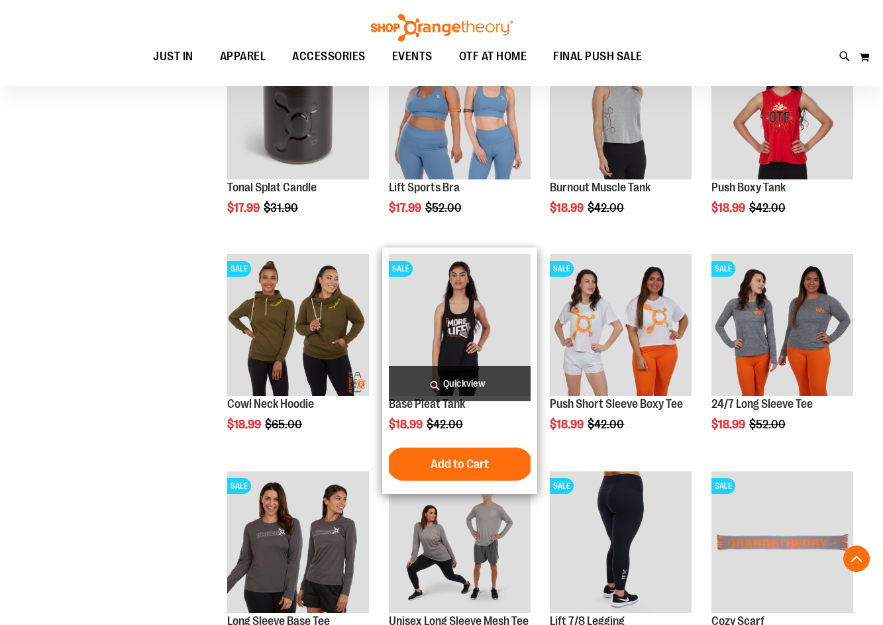
click at [429, 376] on span "Quickview" at bounding box center [460, 383] width 142 height 35
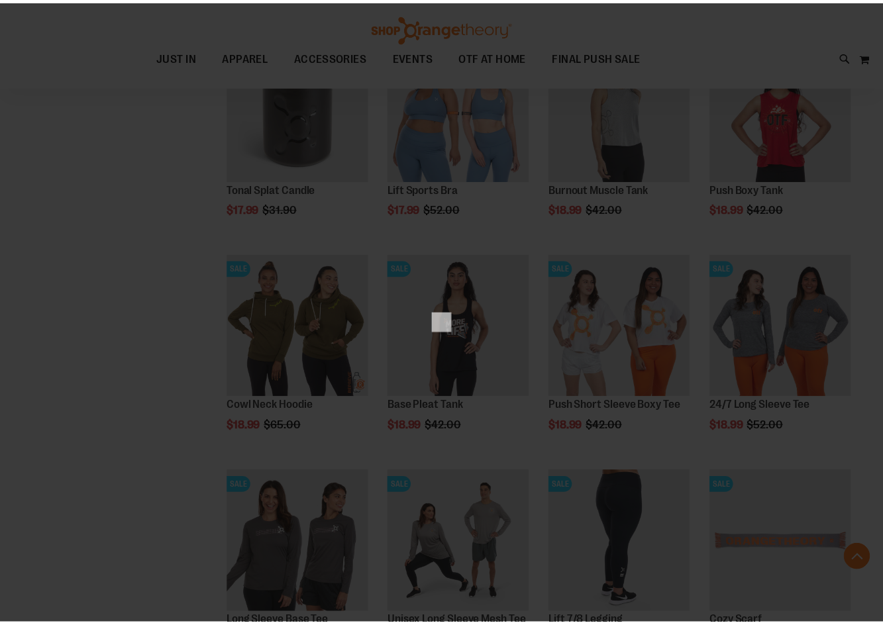
scroll to position [0, 0]
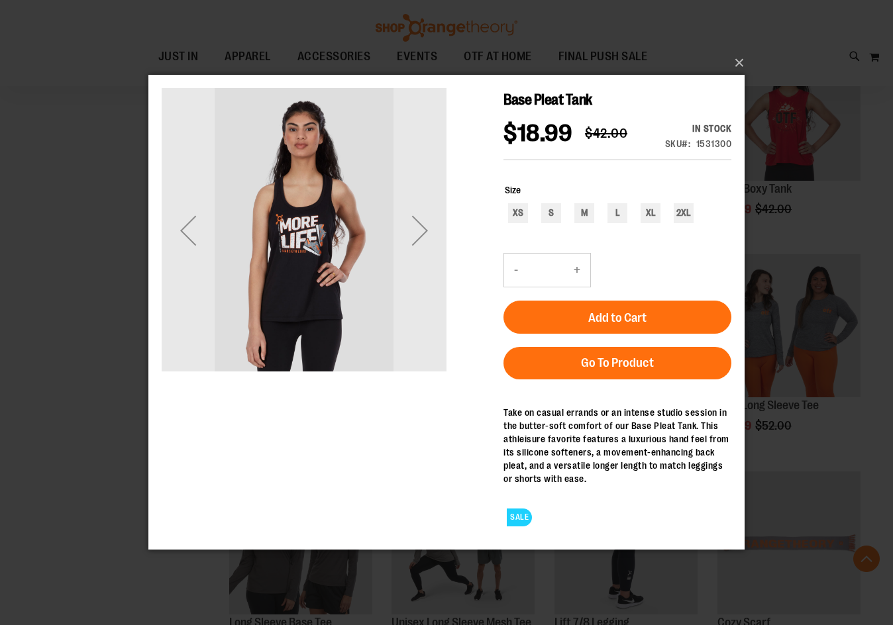
click at [447, 241] on div "Base Pleat Tank $18.99 Regular Price $42.00 In stock Only %1 left SKU 1531300 S…" at bounding box center [447, 187] width 570 height 199
click at [434, 234] on div "Next" at bounding box center [419, 230] width 53 height 53
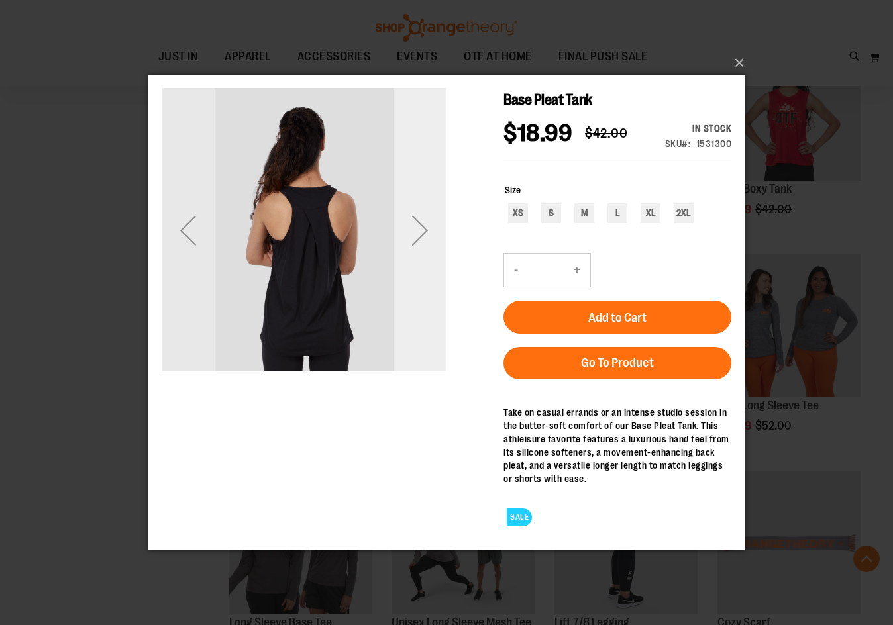
click at [434, 234] on div "Next" at bounding box center [419, 230] width 53 height 53
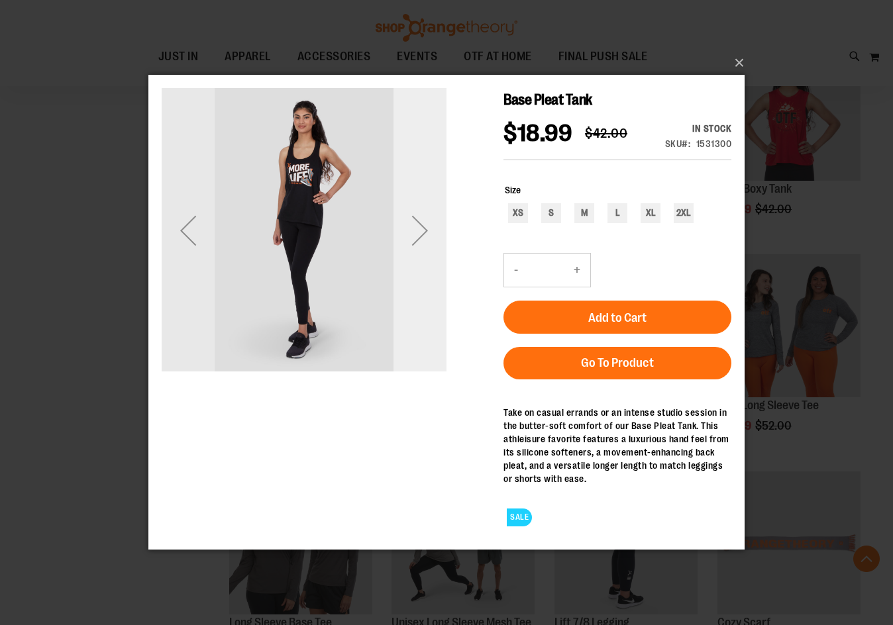
click at [434, 234] on div "Next" at bounding box center [419, 230] width 53 height 53
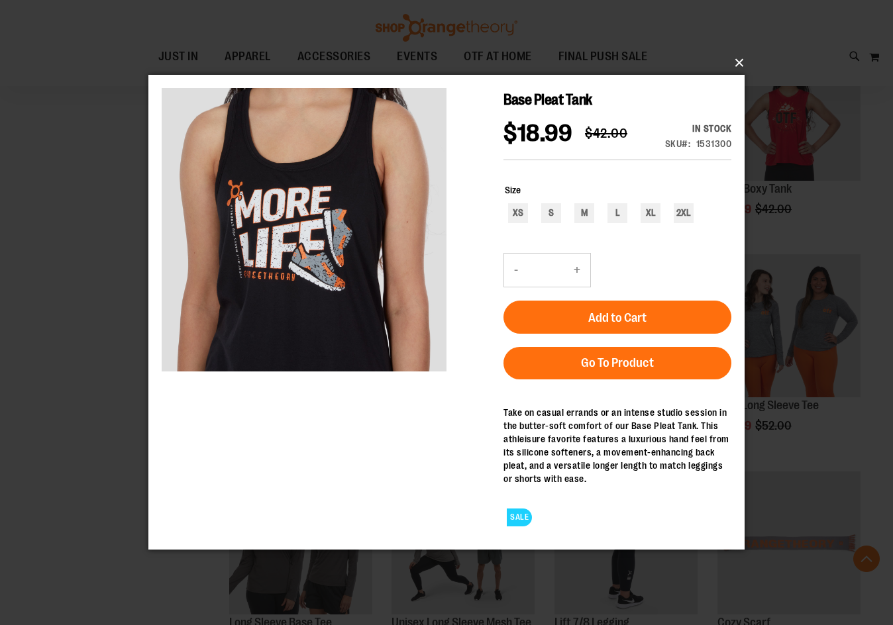
click at [740, 57] on button "×" at bounding box center [450, 62] width 596 height 29
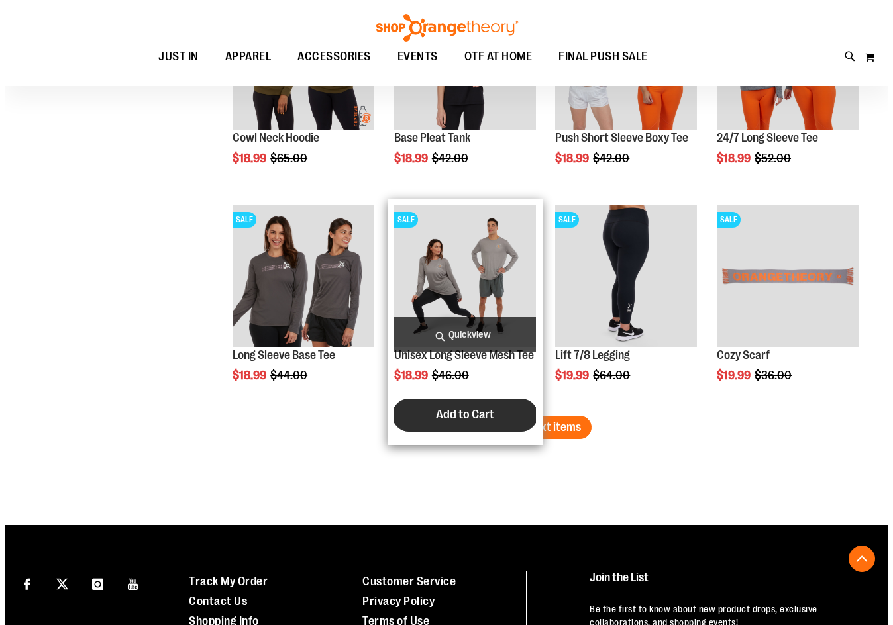
scroll to position [4503, 0]
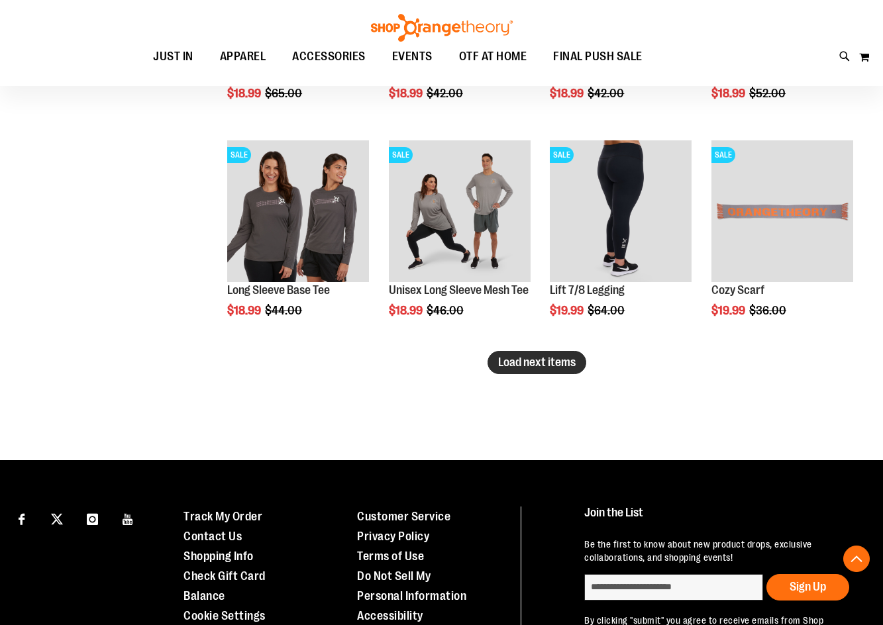
click at [533, 369] on button "Load next items" at bounding box center [536, 362] width 99 height 23
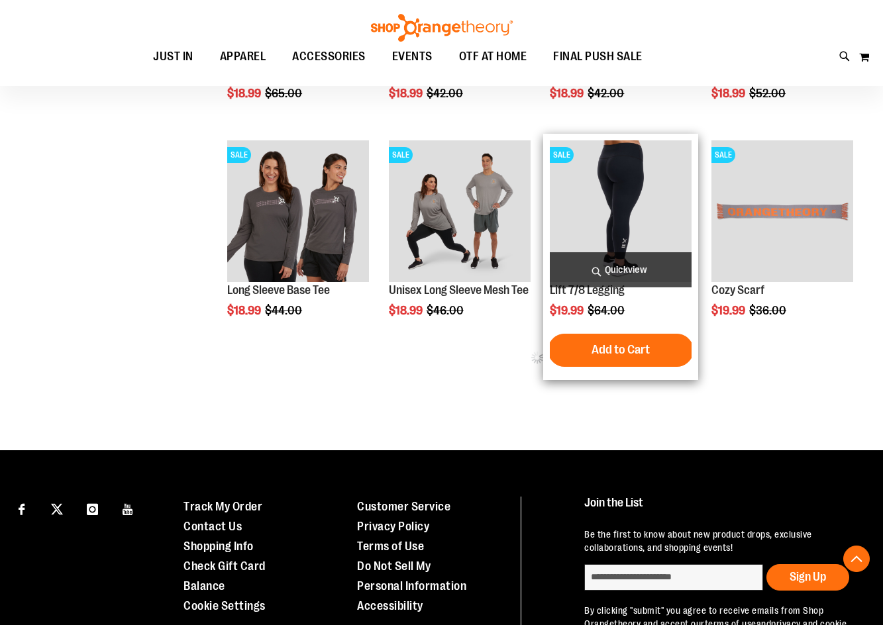
click at [615, 271] on span "Quickview" at bounding box center [621, 269] width 142 height 35
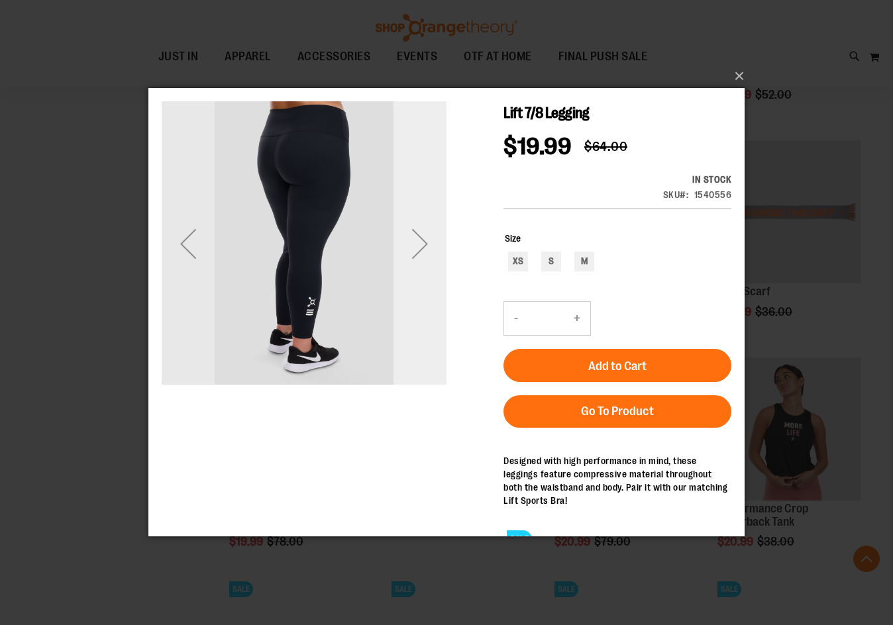
click at [408, 278] on div "Next" at bounding box center [419, 243] width 53 height 285
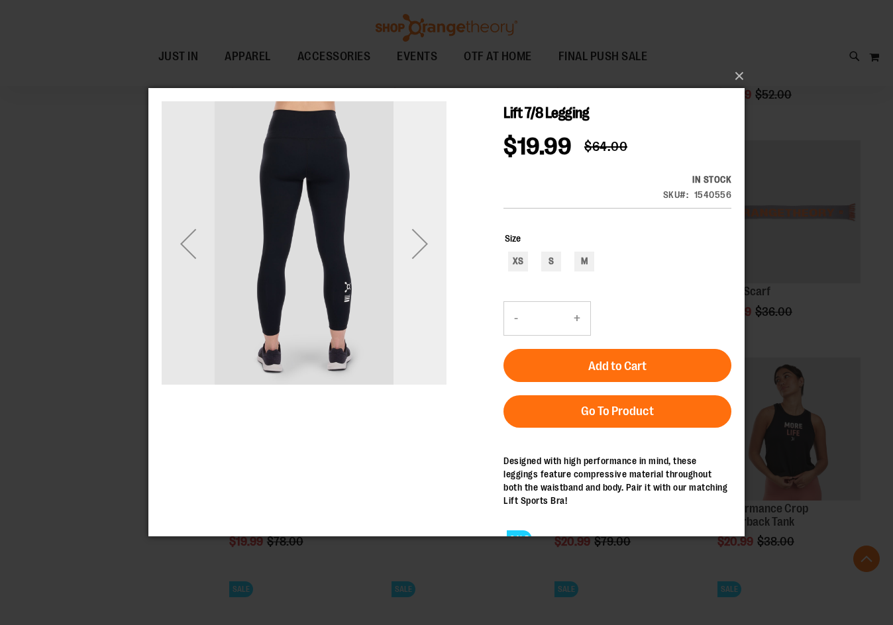
click at [408, 278] on div "Next" at bounding box center [419, 243] width 53 height 285
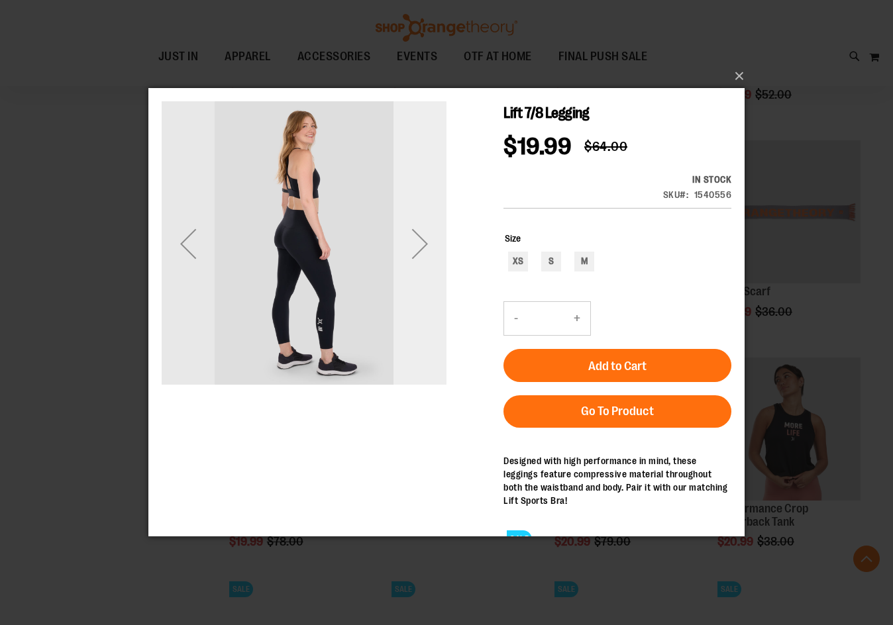
click at [408, 278] on div "Next" at bounding box center [419, 243] width 53 height 285
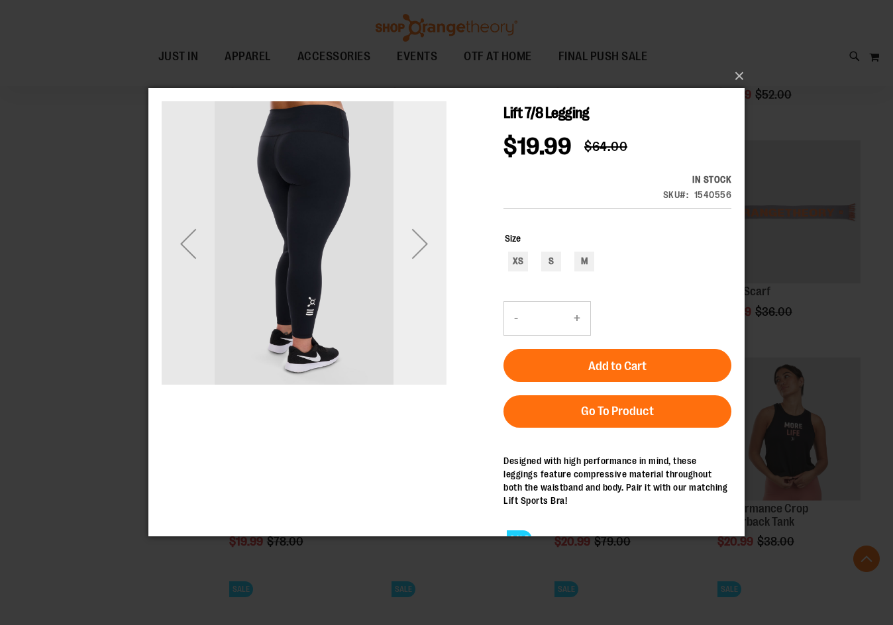
click at [408, 278] on div "Next" at bounding box center [419, 243] width 53 height 285
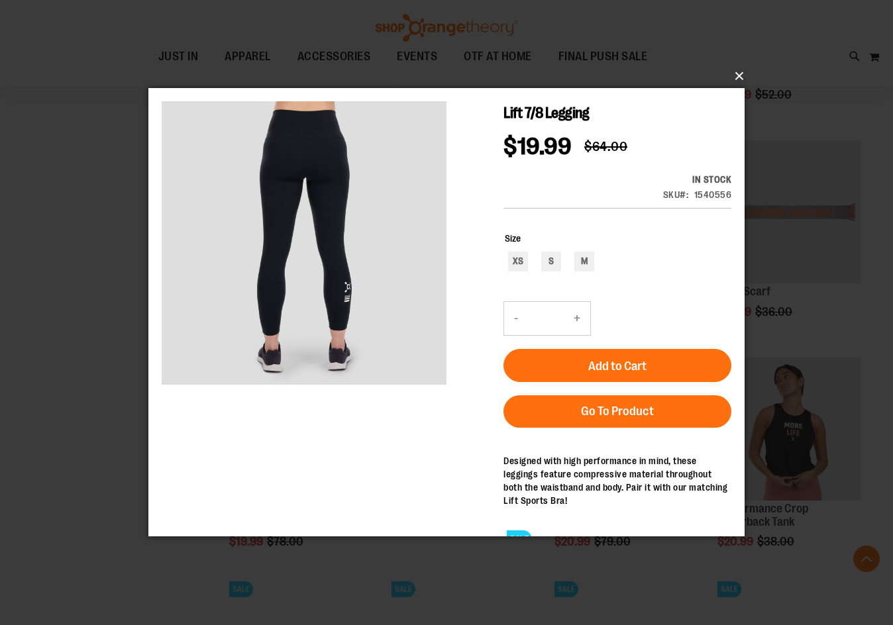
click at [740, 76] on button "×" at bounding box center [450, 76] width 596 height 29
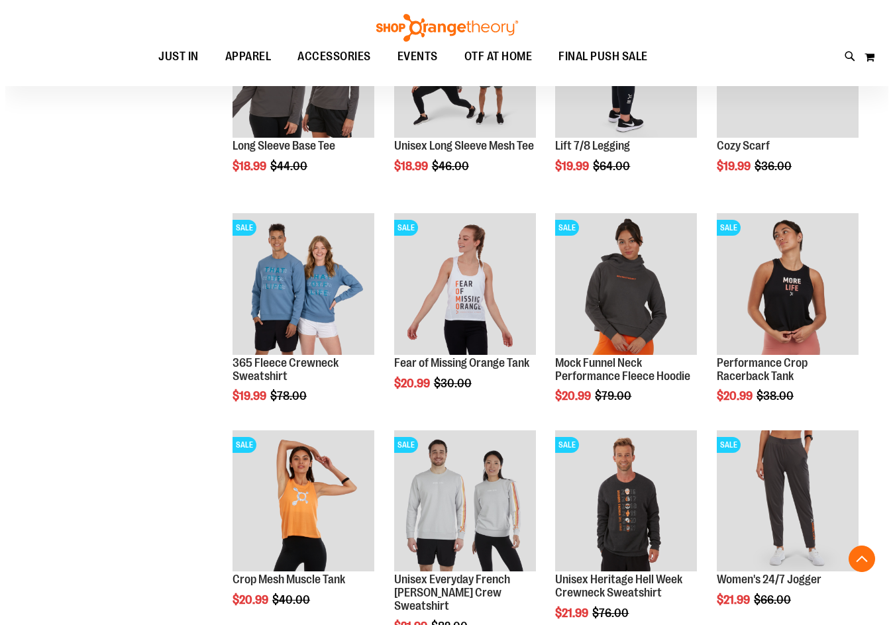
scroll to position [4702, 0]
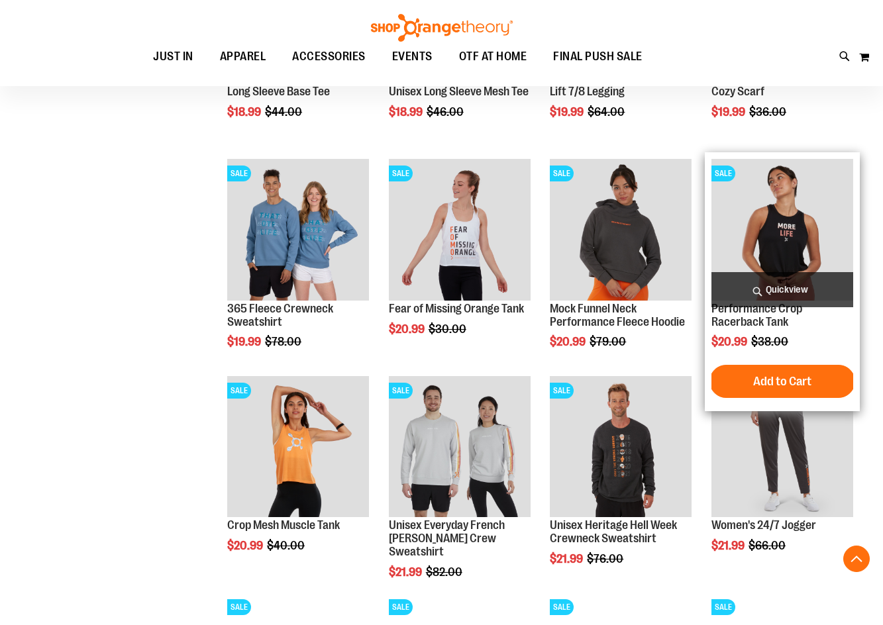
click at [820, 285] on span "Quickview" at bounding box center [782, 289] width 142 height 35
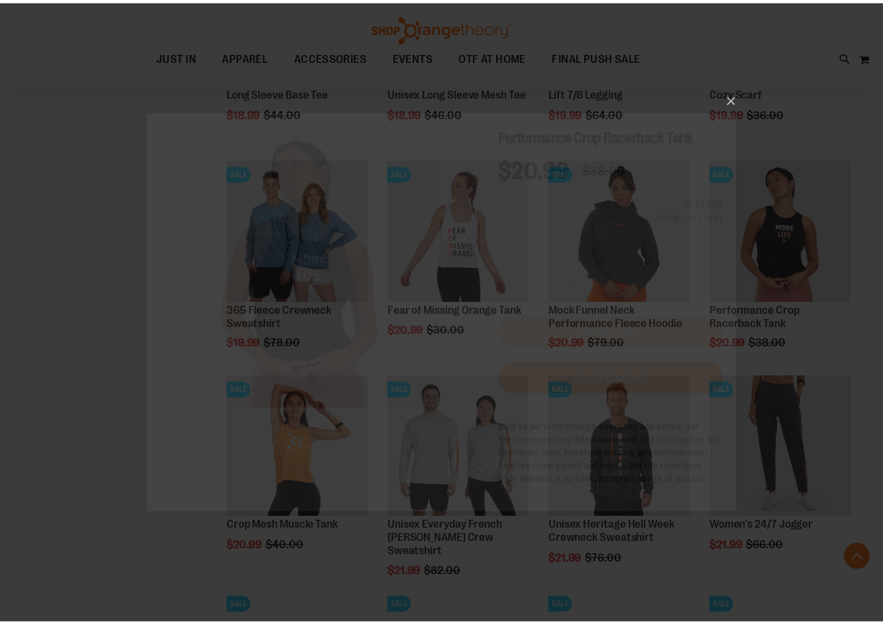
scroll to position [0, 0]
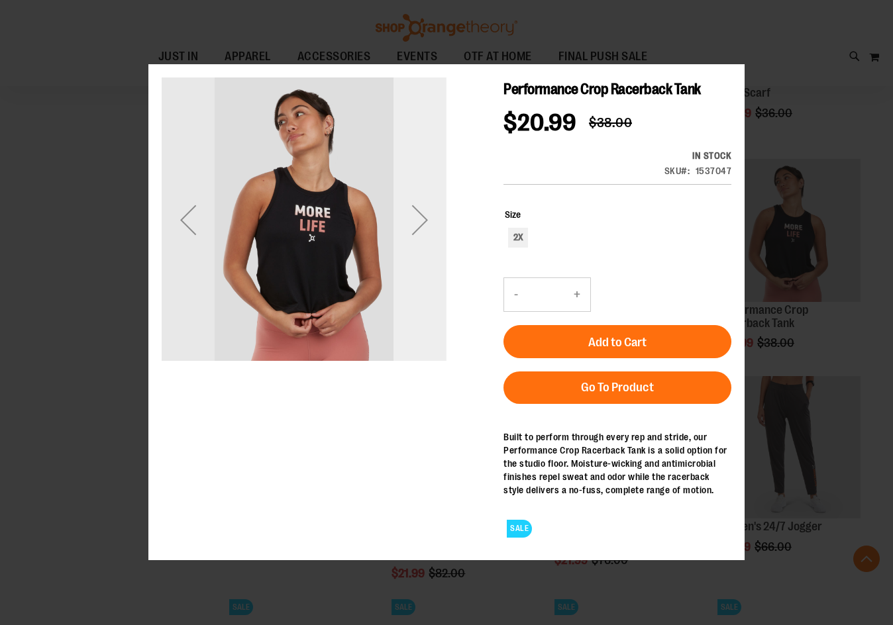
click at [427, 270] on div "Next" at bounding box center [419, 219] width 53 height 285
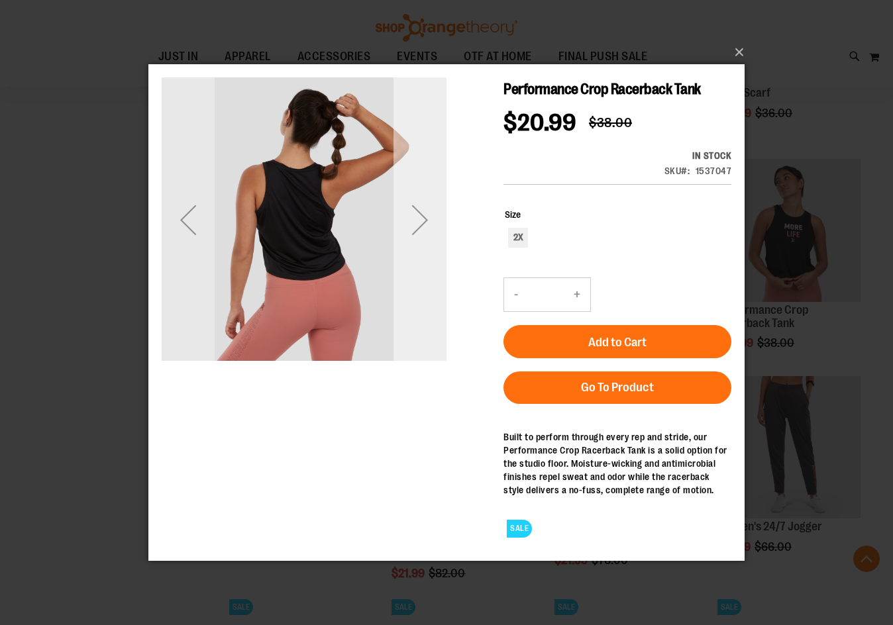
click at [427, 269] on div "Next" at bounding box center [419, 219] width 53 height 285
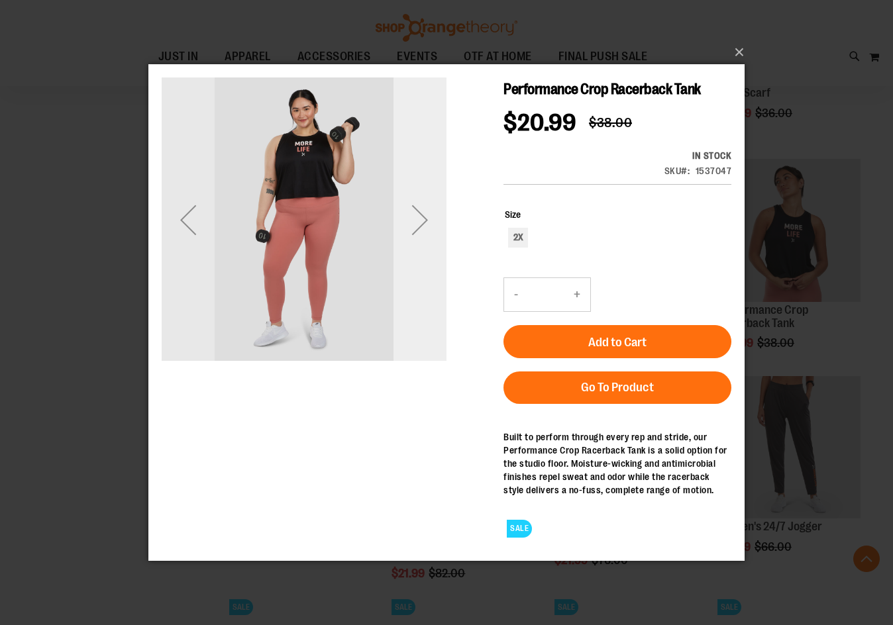
click at [427, 269] on div "Next" at bounding box center [419, 219] width 53 height 285
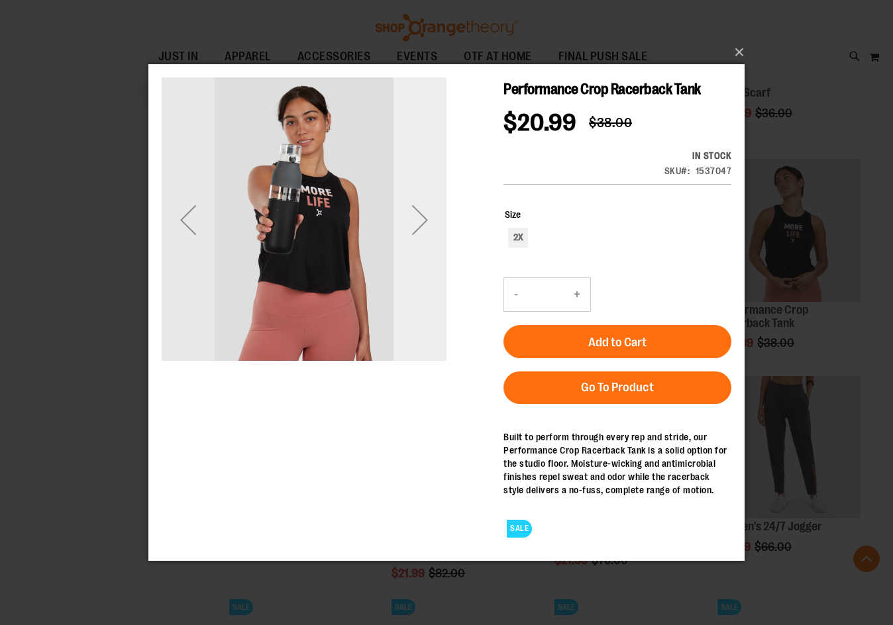
click at [427, 269] on div "Next" at bounding box center [419, 219] width 53 height 285
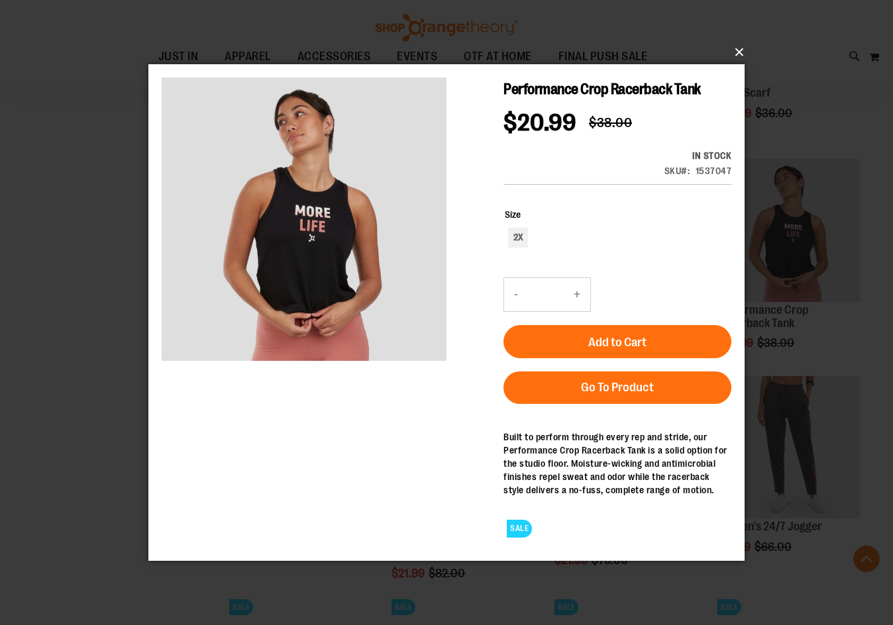
click at [739, 50] on button "×" at bounding box center [450, 52] width 596 height 29
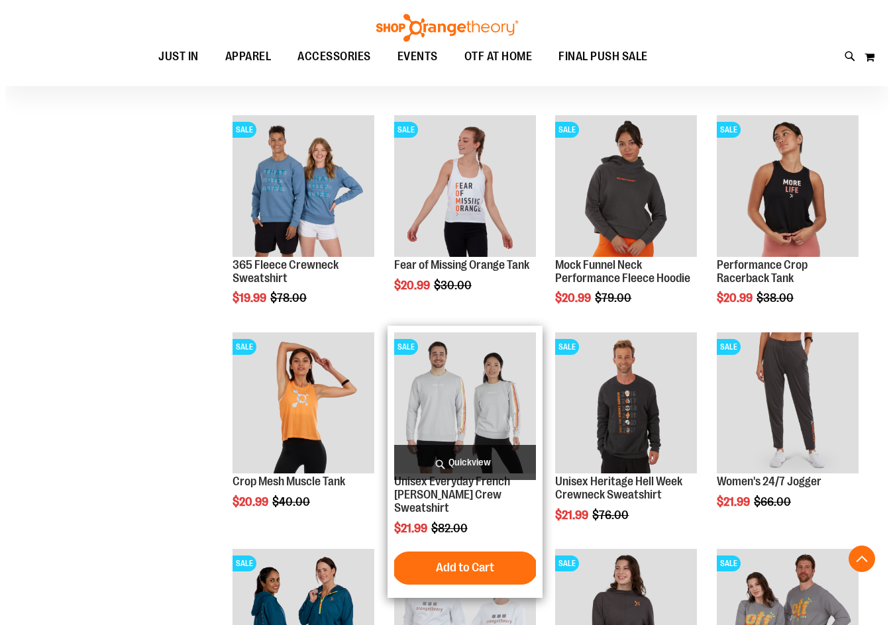
scroll to position [4834, 0]
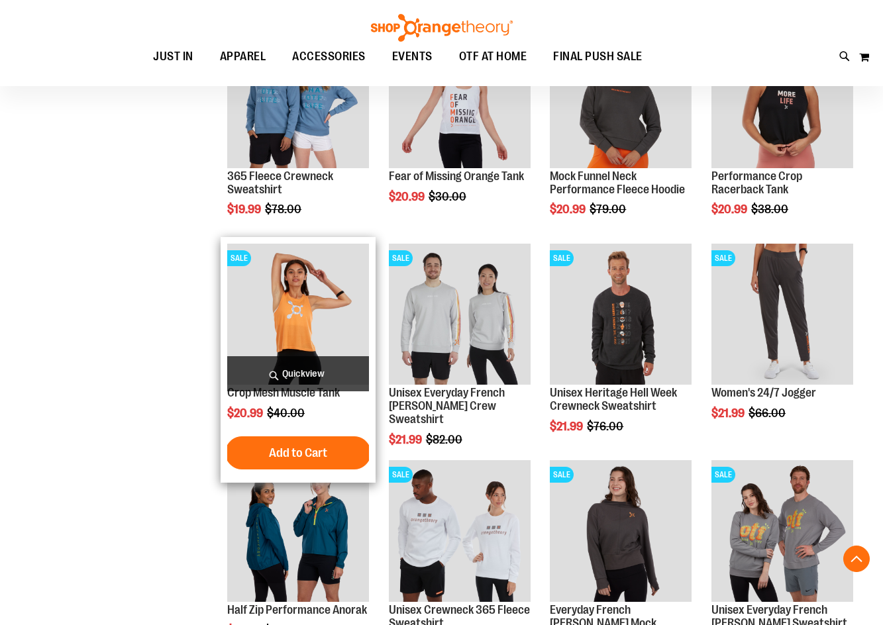
click at [289, 378] on span "Quickview" at bounding box center [298, 373] width 142 height 35
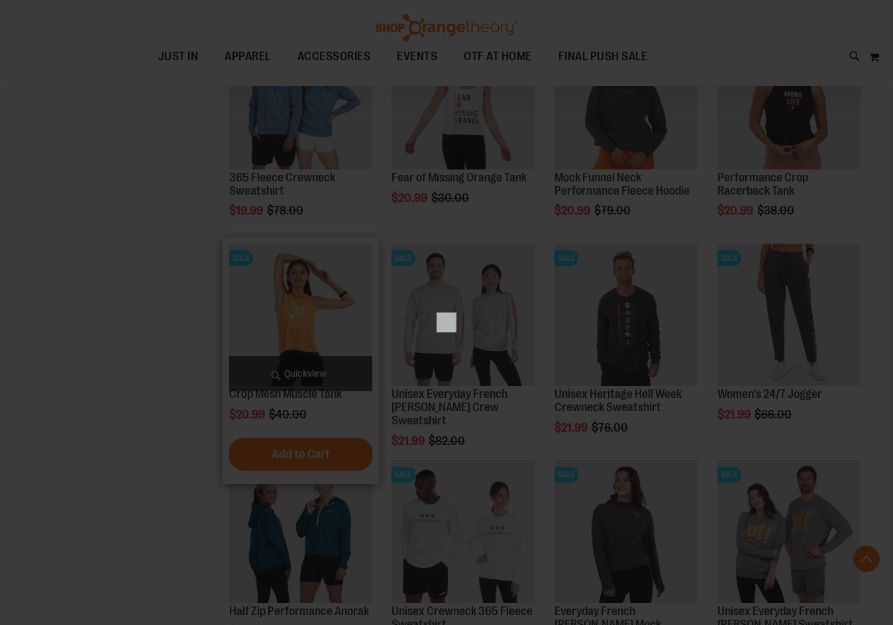
scroll to position [0, 0]
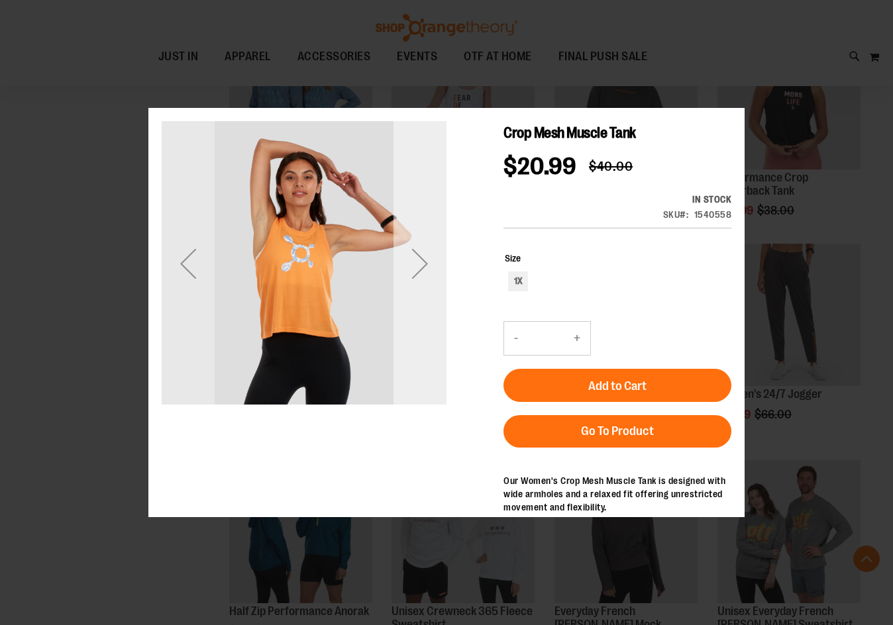
click at [421, 317] on div "Next" at bounding box center [419, 263] width 53 height 285
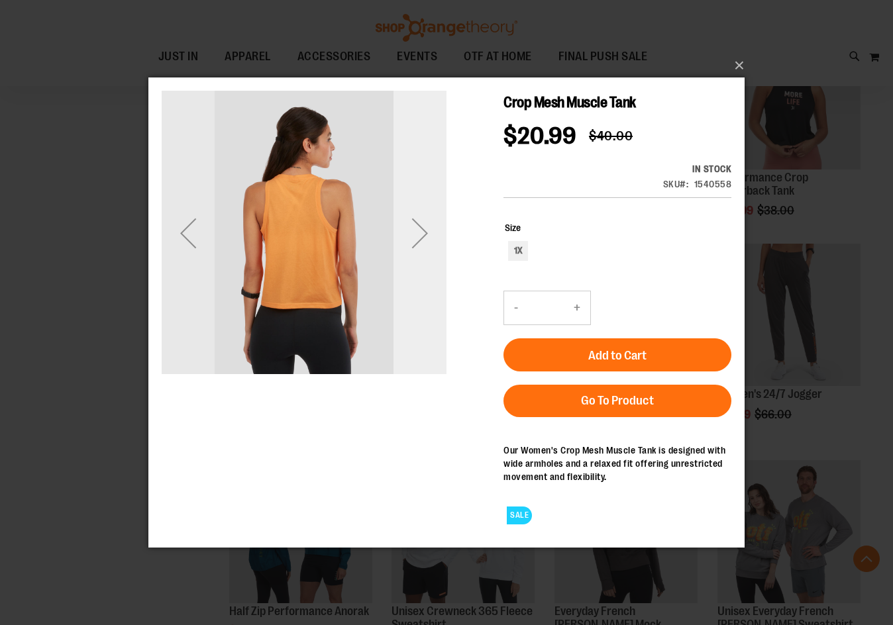
click at [421, 305] on div "Next" at bounding box center [419, 232] width 53 height 285
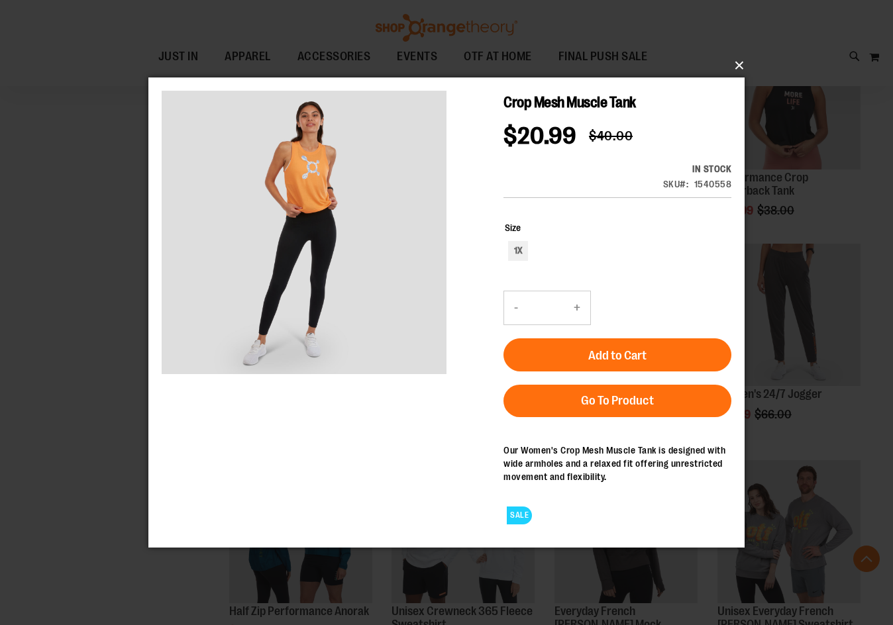
click at [747, 66] on button "×" at bounding box center [450, 65] width 596 height 29
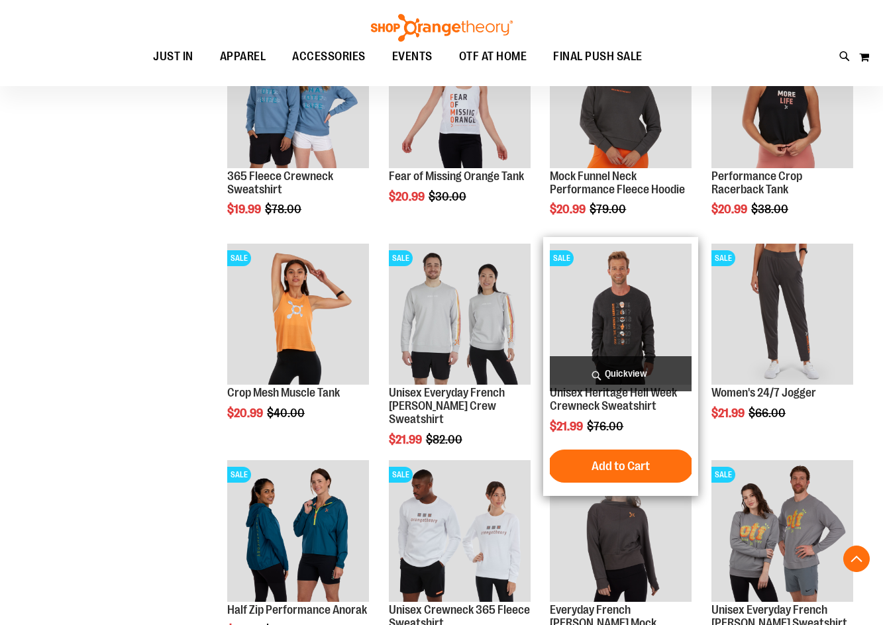
click at [598, 358] on span "Quickview" at bounding box center [621, 373] width 142 height 35
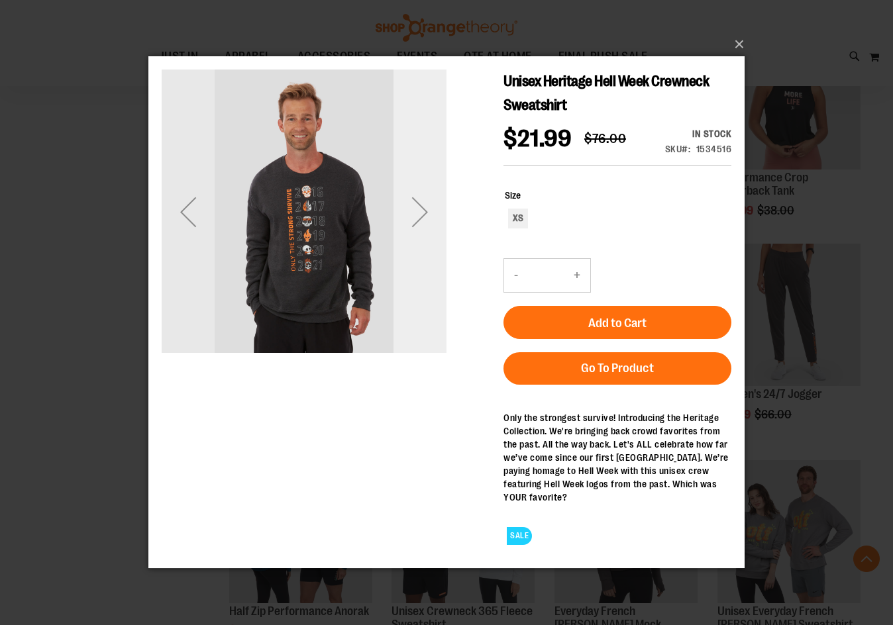
click at [417, 289] on div "Next" at bounding box center [419, 212] width 53 height 285
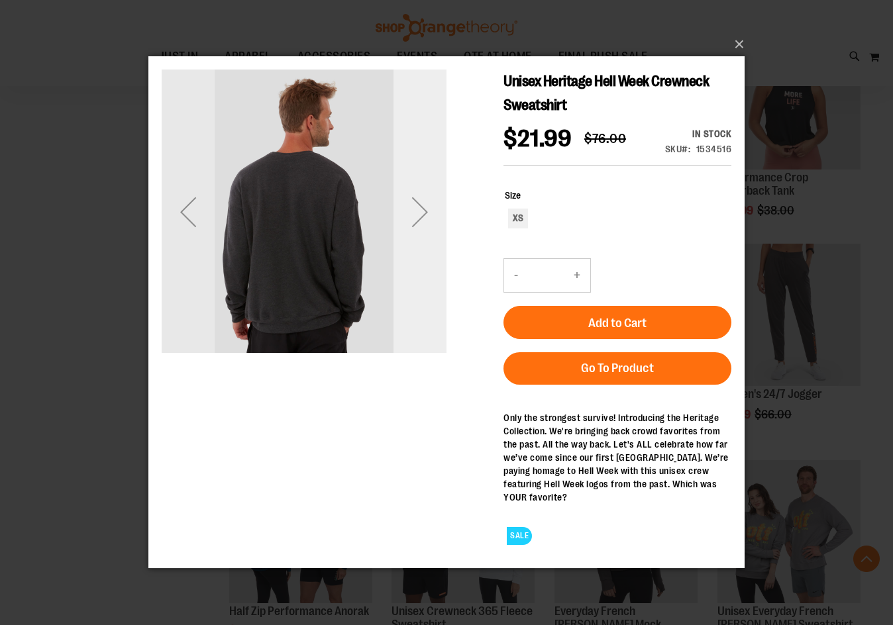
click at [417, 289] on div "Next" at bounding box center [419, 212] width 53 height 285
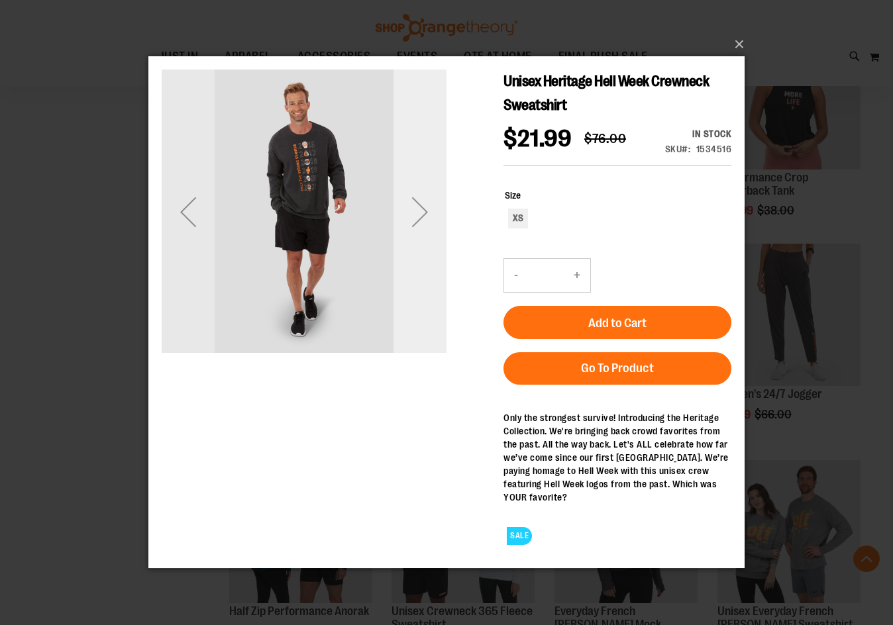
click at [417, 289] on div "Next" at bounding box center [419, 212] width 53 height 285
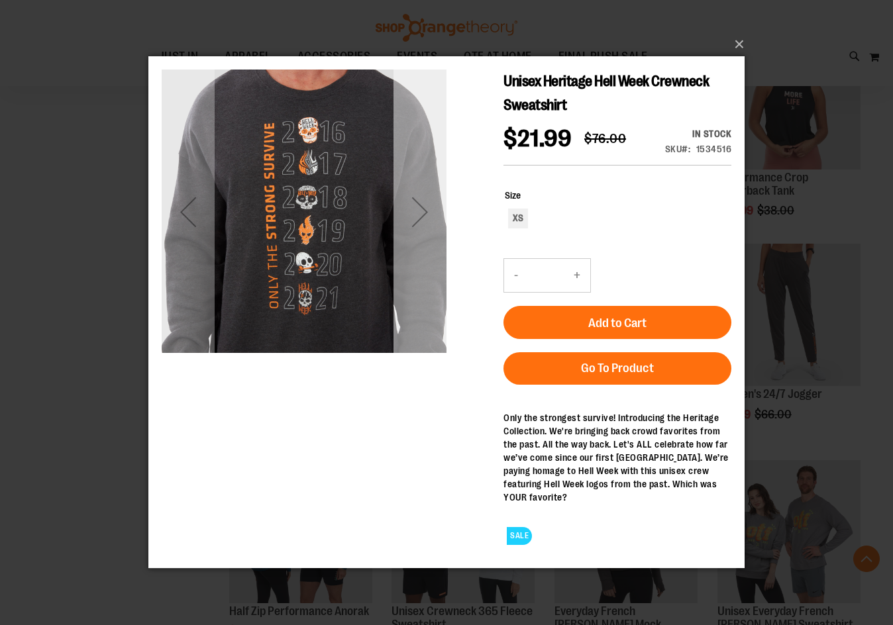
click at [436, 283] on div "Next" at bounding box center [419, 212] width 53 height 285
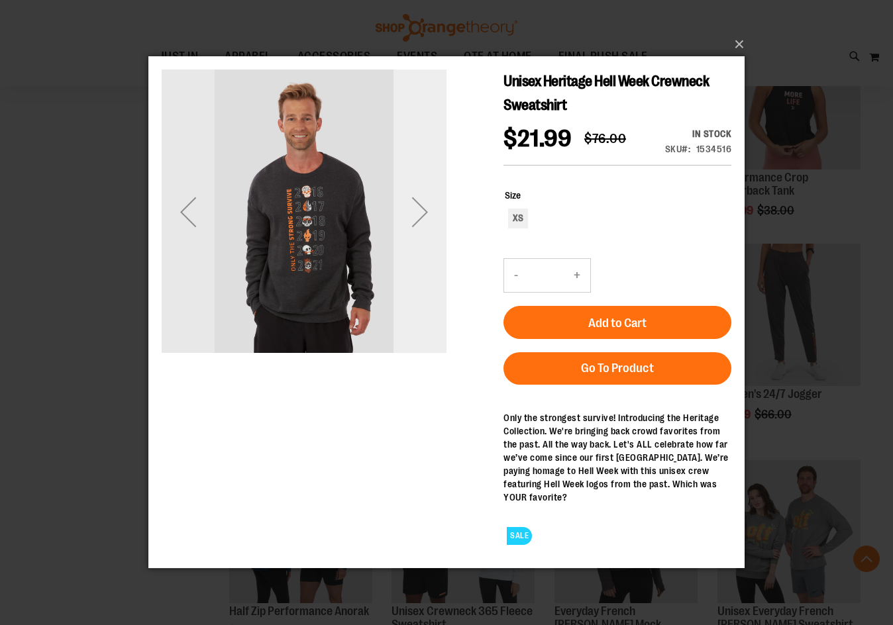
click at [436, 283] on div "Next" at bounding box center [419, 212] width 53 height 285
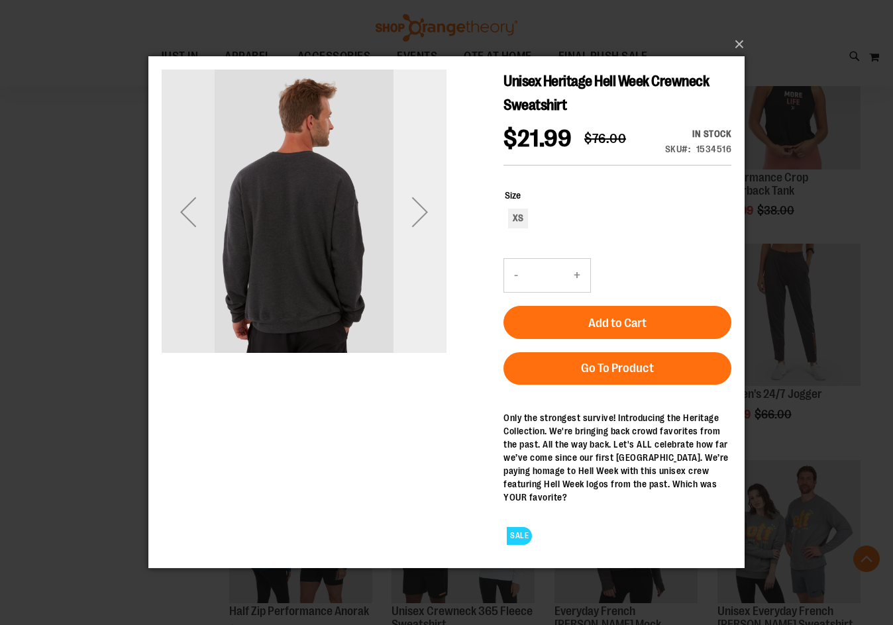
click at [436, 283] on div "Next" at bounding box center [419, 212] width 53 height 285
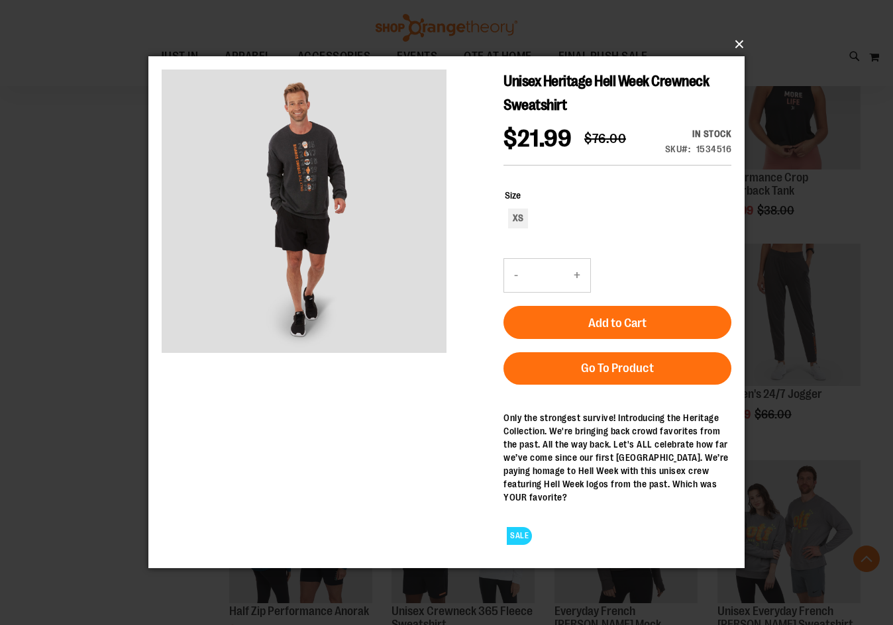
click at [738, 46] on button "×" at bounding box center [450, 44] width 596 height 29
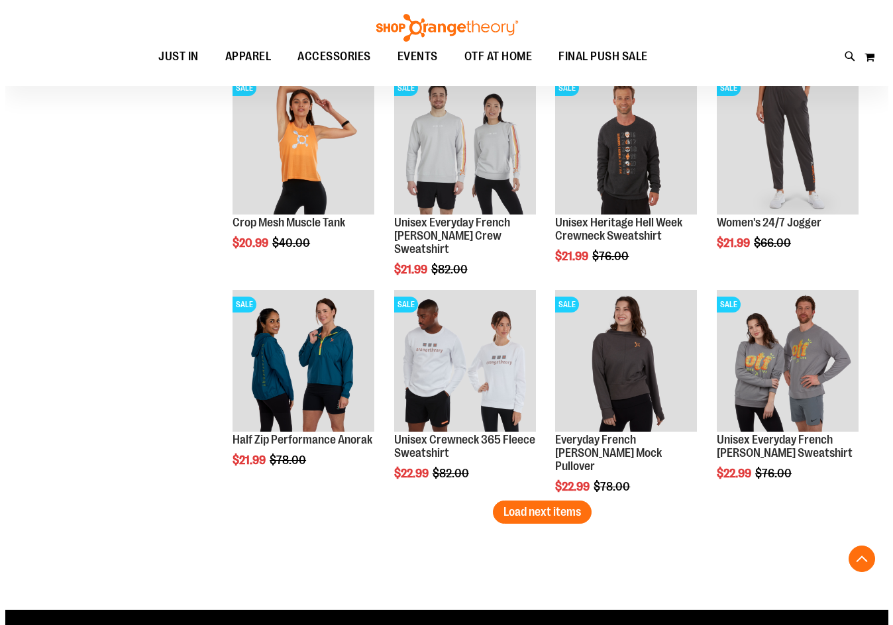
scroll to position [5033, 0]
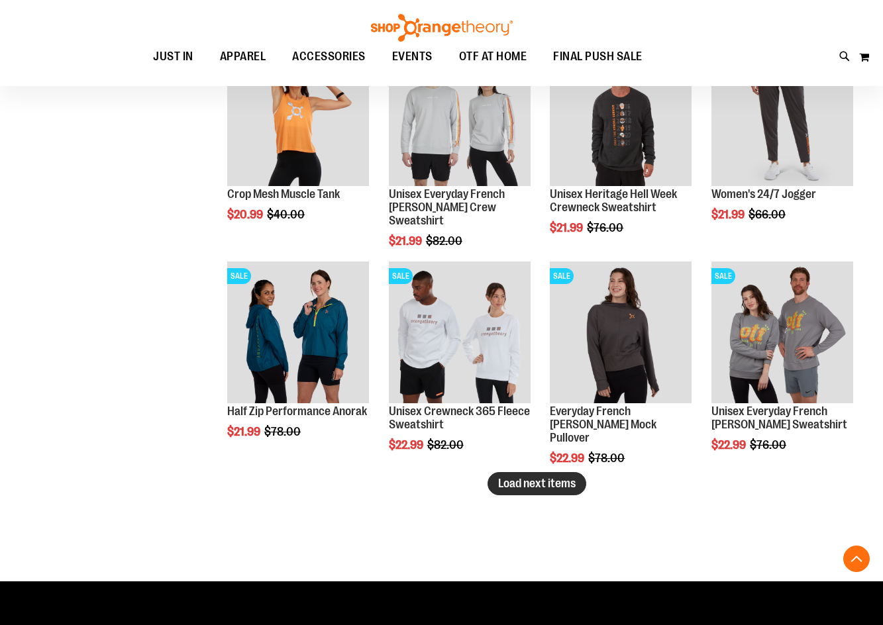
click at [529, 482] on span "Load next items" at bounding box center [536, 483] width 77 height 13
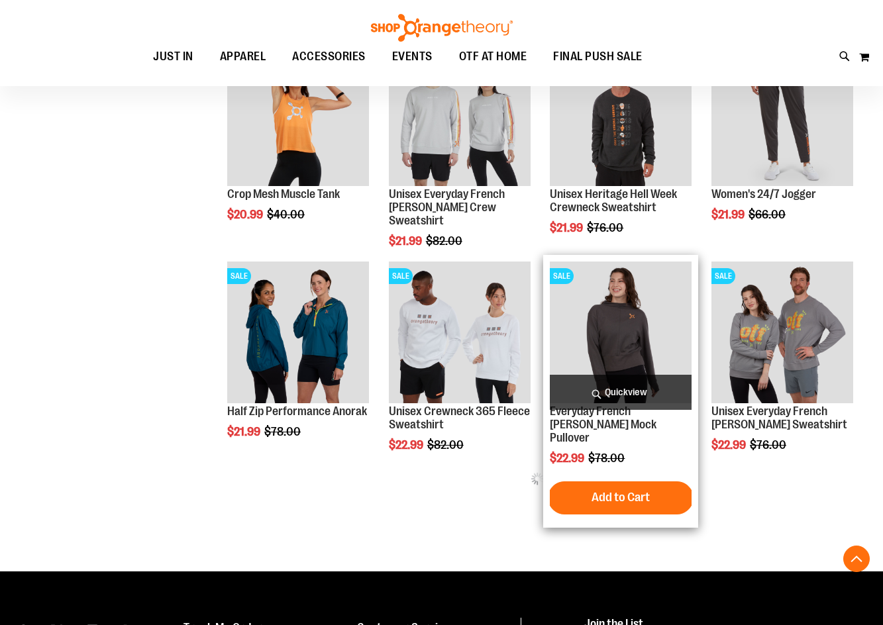
click at [605, 382] on span "Quickview" at bounding box center [621, 392] width 142 height 35
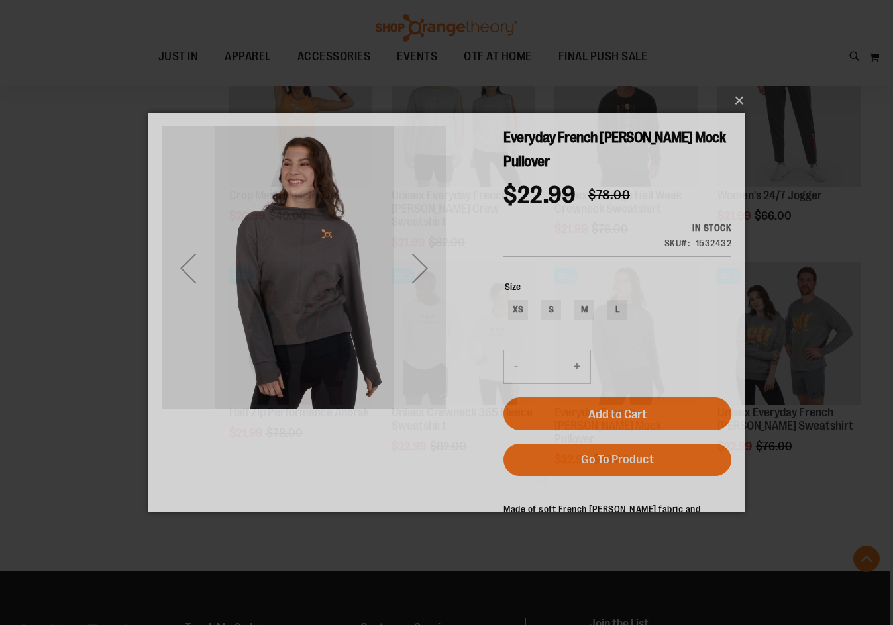
click at [430, 253] on div "Next" at bounding box center [419, 268] width 53 height 53
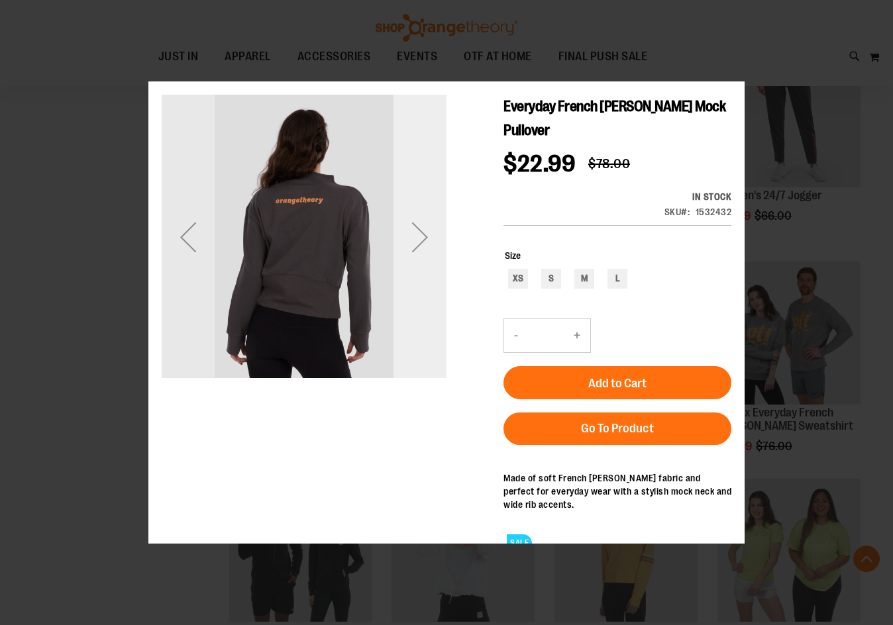
click at [430, 263] on div "Next" at bounding box center [419, 237] width 53 height 53
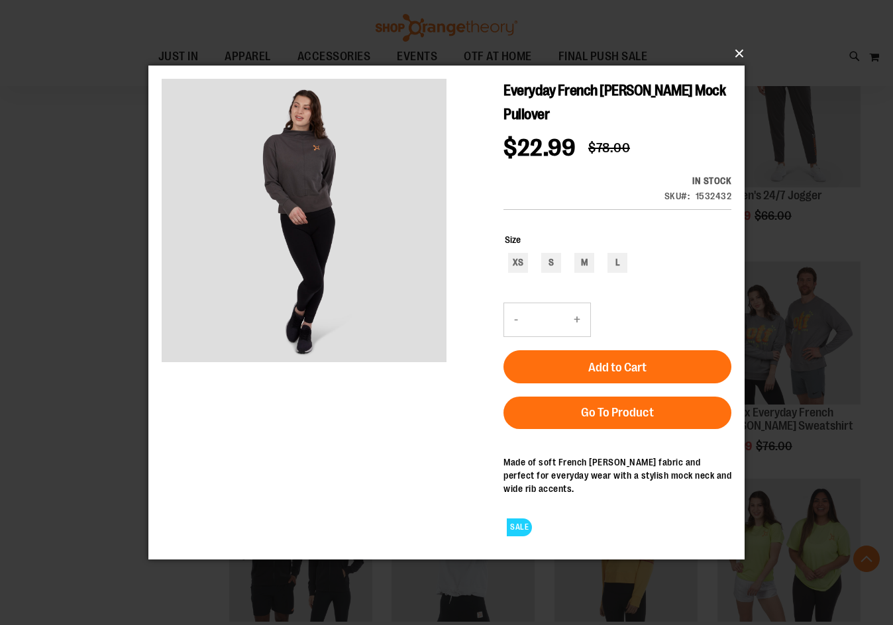
click at [735, 57] on button "×" at bounding box center [450, 53] width 596 height 29
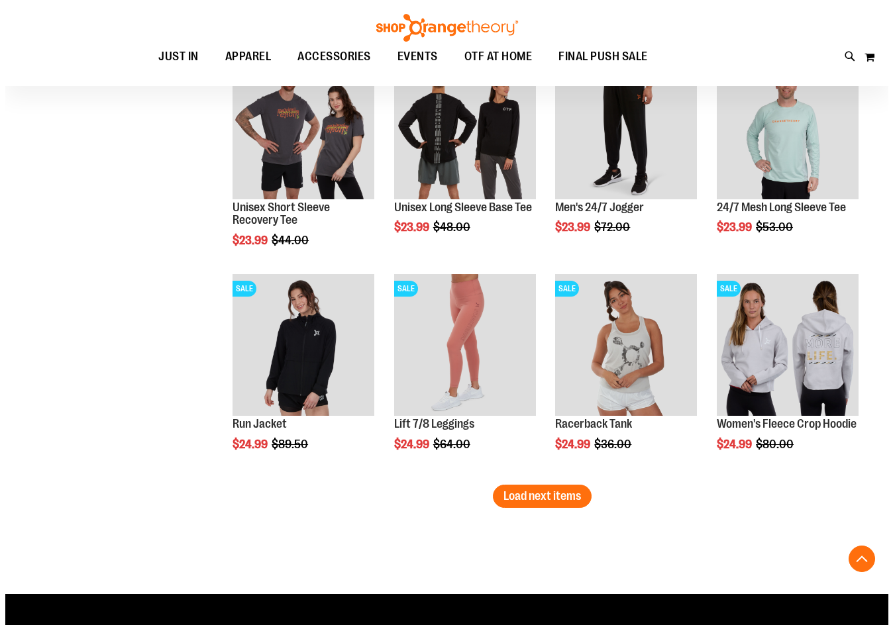
scroll to position [5695, 0]
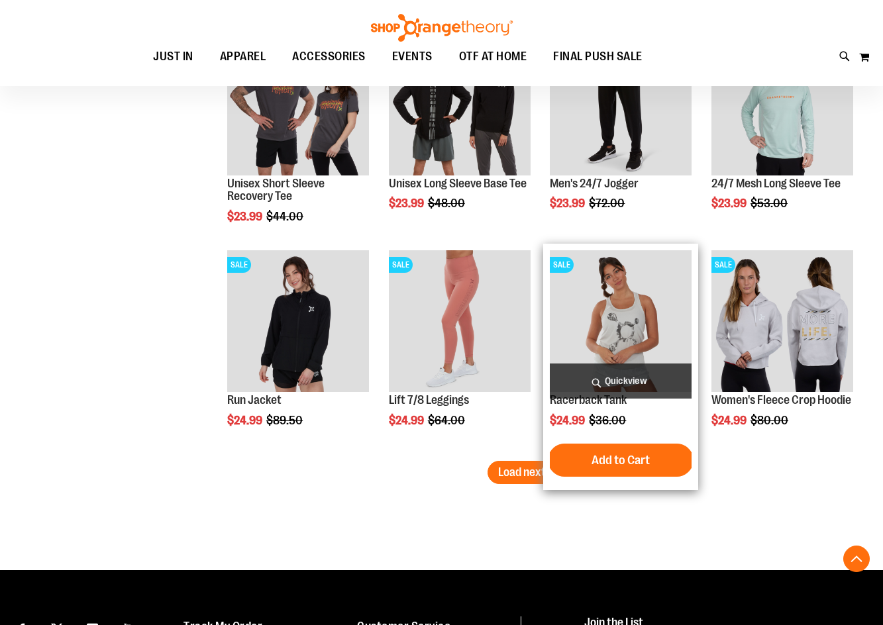
click at [650, 368] on span "Quickview" at bounding box center [621, 381] width 142 height 35
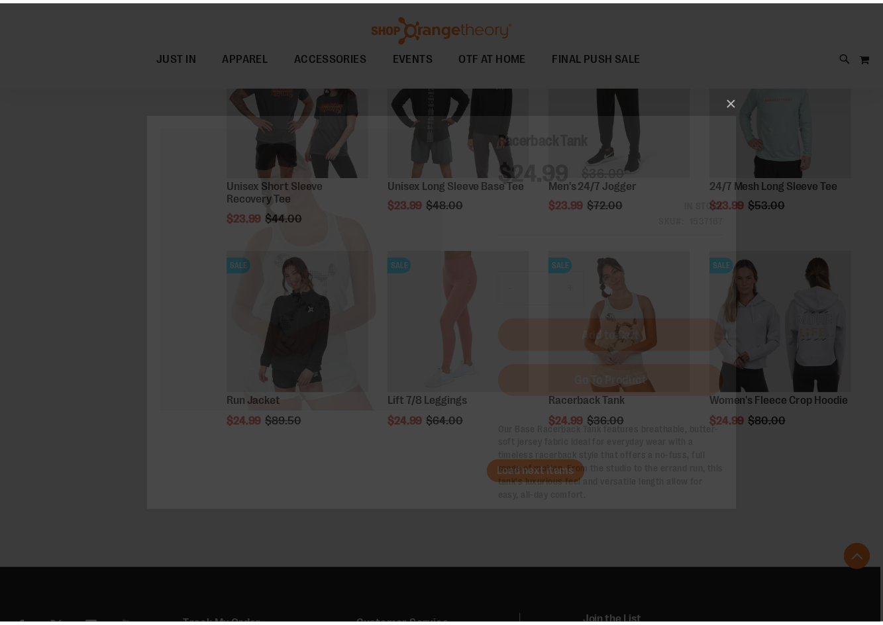
scroll to position [0, 0]
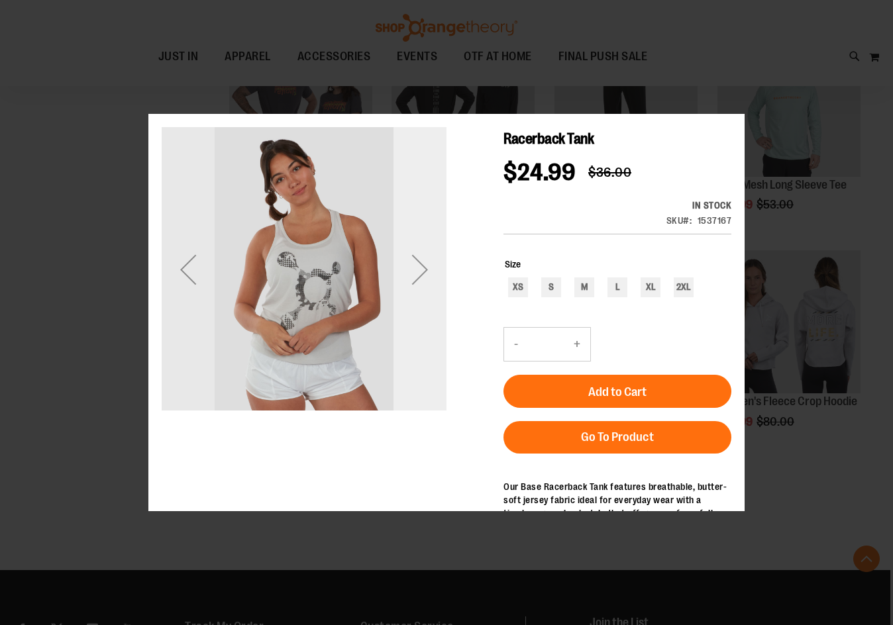
click at [429, 266] on div "Next" at bounding box center [419, 268] width 53 height 53
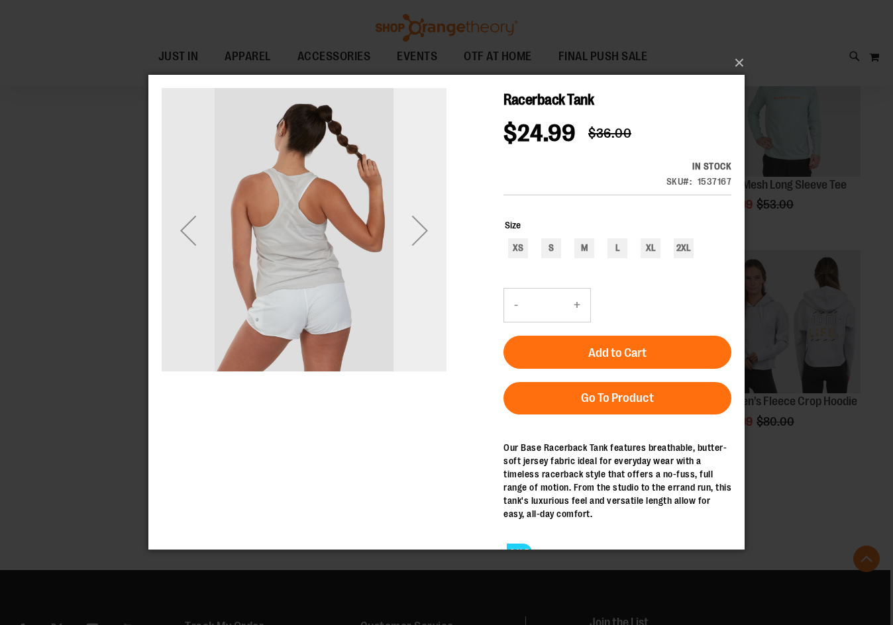
click at [430, 257] on div "Next" at bounding box center [419, 230] width 53 height 285
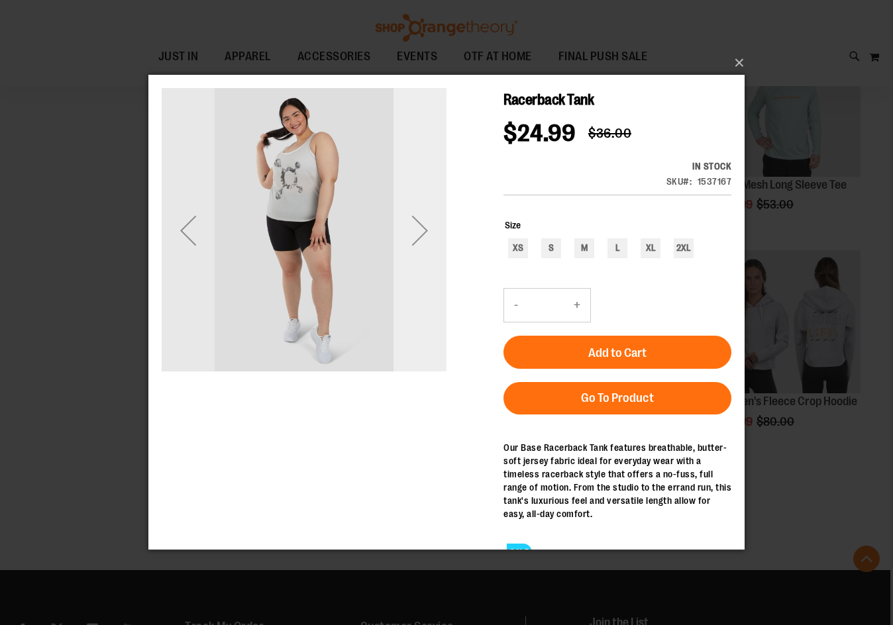
click at [423, 244] on div "Next" at bounding box center [419, 230] width 53 height 53
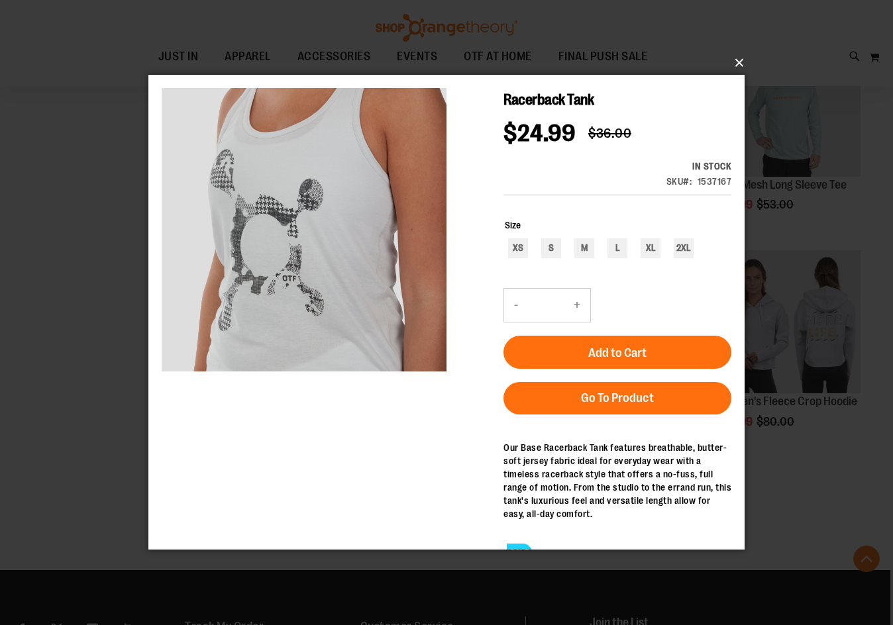
click at [739, 56] on button "×" at bounding box center [450, 62] width 596 height 29
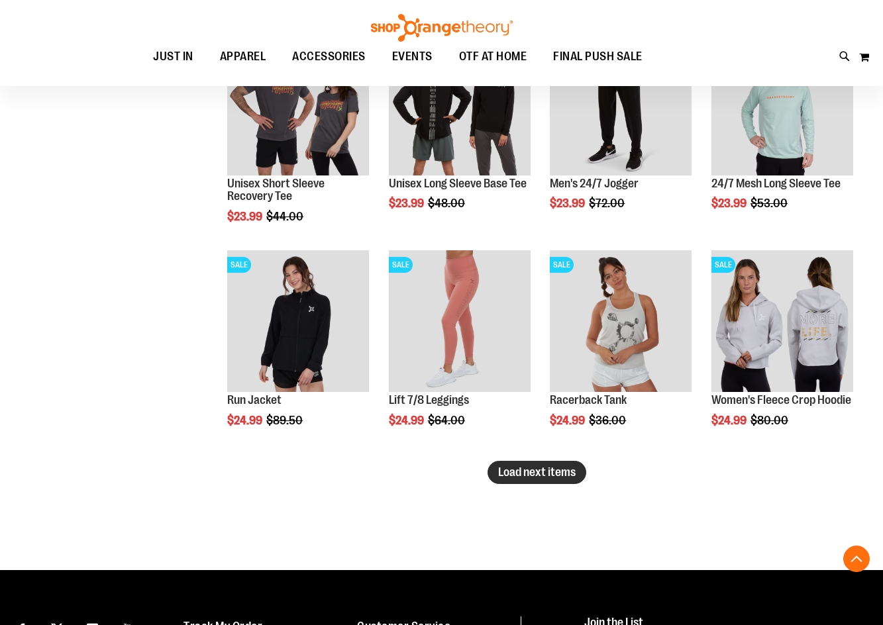
click at [514, 476] on span "Load next items" at bounding box center [536, 472] width 77 height 13
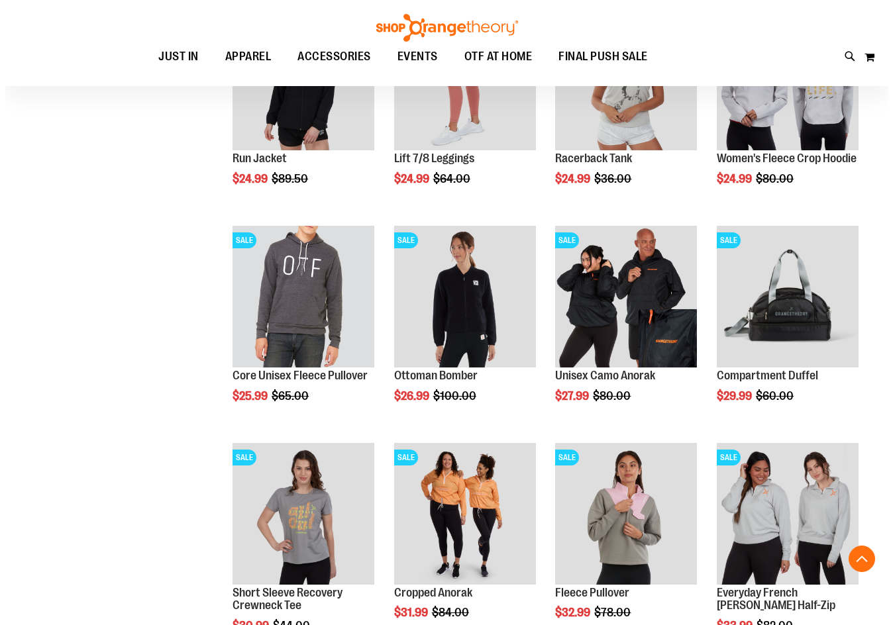
scroll to position [5960, 0]
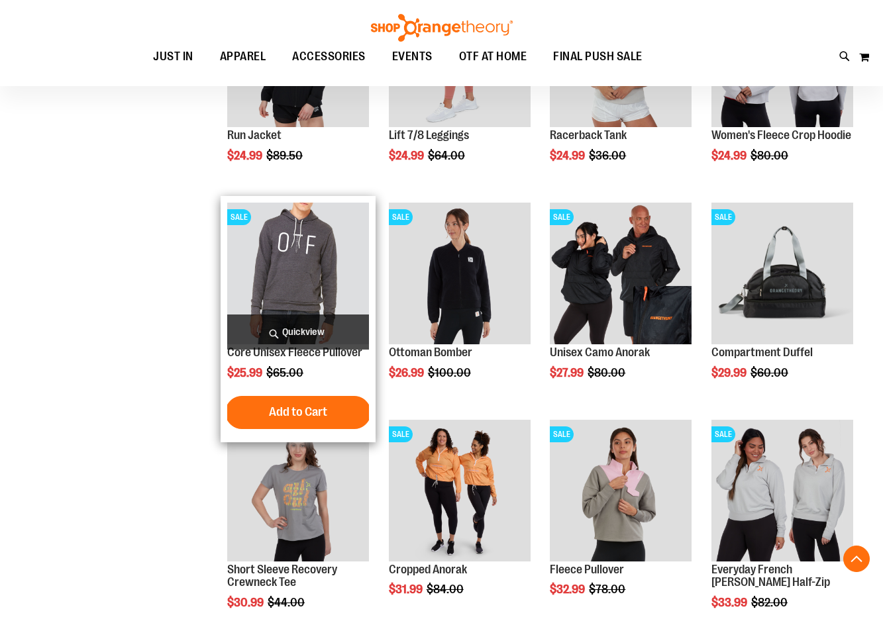
click at [264, 334] on span "Quickview" at bounding box center [298, 332] width 142 height 35
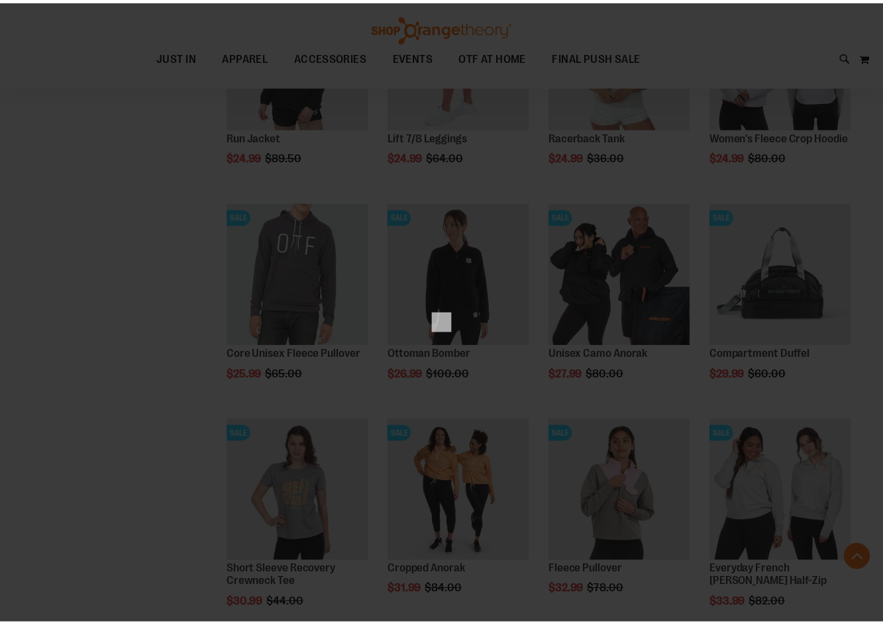
scroll to position [0, 0]
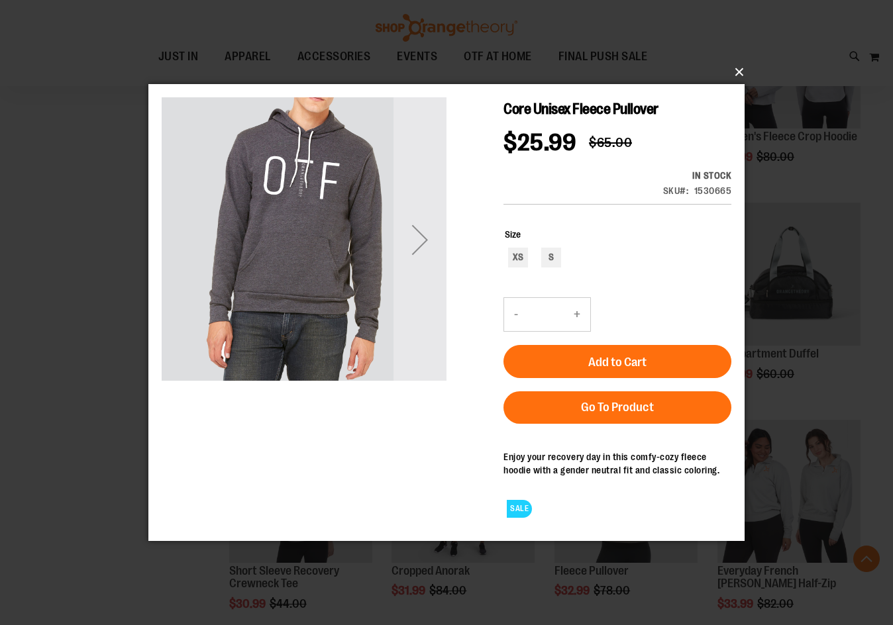
click at [742, 74] on button "×" at bounding box center [450, 72] width 596 height 29
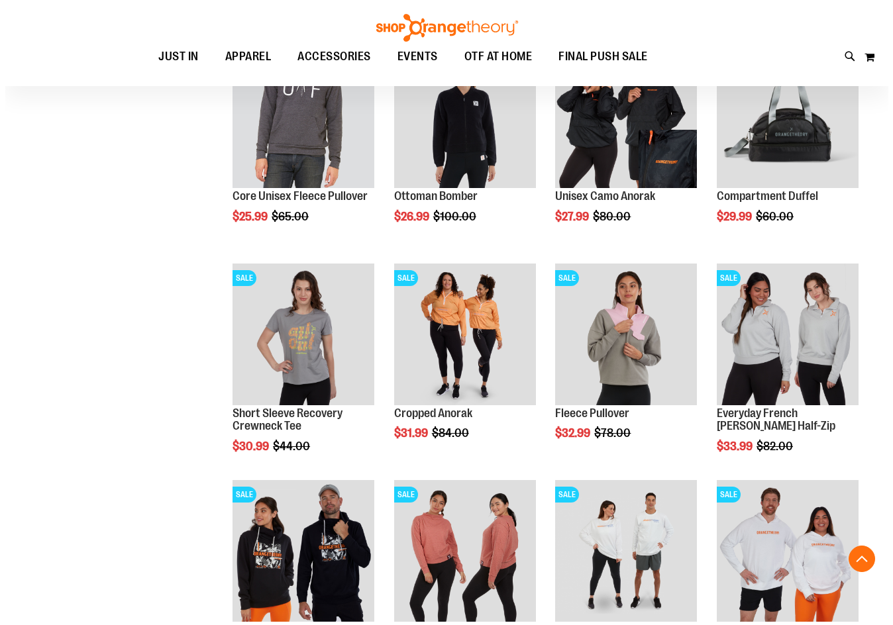
scroll to position [6159, 0]
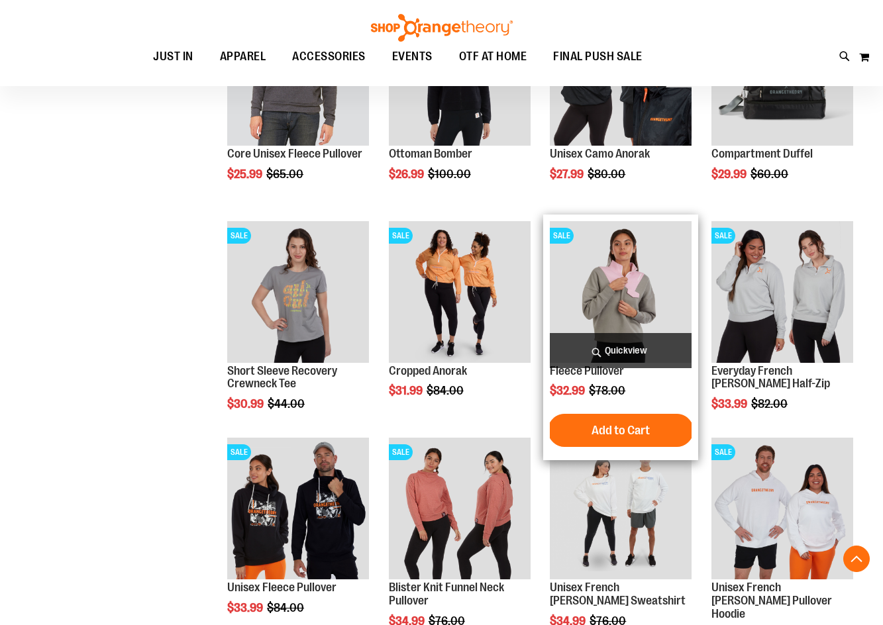
click at [646, 353] on span "Quickview" at bounding box center [621, 350] width 142 height 35
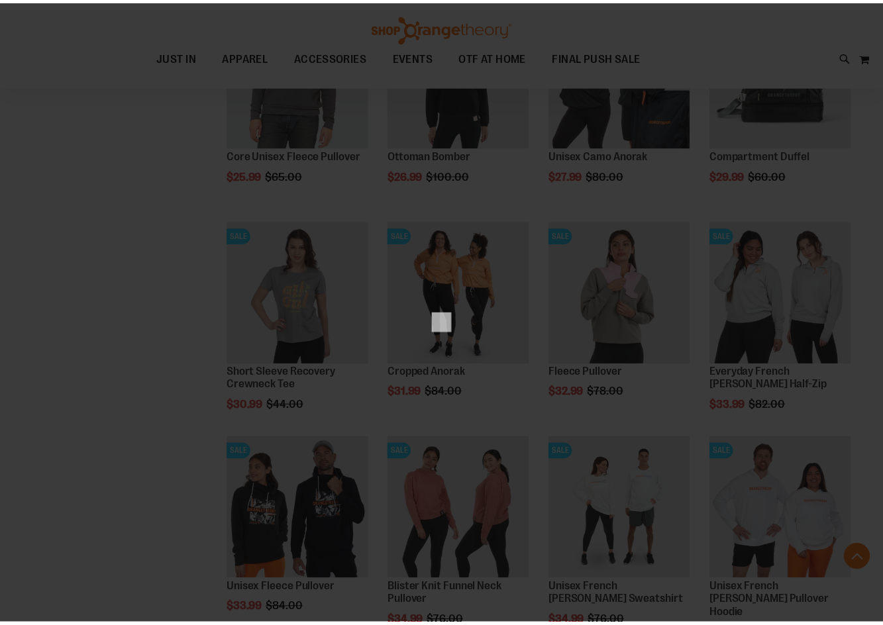
scroll to position [0, 0]
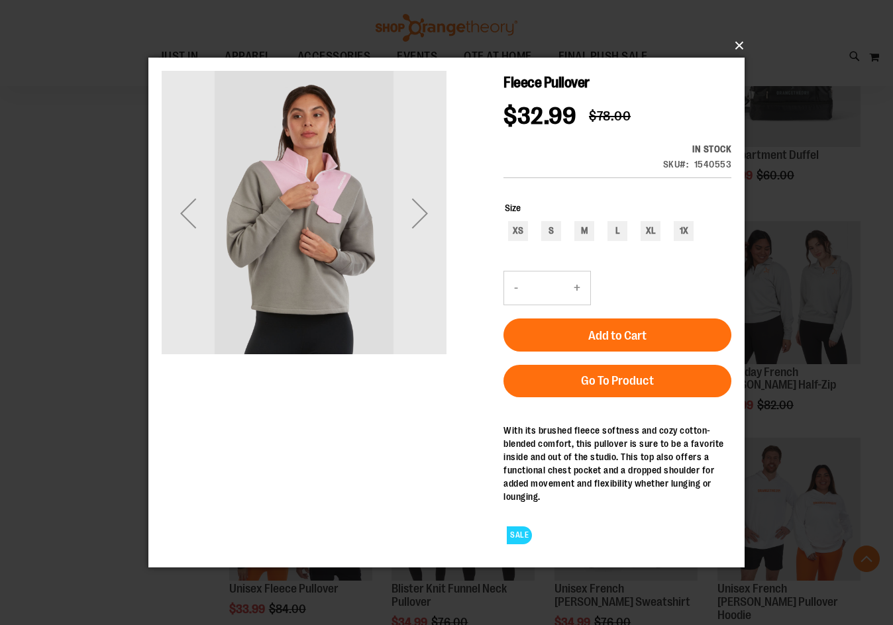
click at [739, 46] on button "×" at bounding box center [450, 45] width 596 height 29
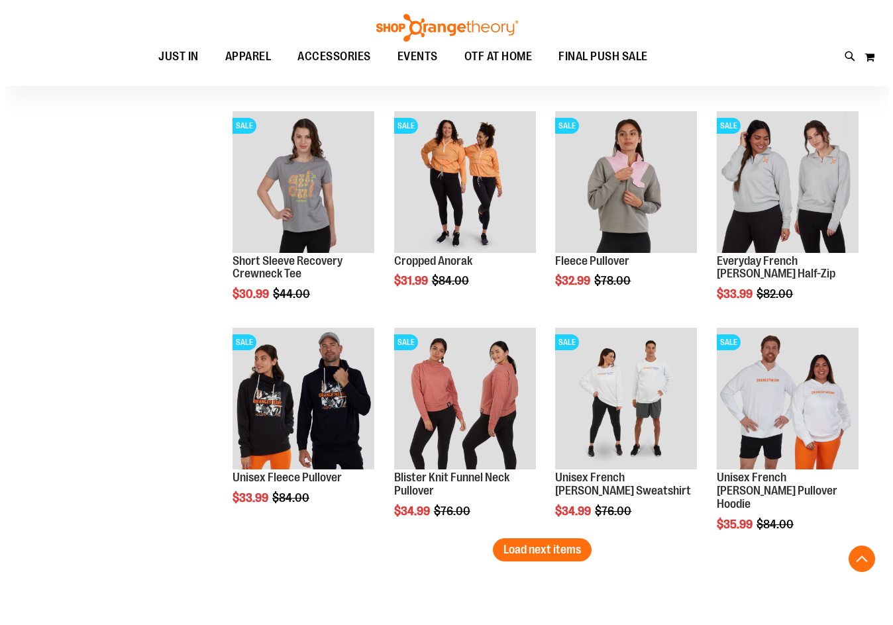
scroll to position [6292, 0]
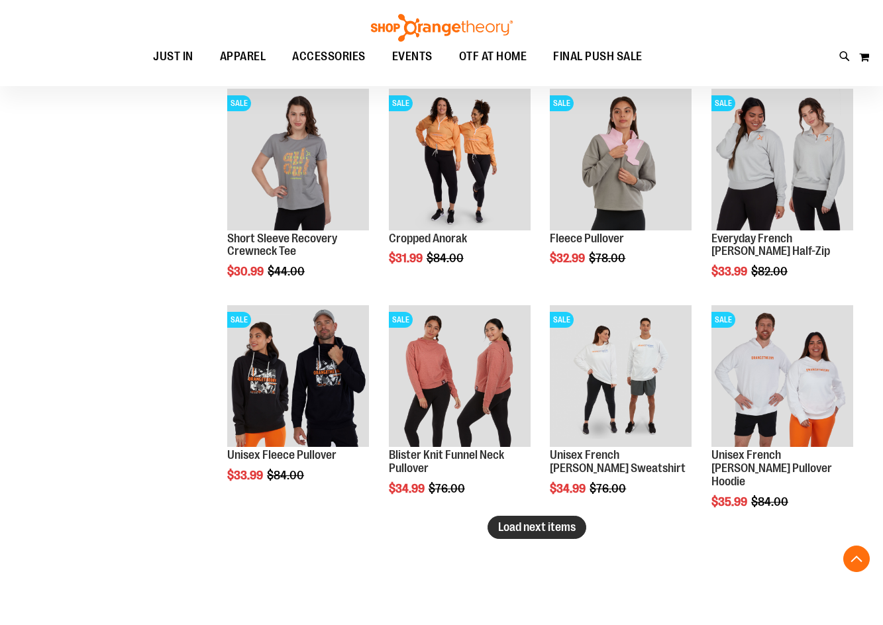
click at [581, 527] on button "Load next items" at bounding box center [536, 527] width 99 height 23
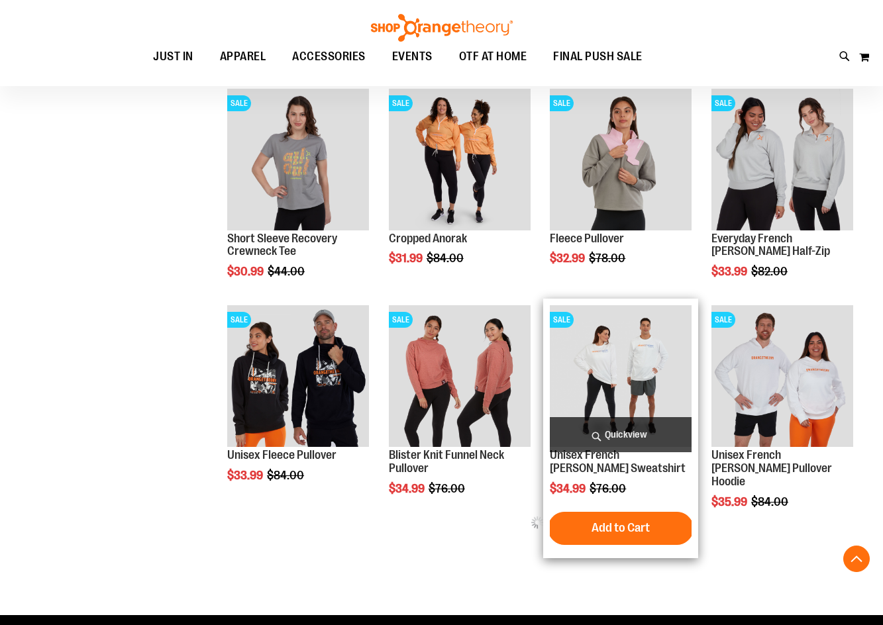
click at [633, 435] on span "Quickview" at bounding box center [621, 434] width 142 height 35
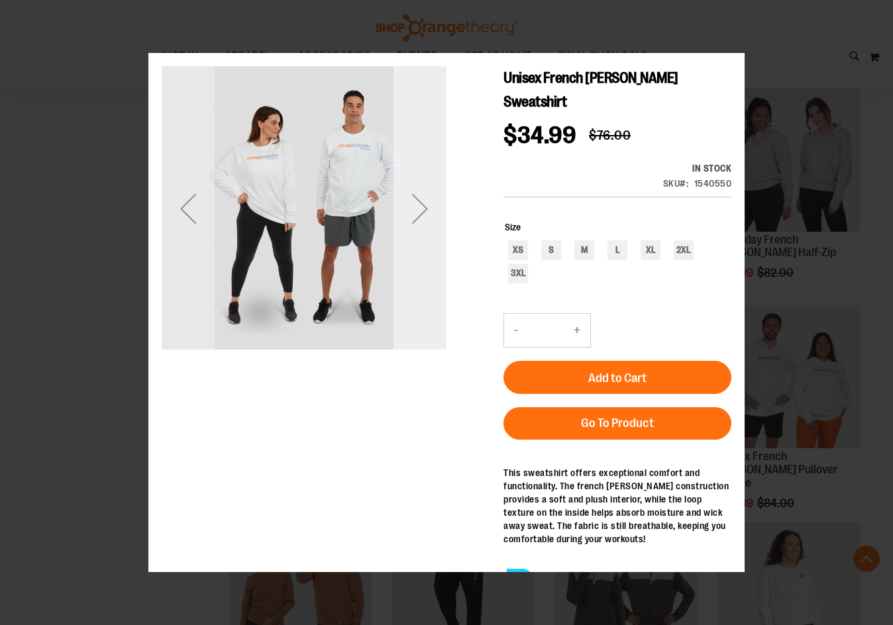
click at [415, 225] on div "Next" at bounding box center [419, 208] width 53 height 53
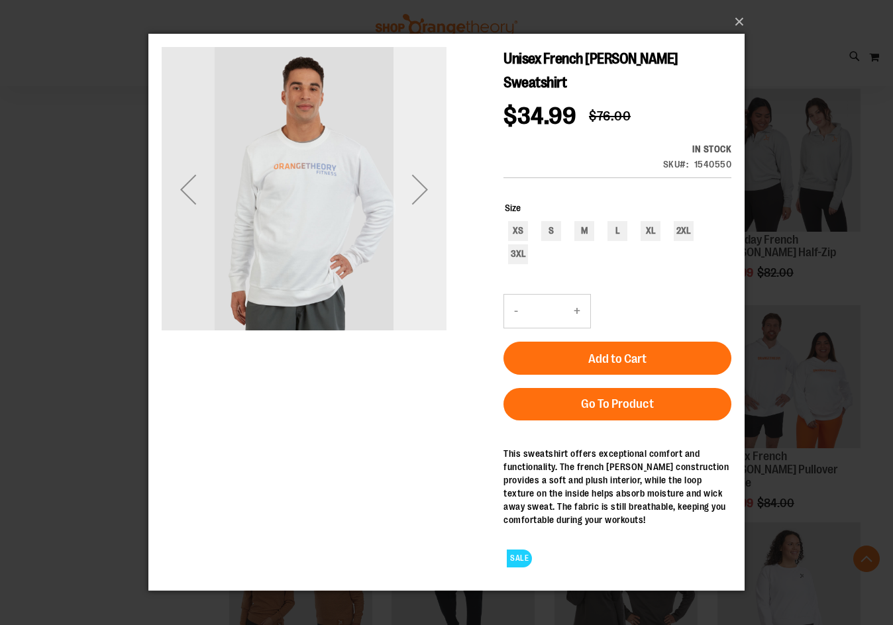
click at [415, 217] on div "Next" at bounding box center [419, 189] width 53 height 285
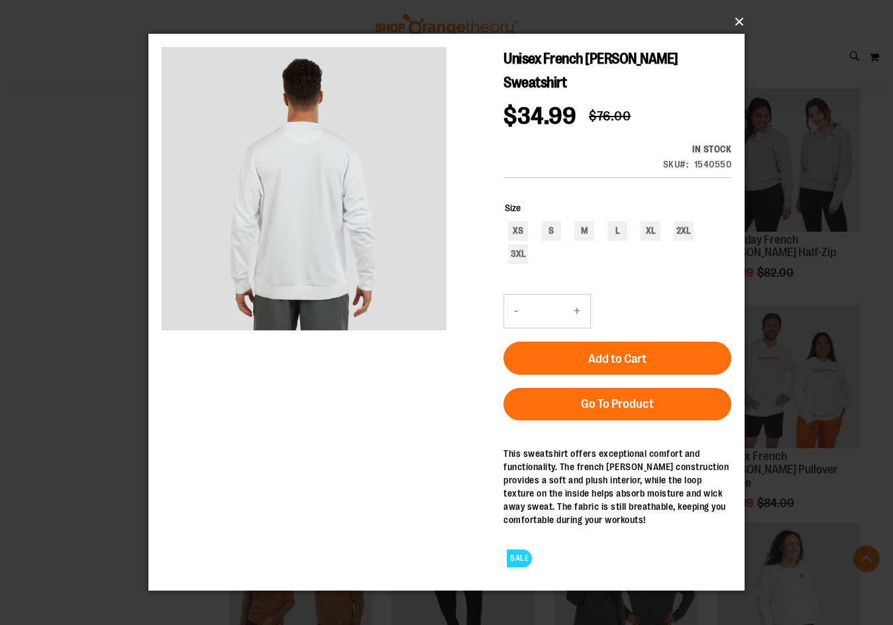
click at [737, 27] on button "×" at bounding box center [450, 21] width 596 height 29
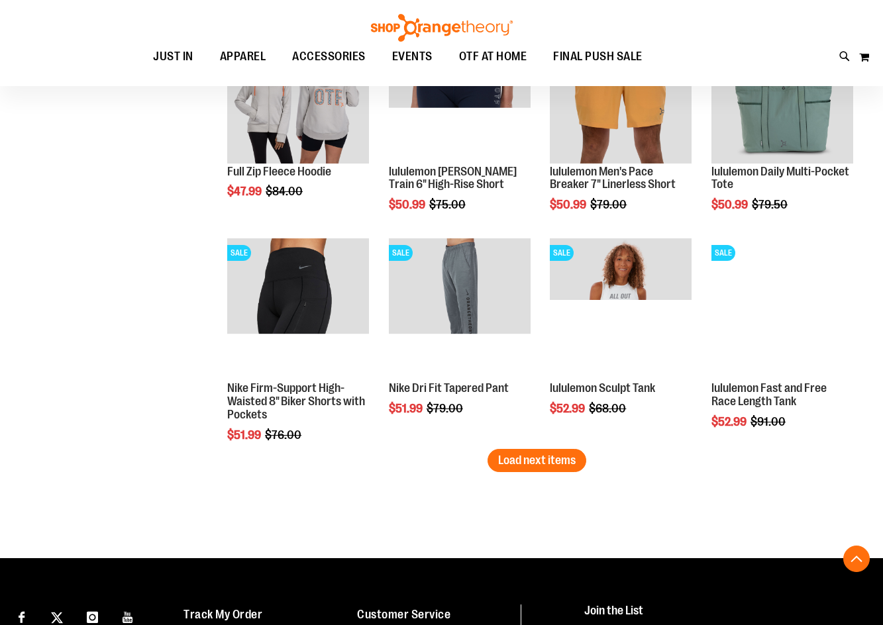
scroll to position [7020, 0]
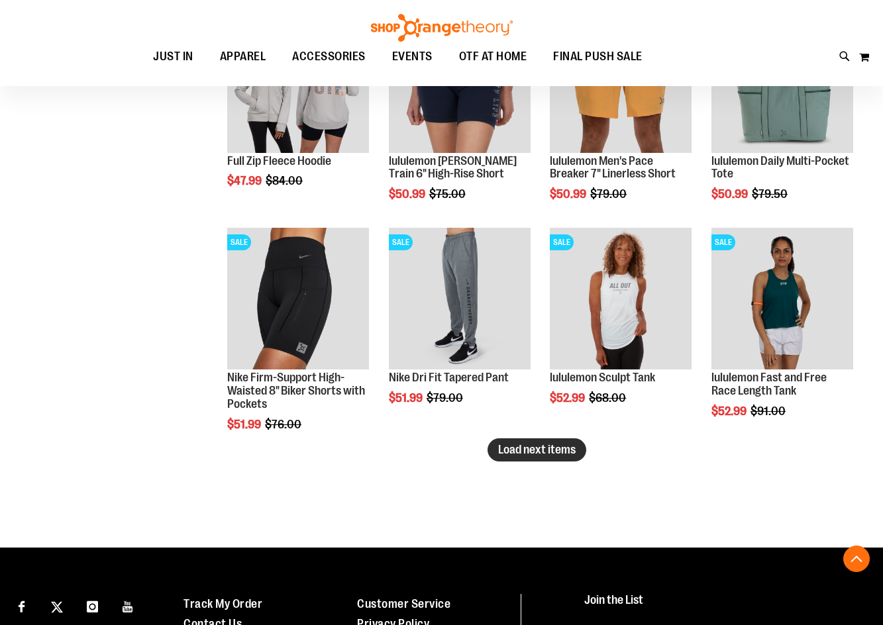
click at [544, 443] on span "Load next items" at bounding box center [536, 449] width 77 height 13
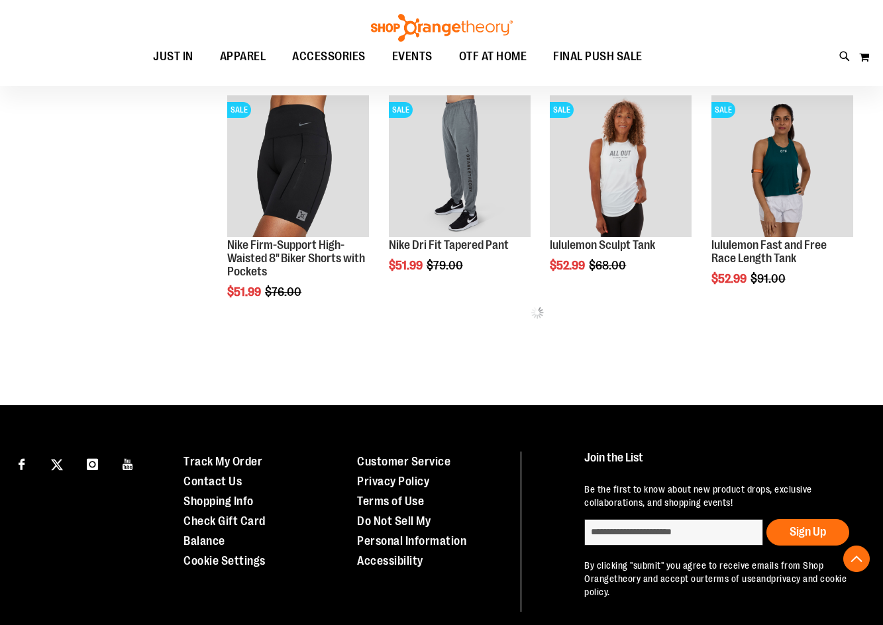
scroll to position [7086, 0]
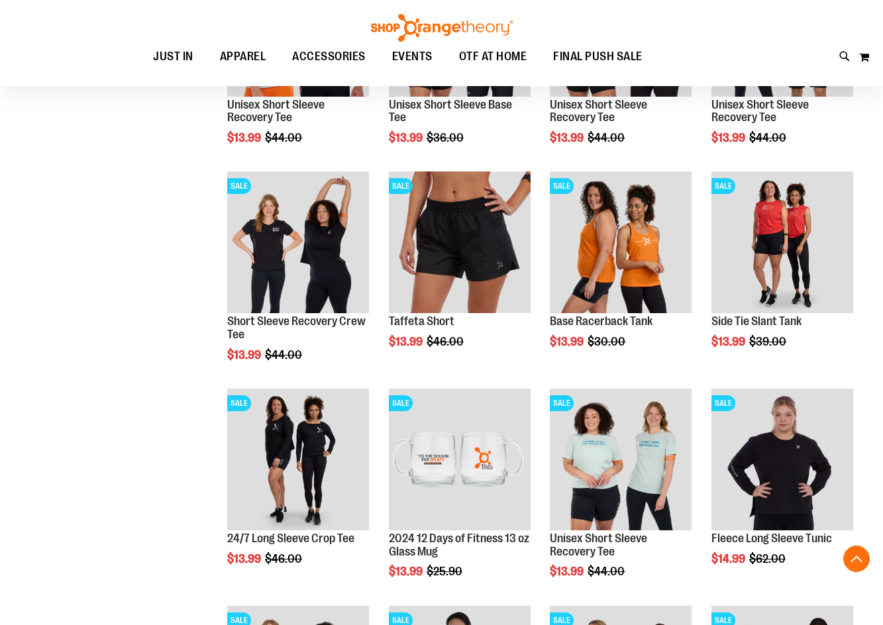
scroll to position [1475, 0]
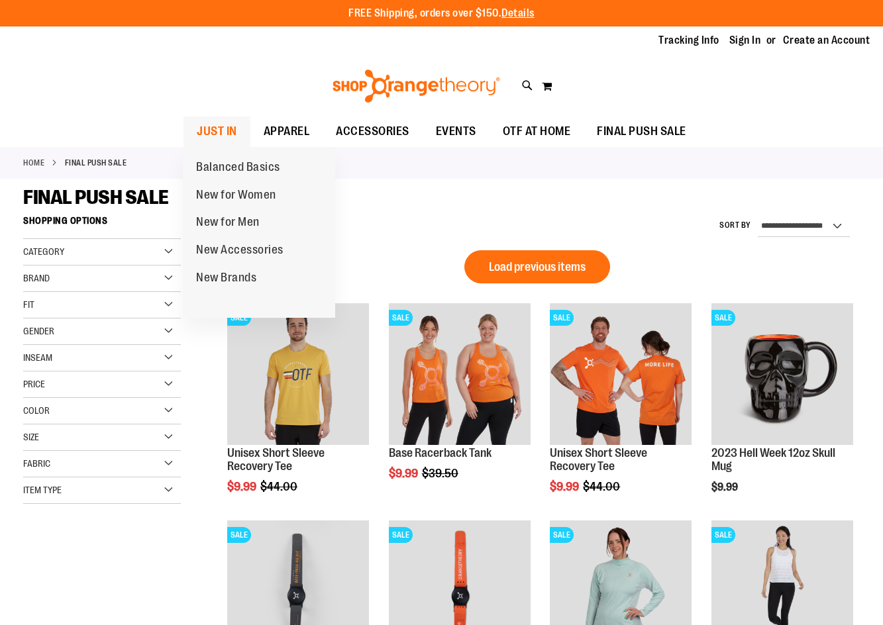
click at [223, 132] on span "JUST IN" at bounding box center [217, 132] width 40 height 30
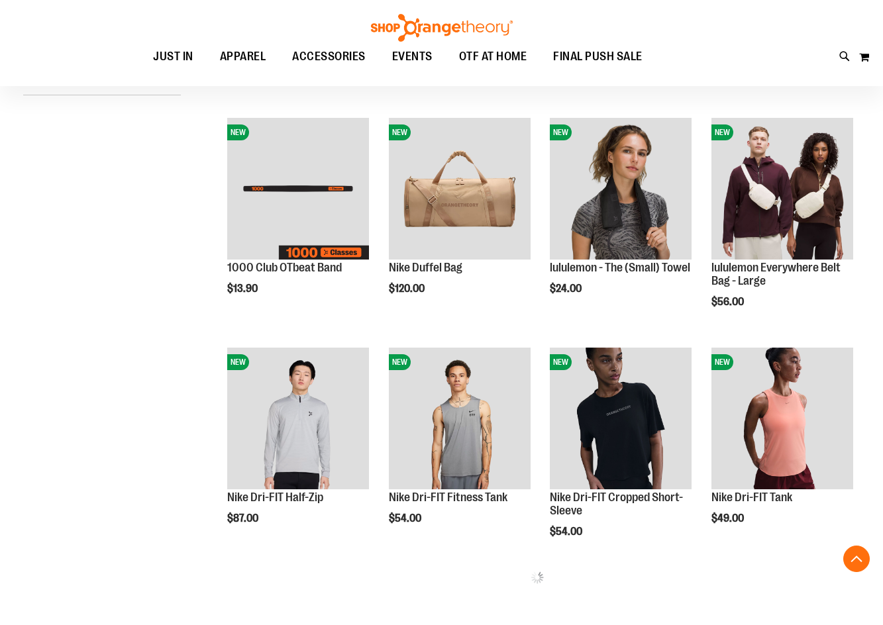
scroll to position [397, 0]
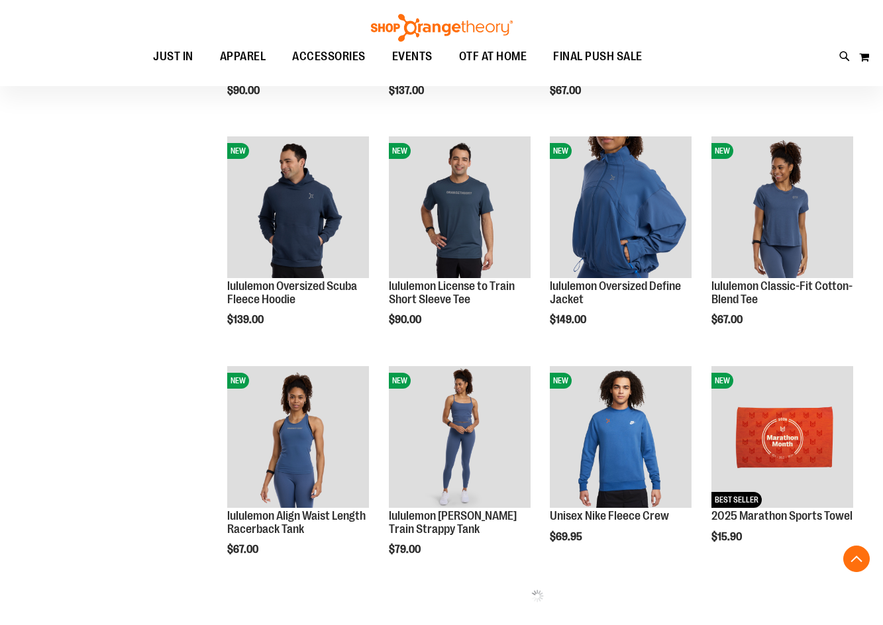
scroll to position [1125, 0]
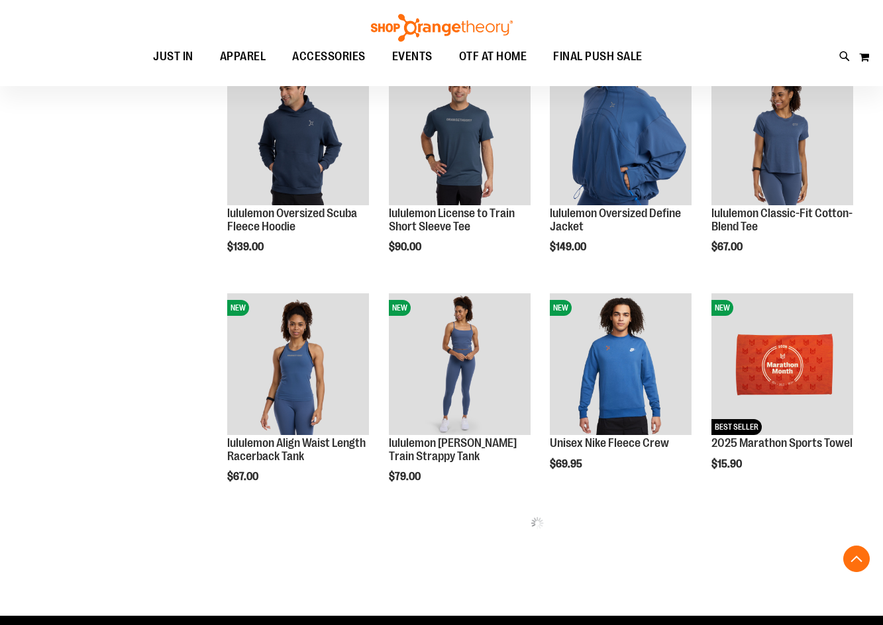
type input "**********"
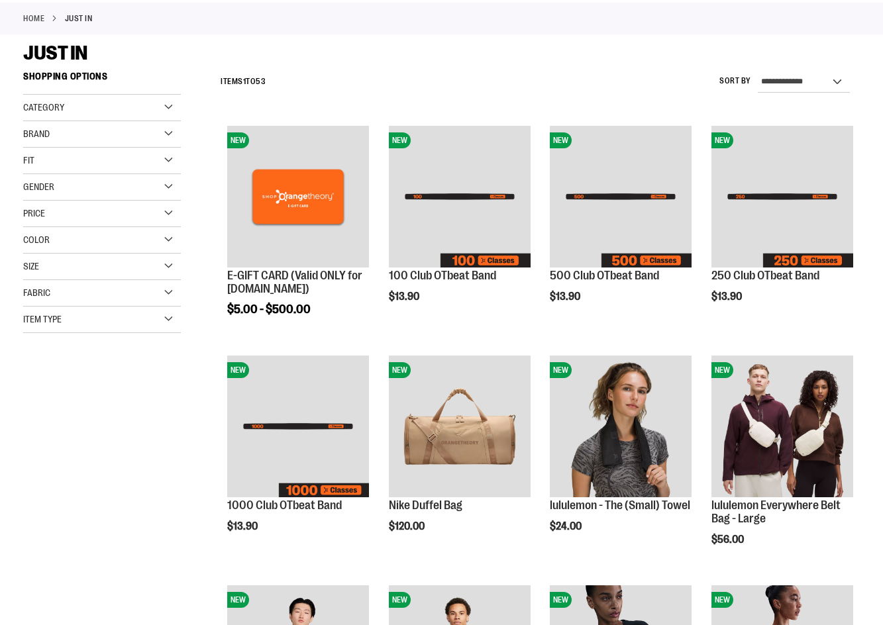
scroll to position [0, 0]
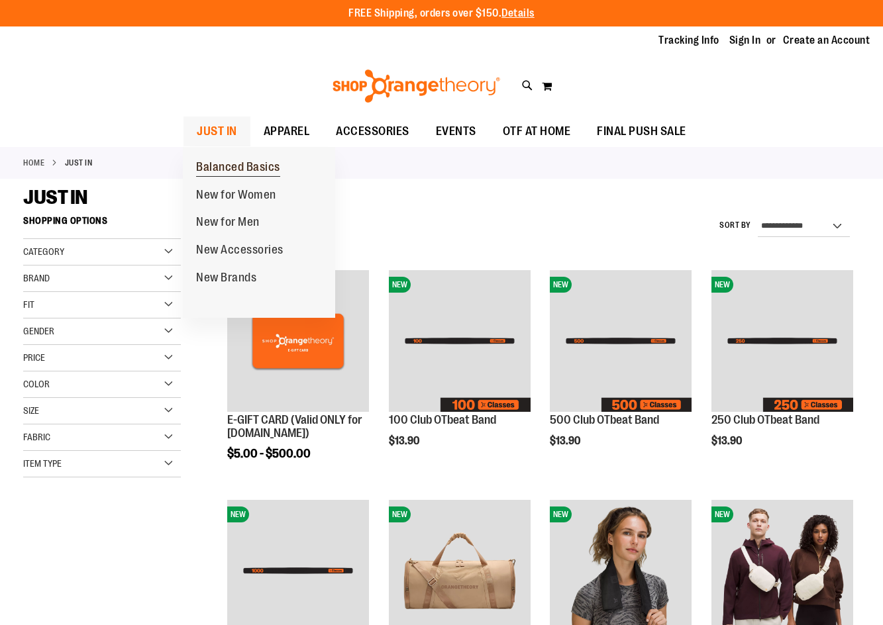
click at [217, 176] on span "Balanced Basics" at bounding box center [238, 168] width 84 height 17
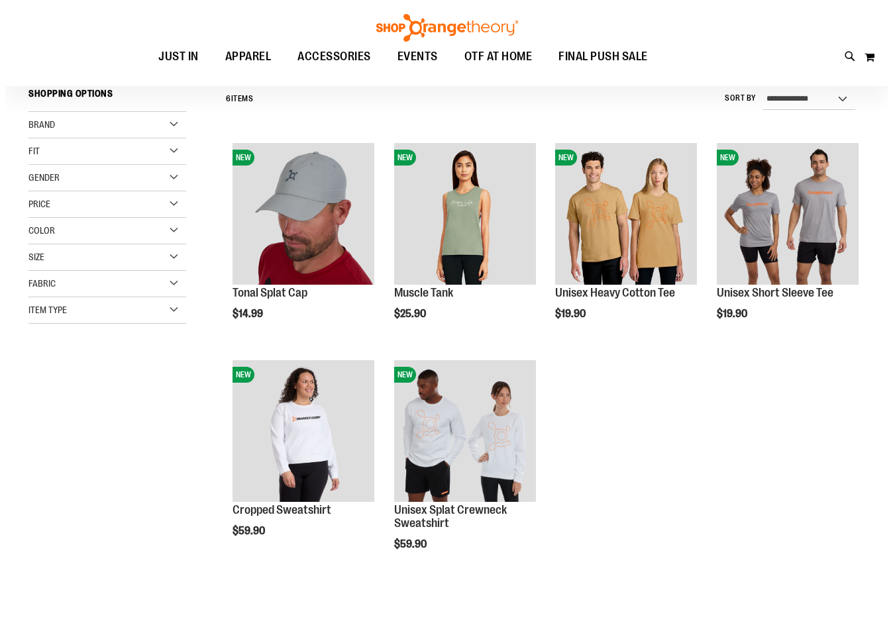
scroll to position [132, 0]
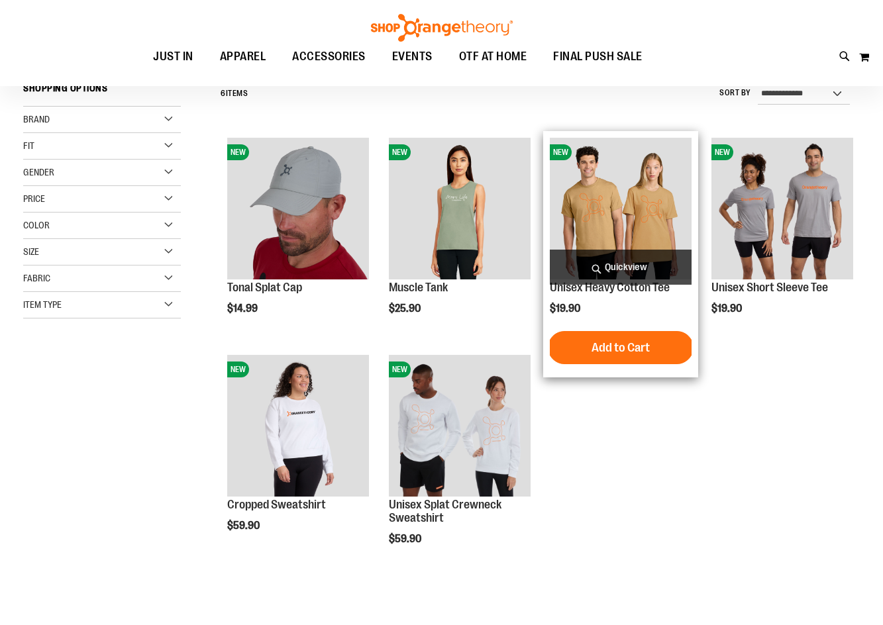
type input "**********"
click at [634, 258] on span "Quickview" at bounding box center [621, 267] width 142 height 35
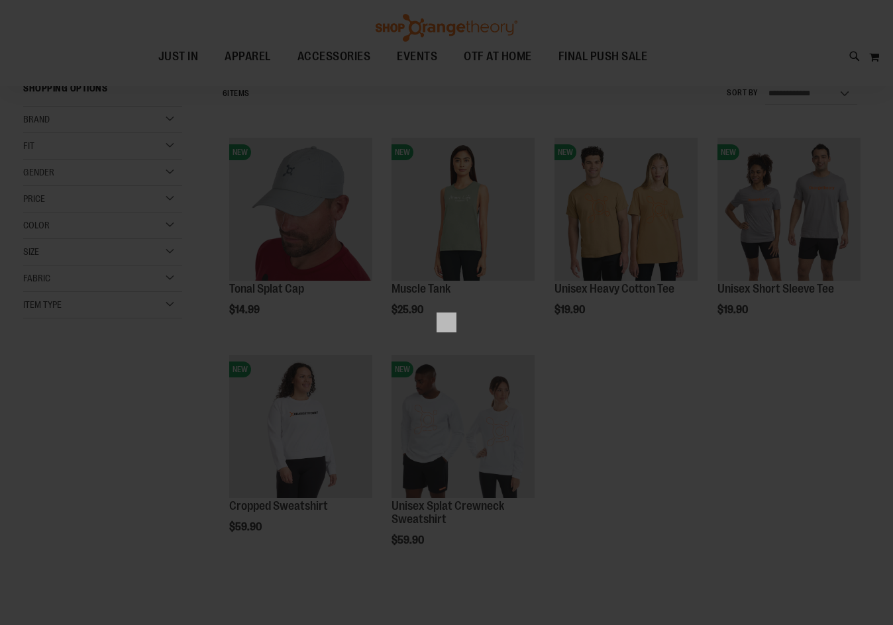
scroll to position [0, 0]
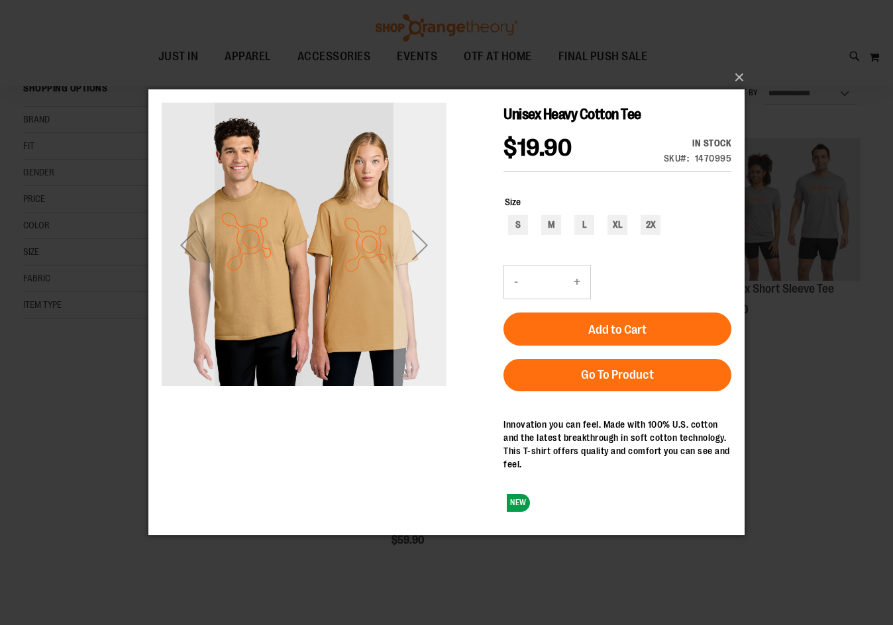
click at [418, 326] on div "Next" at bounding box center [419, 245] width 53 height 285
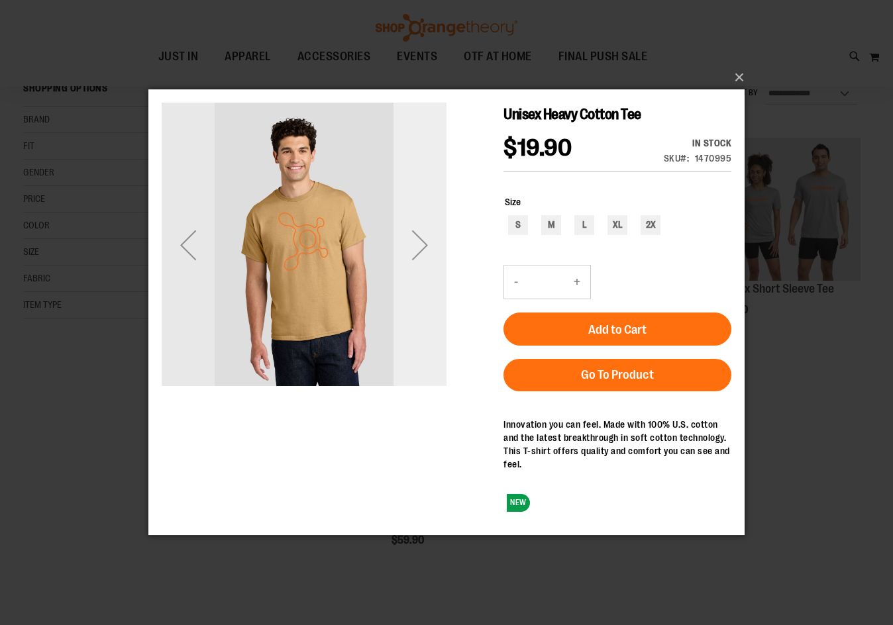
click at [413, 303] on div "Next" at bounding box center [419, 245] width 53 height 285
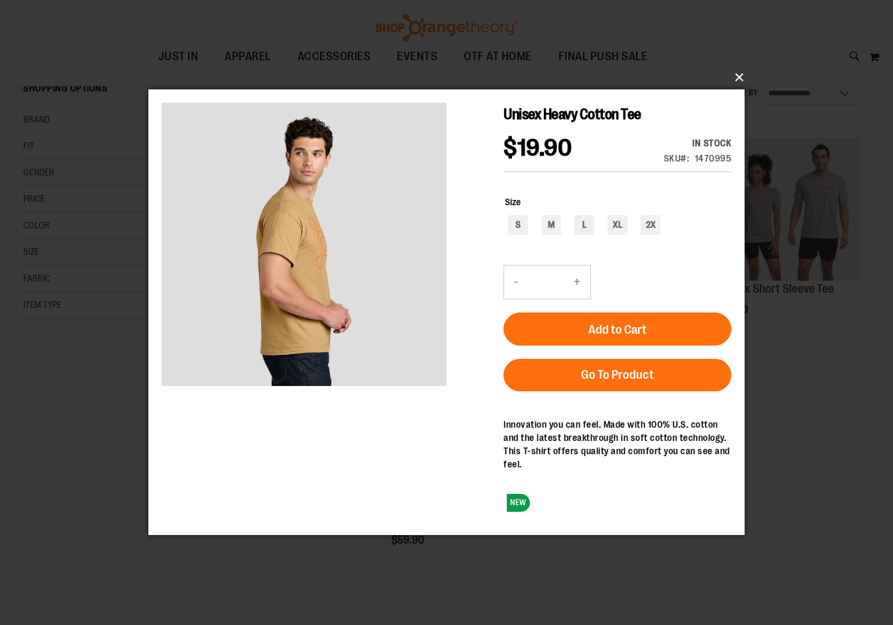
click at [742, 80] on button "×" at bounding box center [450, 77] width 596 height 29
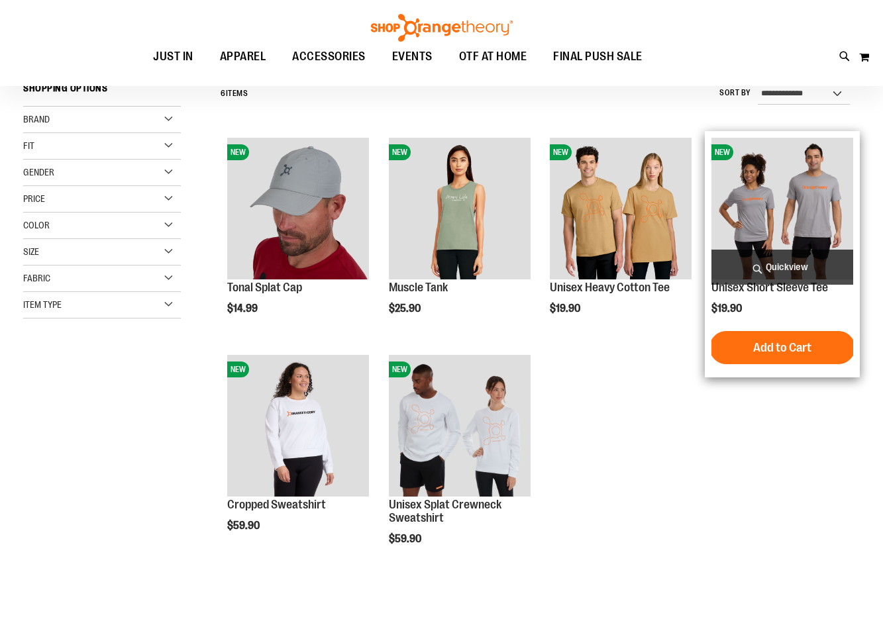
click at [805, 250] on span "Quickview" at bounding box center [782, 267] width 142 height 35
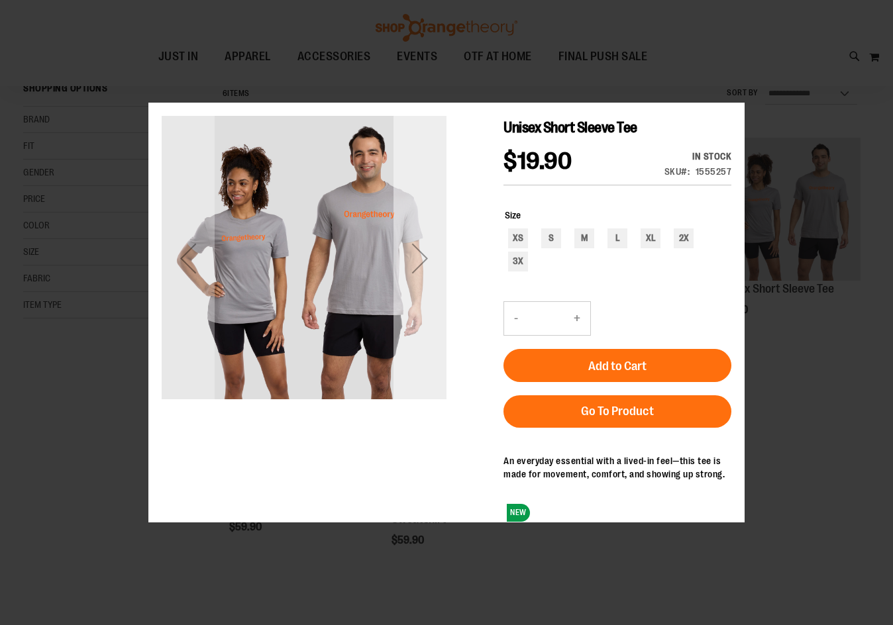
click at [432, 250] on div "Next" at bounding box center [419, 257] width 53 height 53
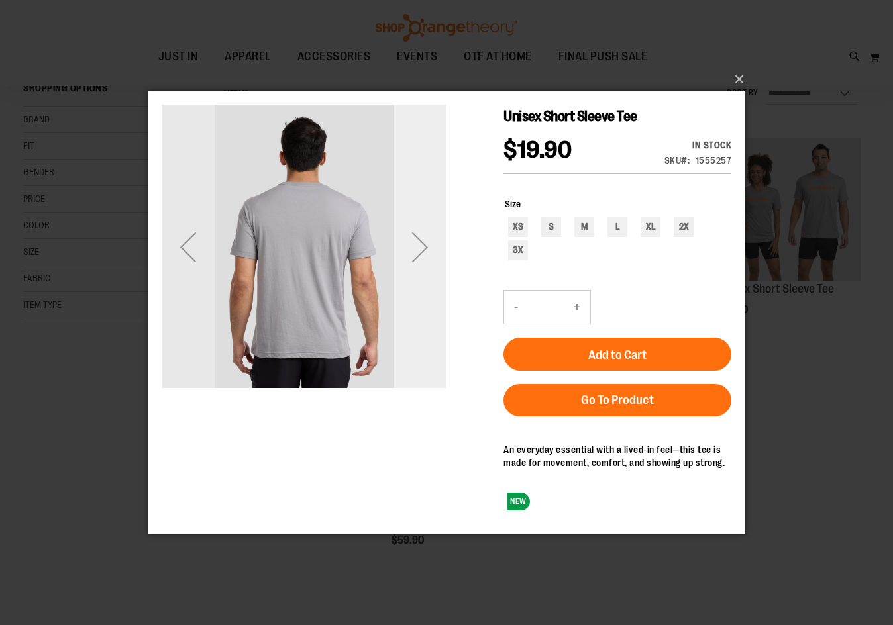
click at [410, 244] on div "Next" at bounding box center [419, 246] width 53 height 53
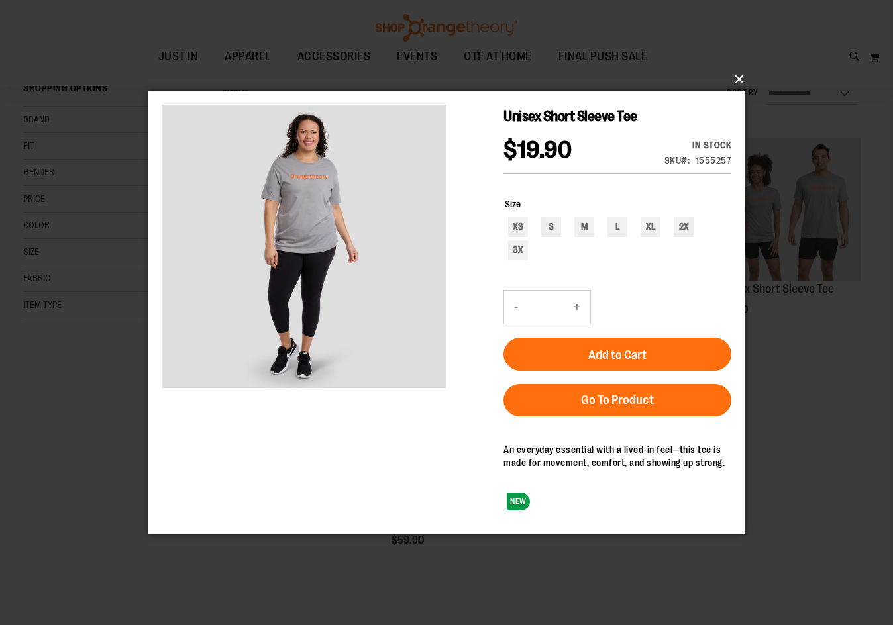
click at [733, 80] on button "×" at bounding box center [450, 79] width 596 height 29
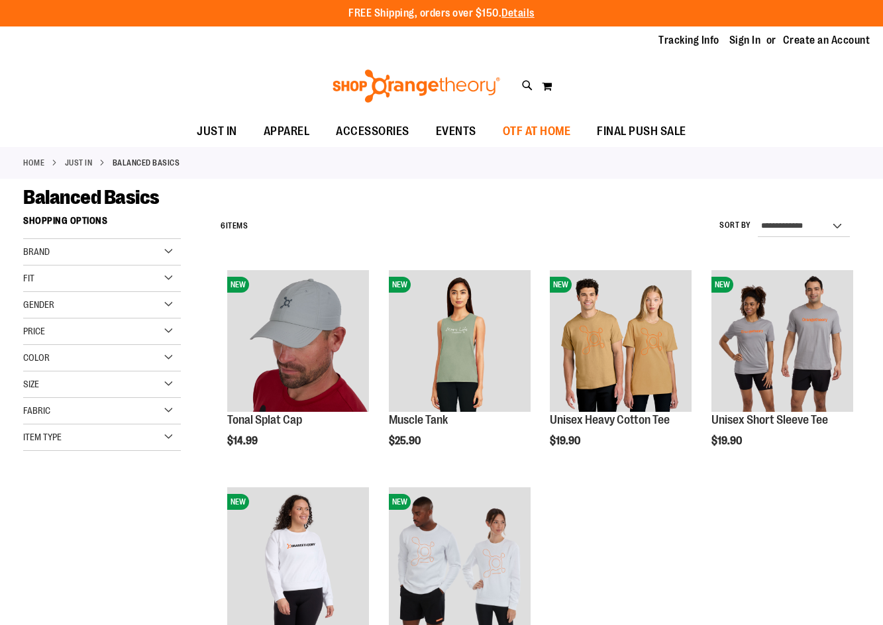
click at [554, 128] on span "OTF AT HOME" at bounding box center [537, 132] width 68 height 30
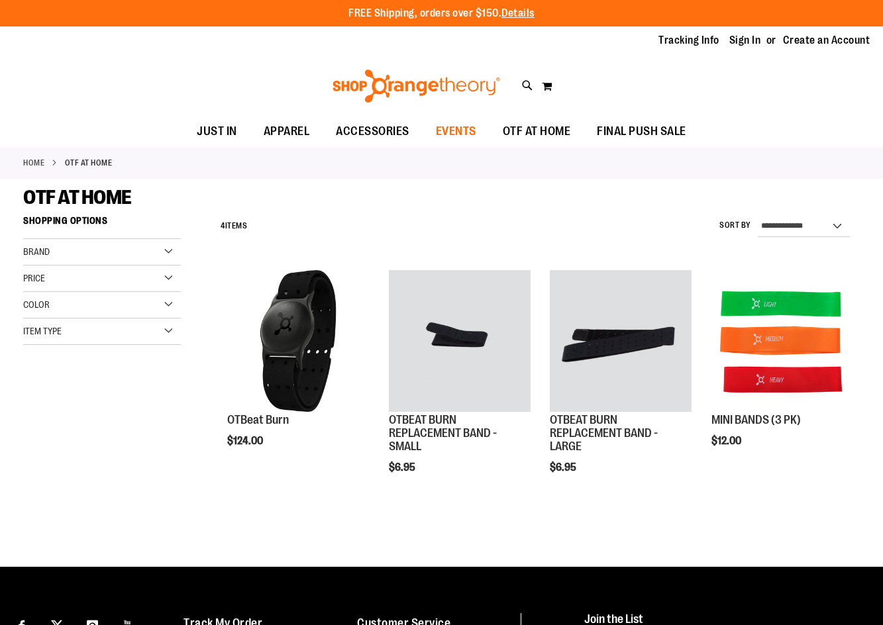
type input "**********"
click at [462, 133] on span "EVENTS" at bounding box center [456, 132] width 40 height 30
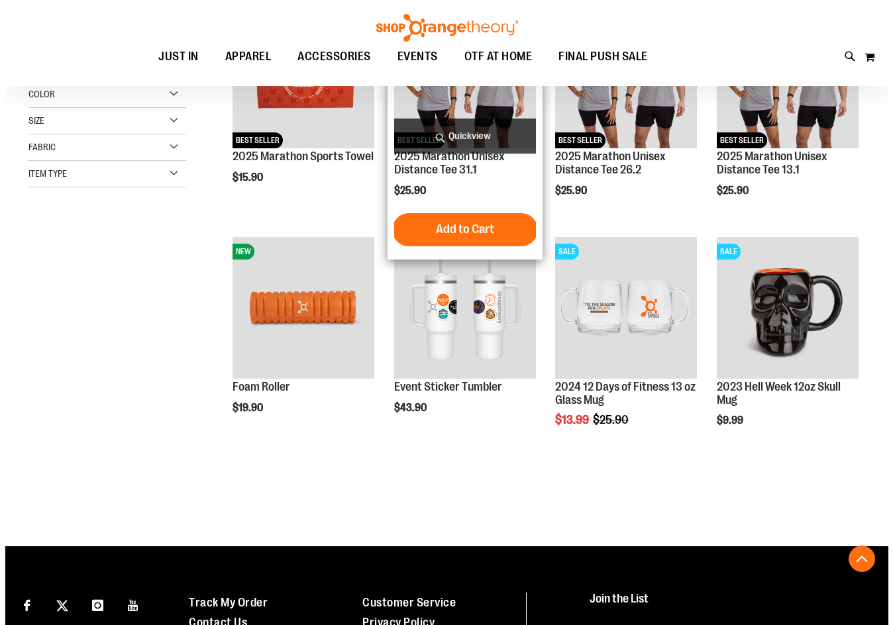
scroll to position [264, 0]
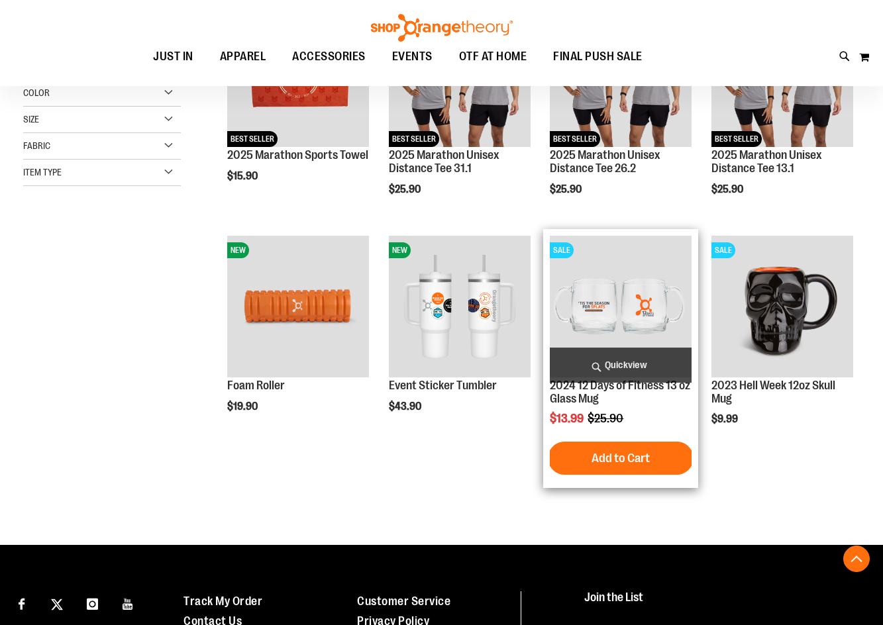
type input "**********"
click at [647, 373] on span "Quickview" at bounding box center [621, 365] width 142 height 35
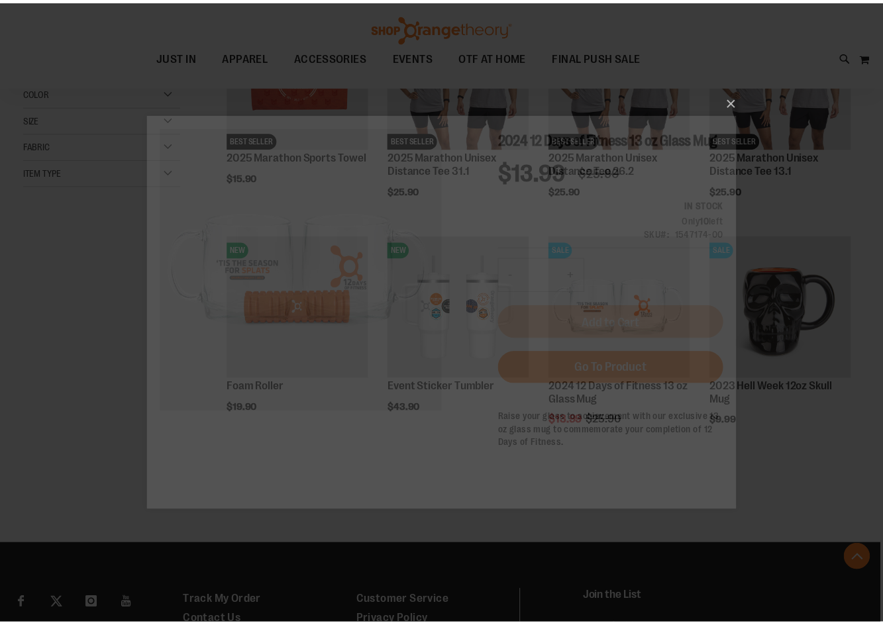
scroll to position [0, 0]
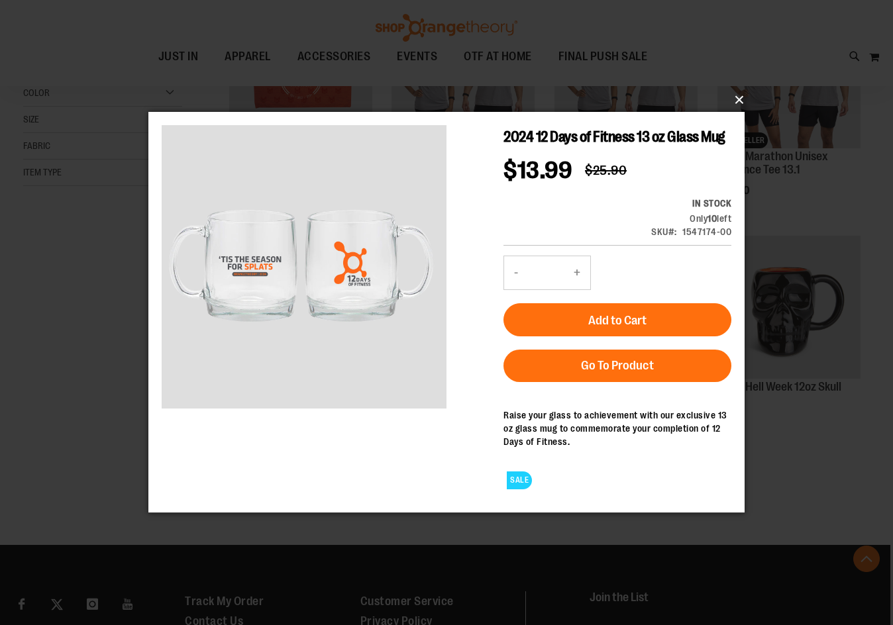
click at [737, 109] on button "×" at bounding box center [450, 99] width 596 height 29
